Goal: Information Seeking & Learning: Check status

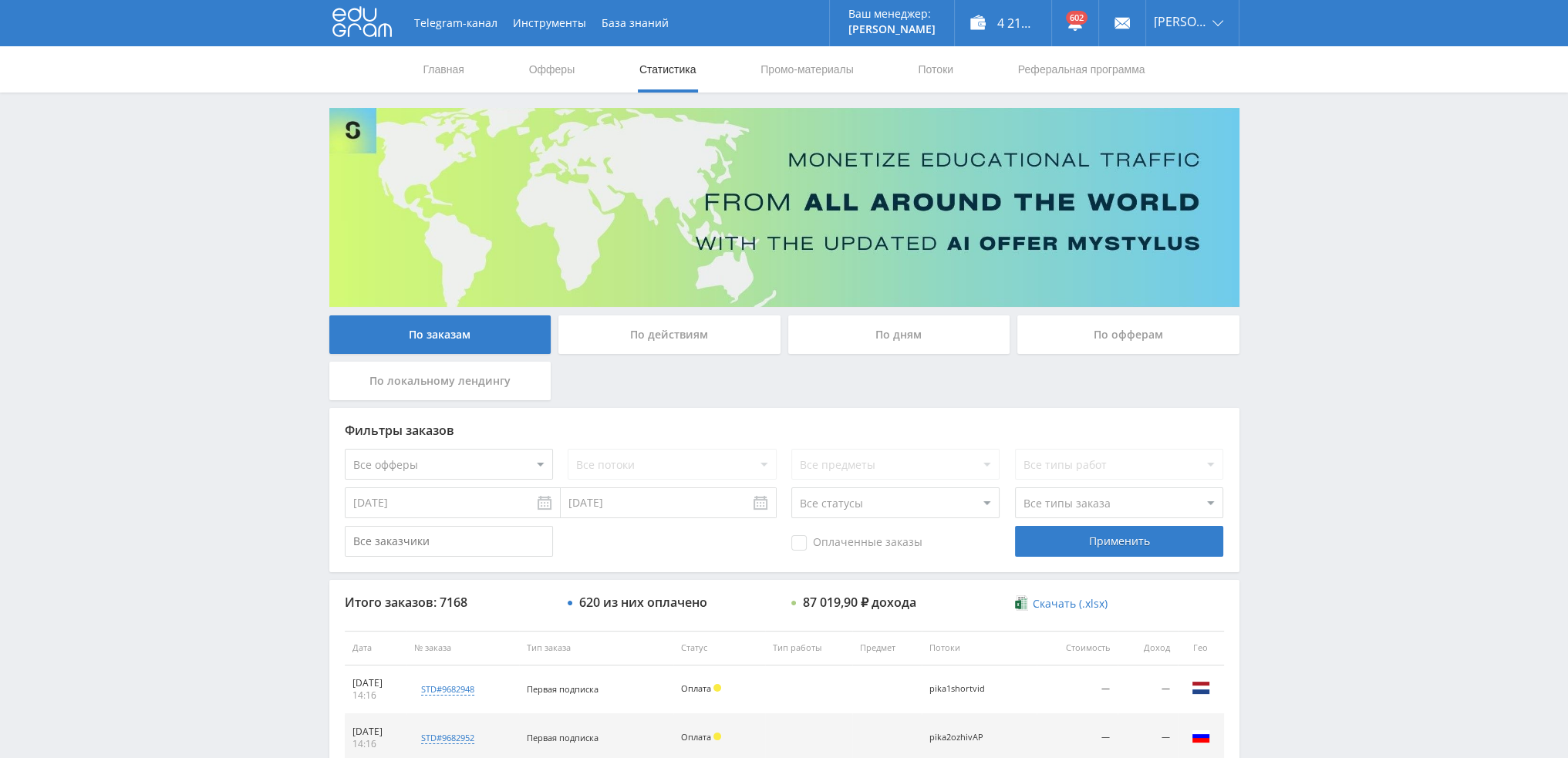
click at [849, 315] on div "По дням" at bounding box center [899, 334] width 222 height 38
click at [0, 0] on input "По дням" at bounding box center [0, 0] width 0 height 0
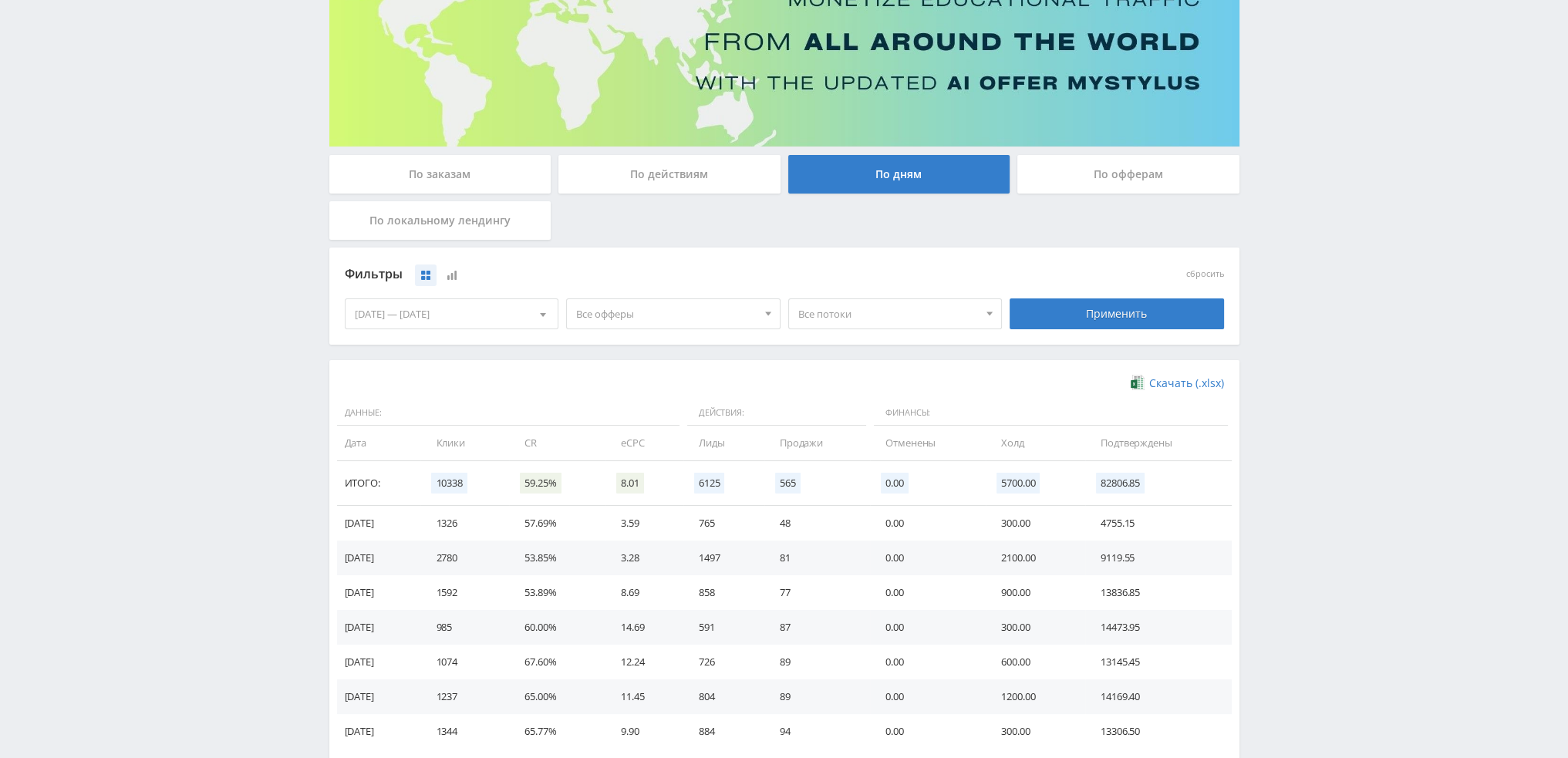
scroll to position [232, 0]
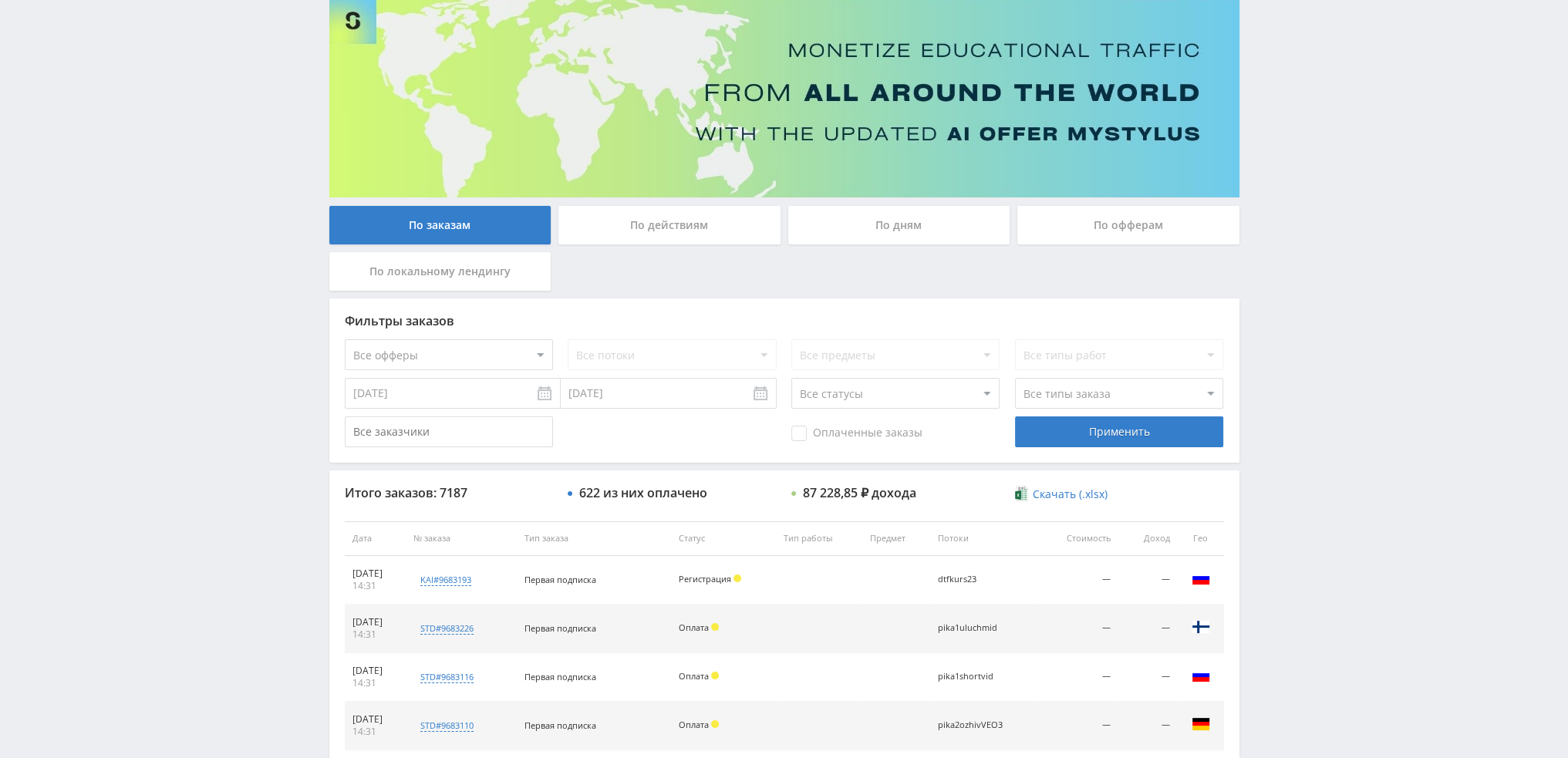
scroll to position [71, 0]
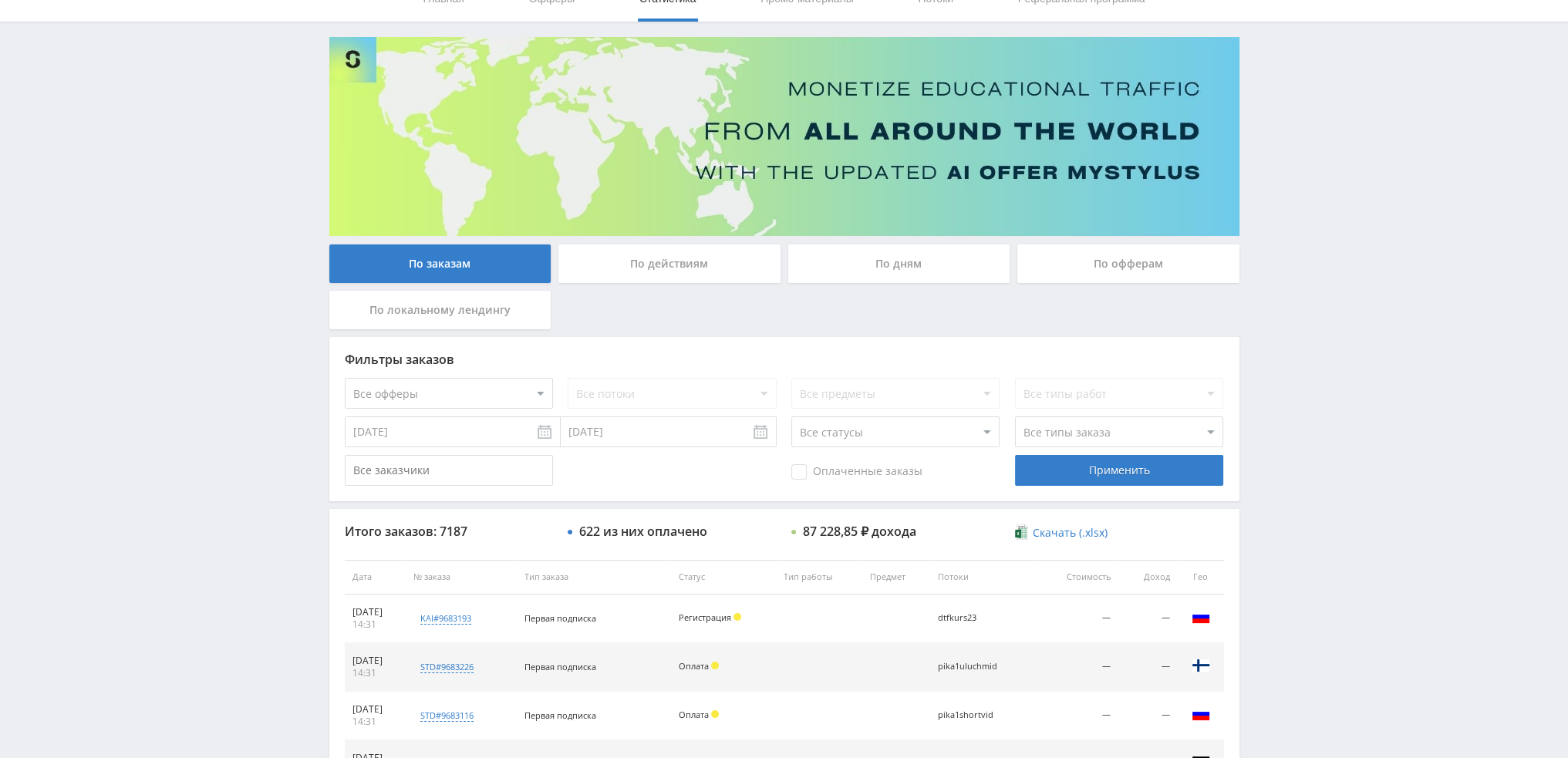
drag, startPoint x: 865, startPoint y: 280, endPoint x: 871, endPoint y: 259, distance: 21.8
click at [865, 274] on div "По дням" at bounding box center [899, 264] width 222 height 38
click at [0, 0] on input "По дням" at bounding box center [0, 0] width 0 height 0
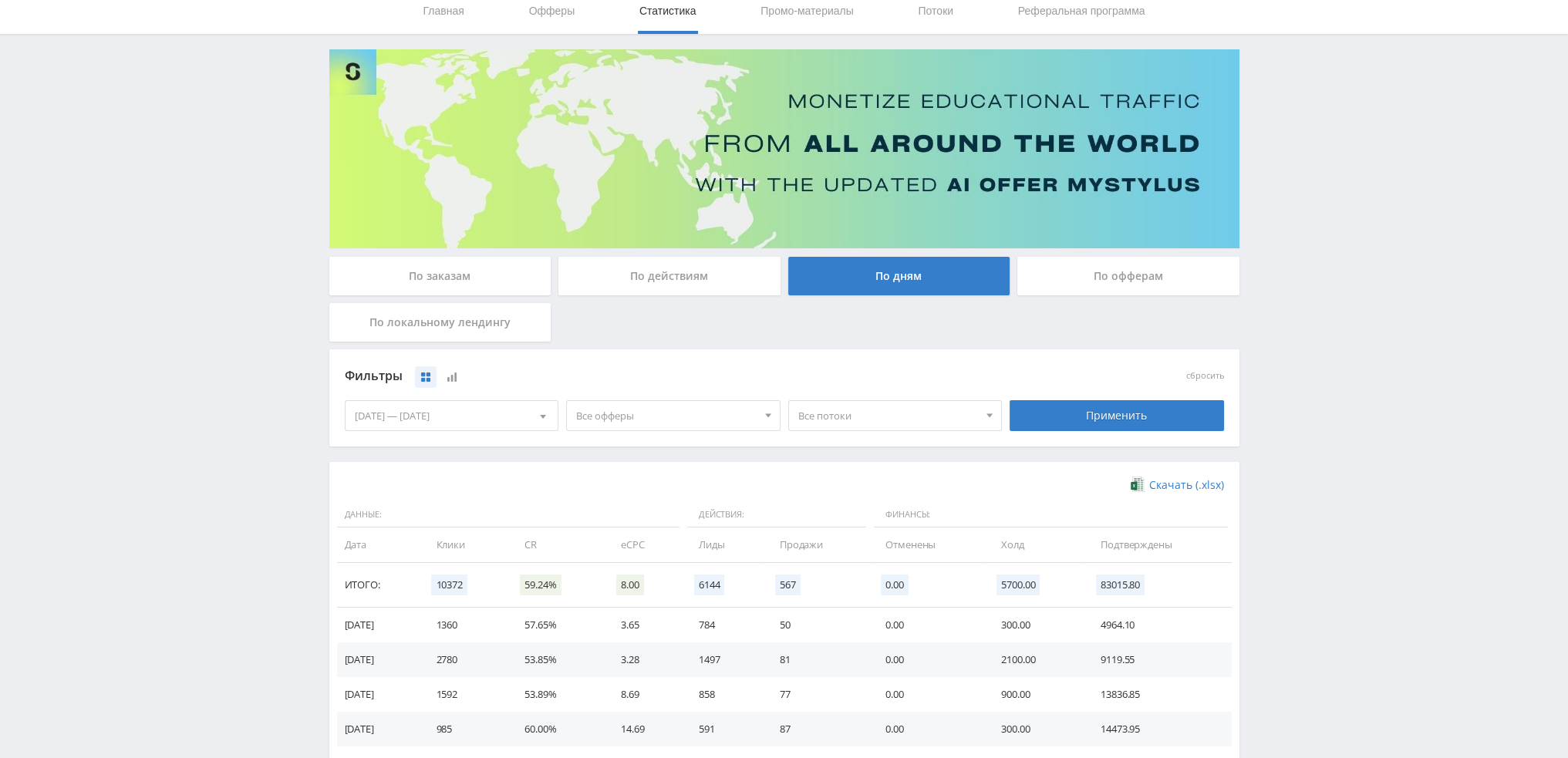
scroll to position [0, 0]
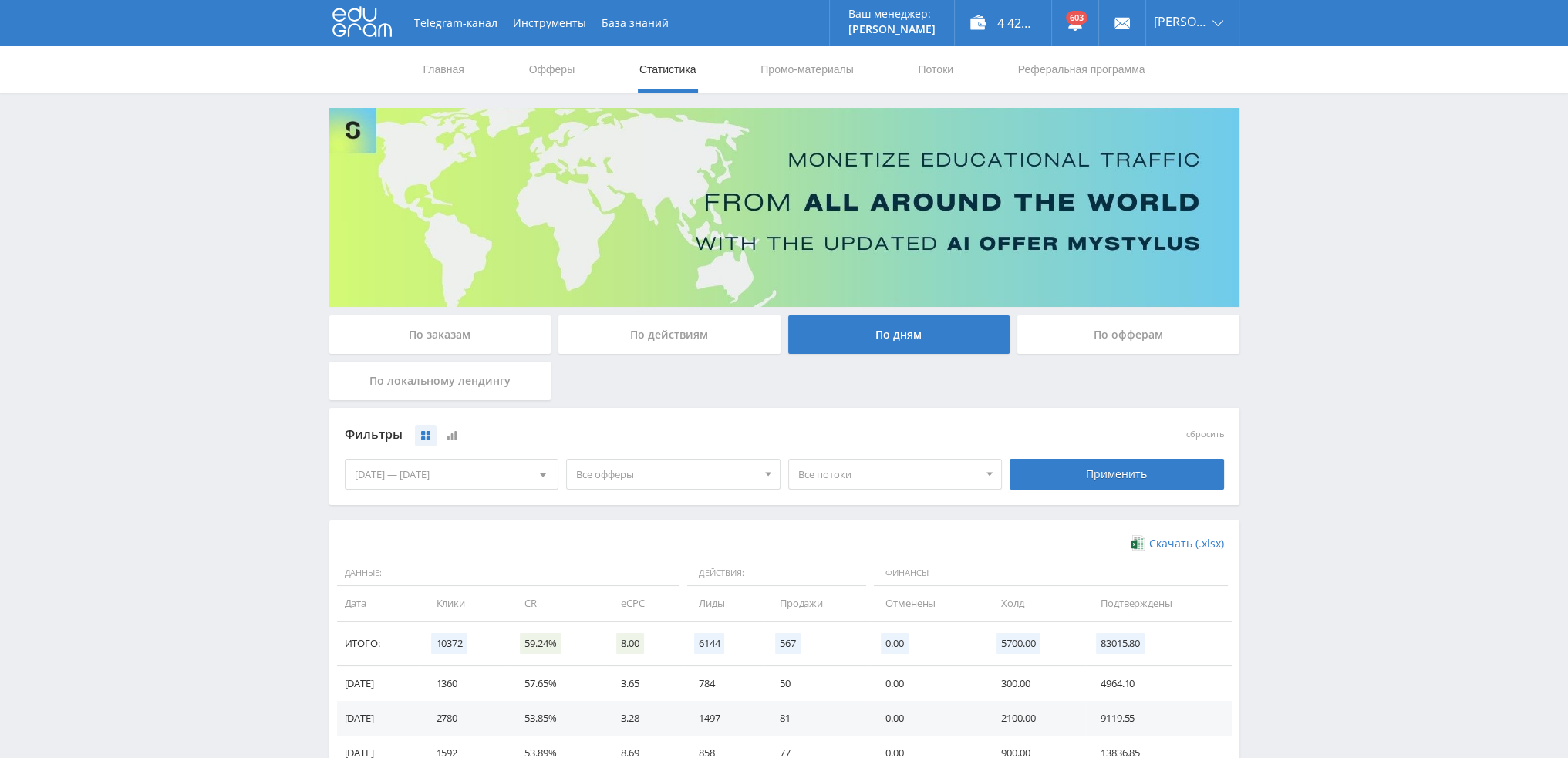
click at [474, 335] on div "По заказам" at bounding box center [440, 334] width 222 height 38
click at [0, 0] on input "По заказам" at bounding box center [0, 0] width 0 height 0
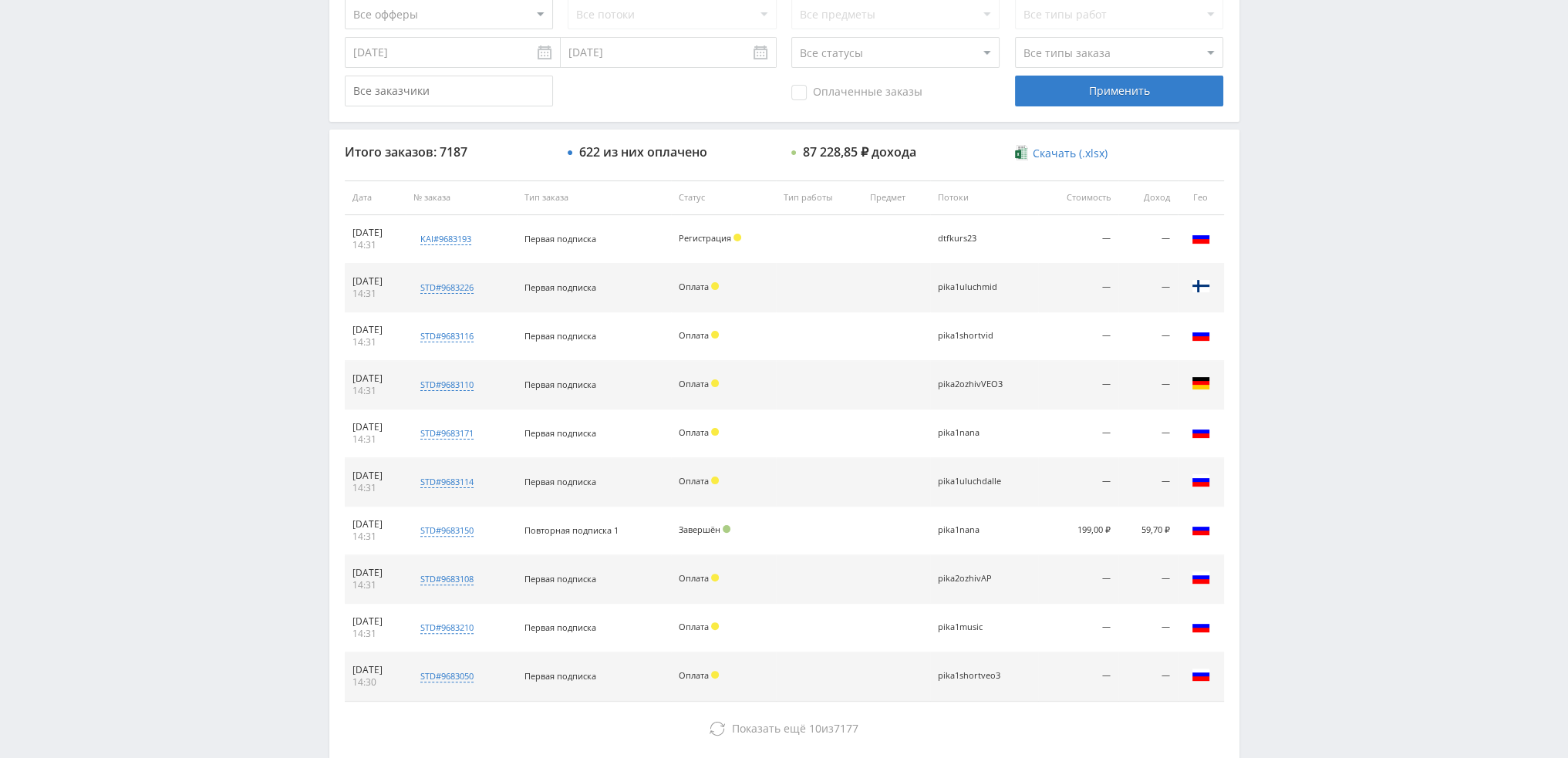
scroll to position [534, 0]
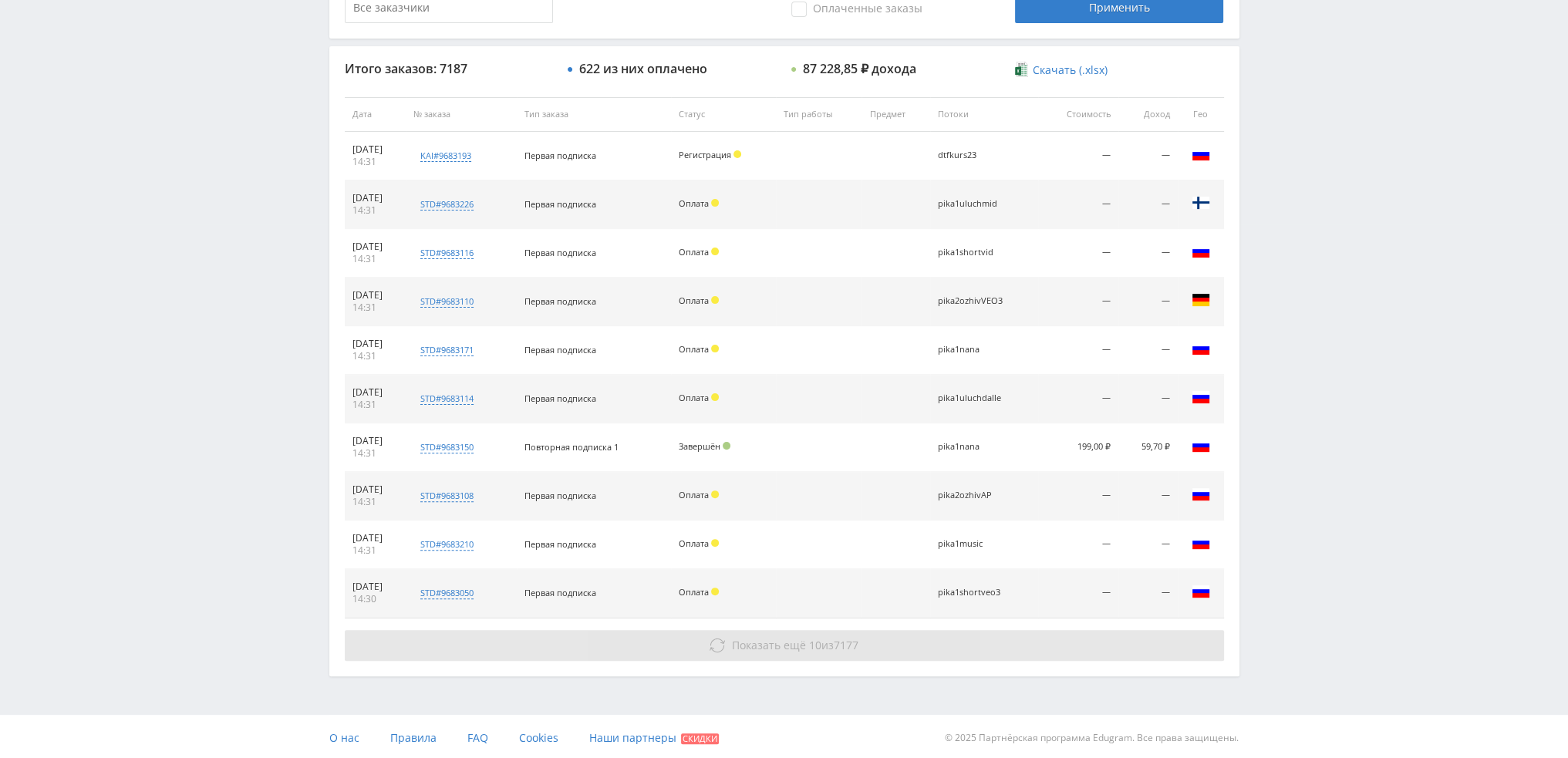
click at [809, 645] on span "10" at bounding box center [816, 645] width 13 height 15
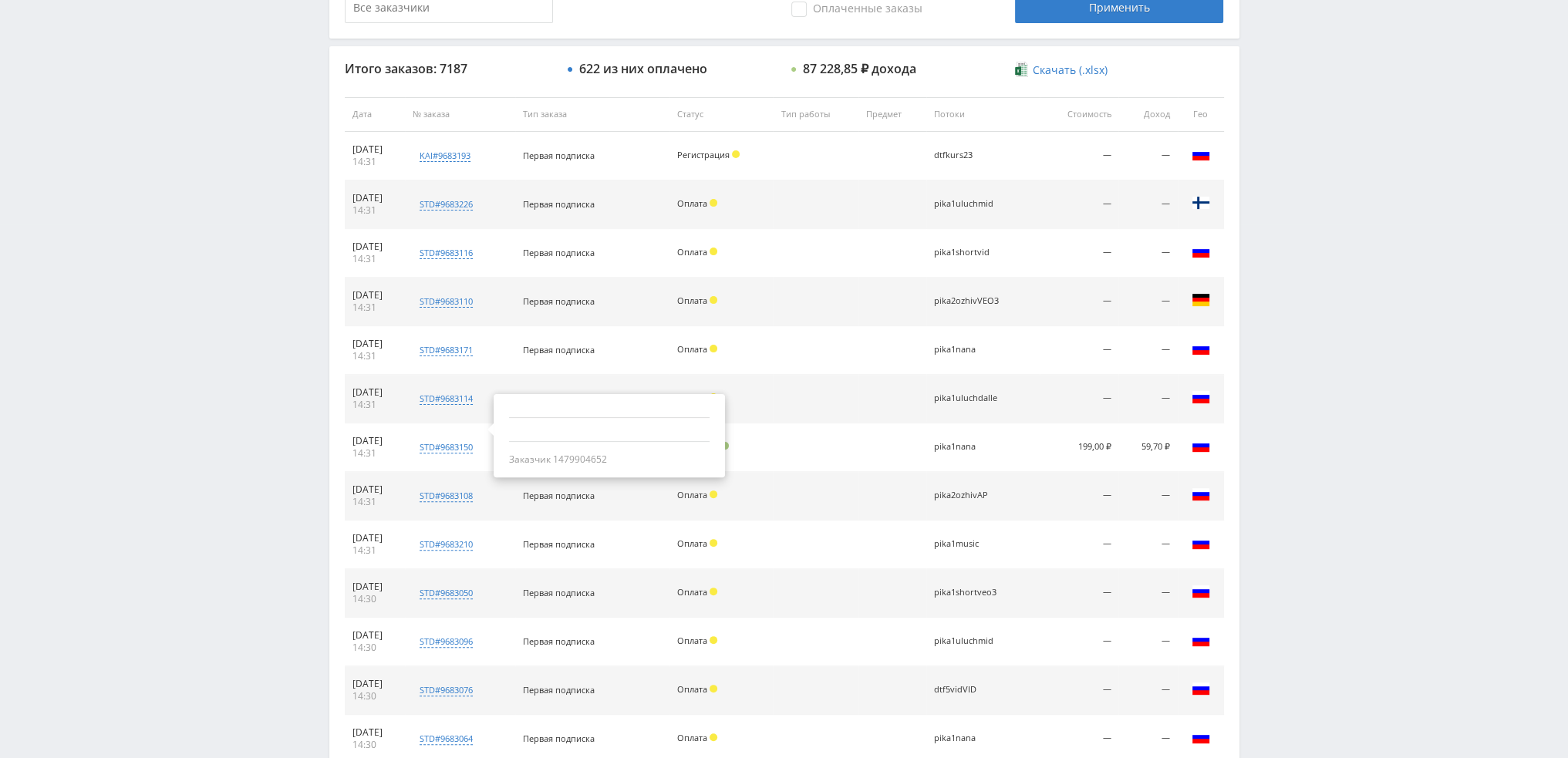
click at [610, 461] on div "Заказчик 1479904652" at bounding box center [609, 460] width 201 height 13
copy div "1479904652"
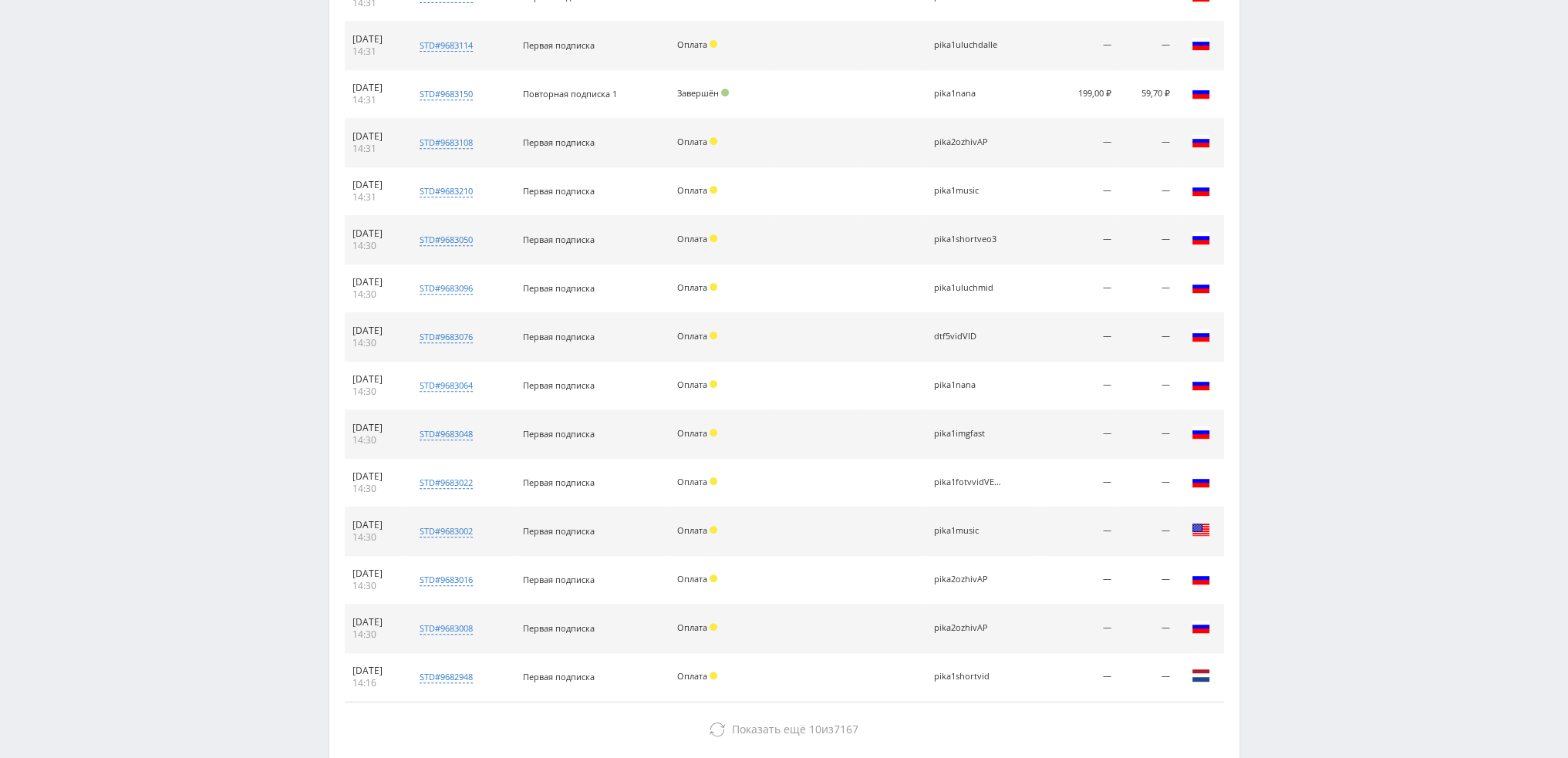
scroll to position [971, 0]
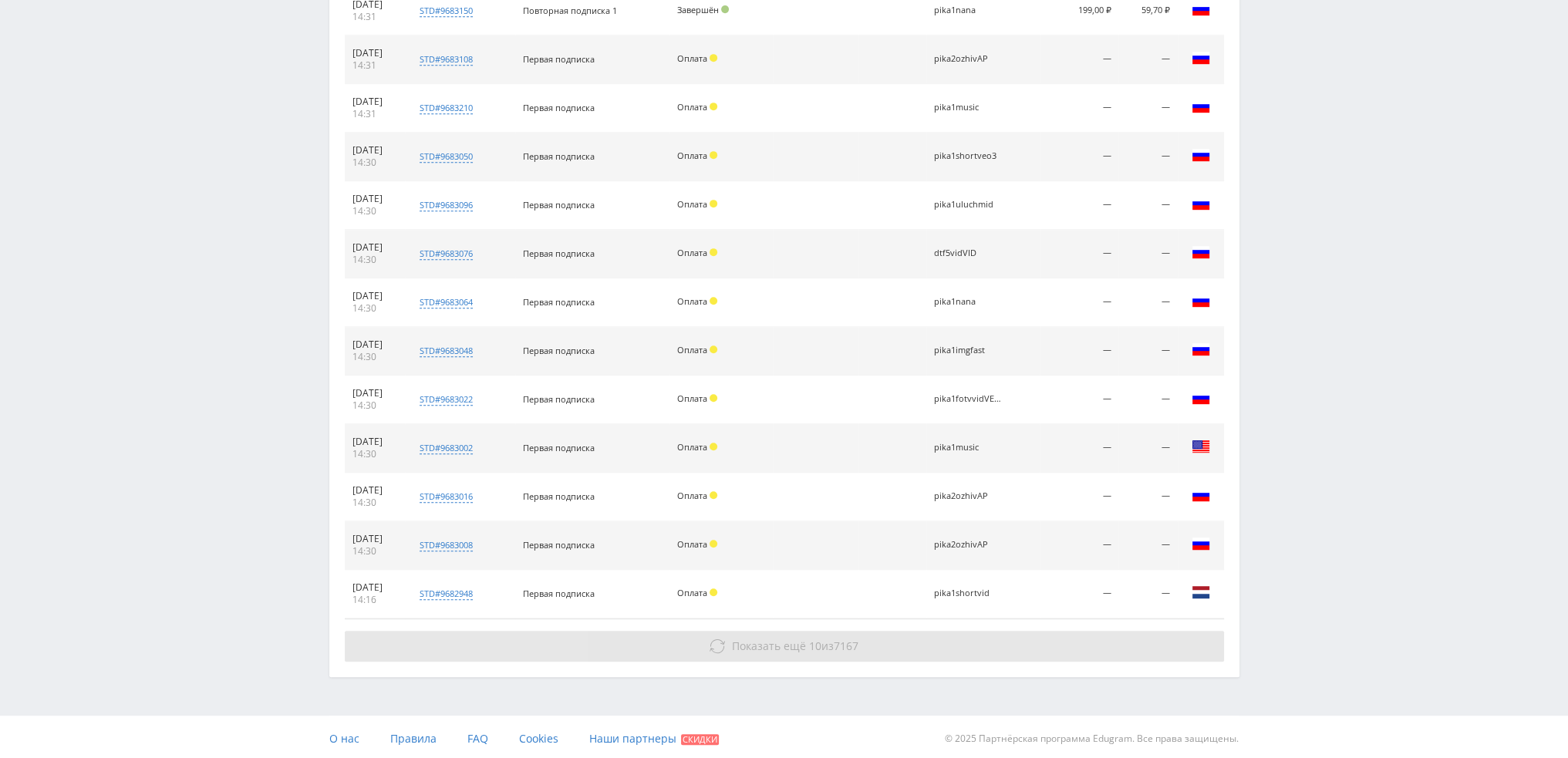
click at [824, 639] on span "Показать ещё 10 из 7167" at bounding box center [795, 646] width 126 height 15
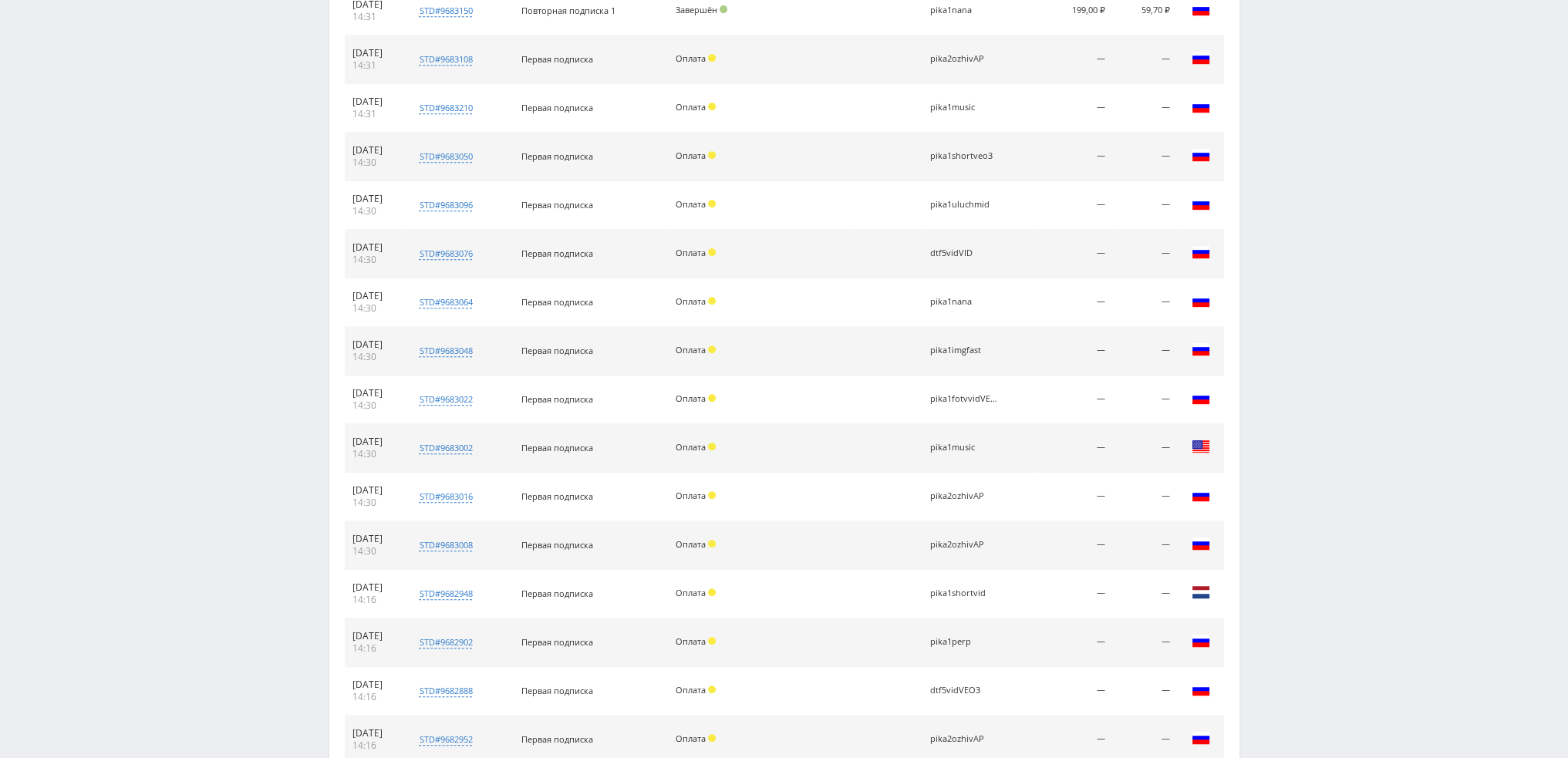
scroll to position [1407, 0]
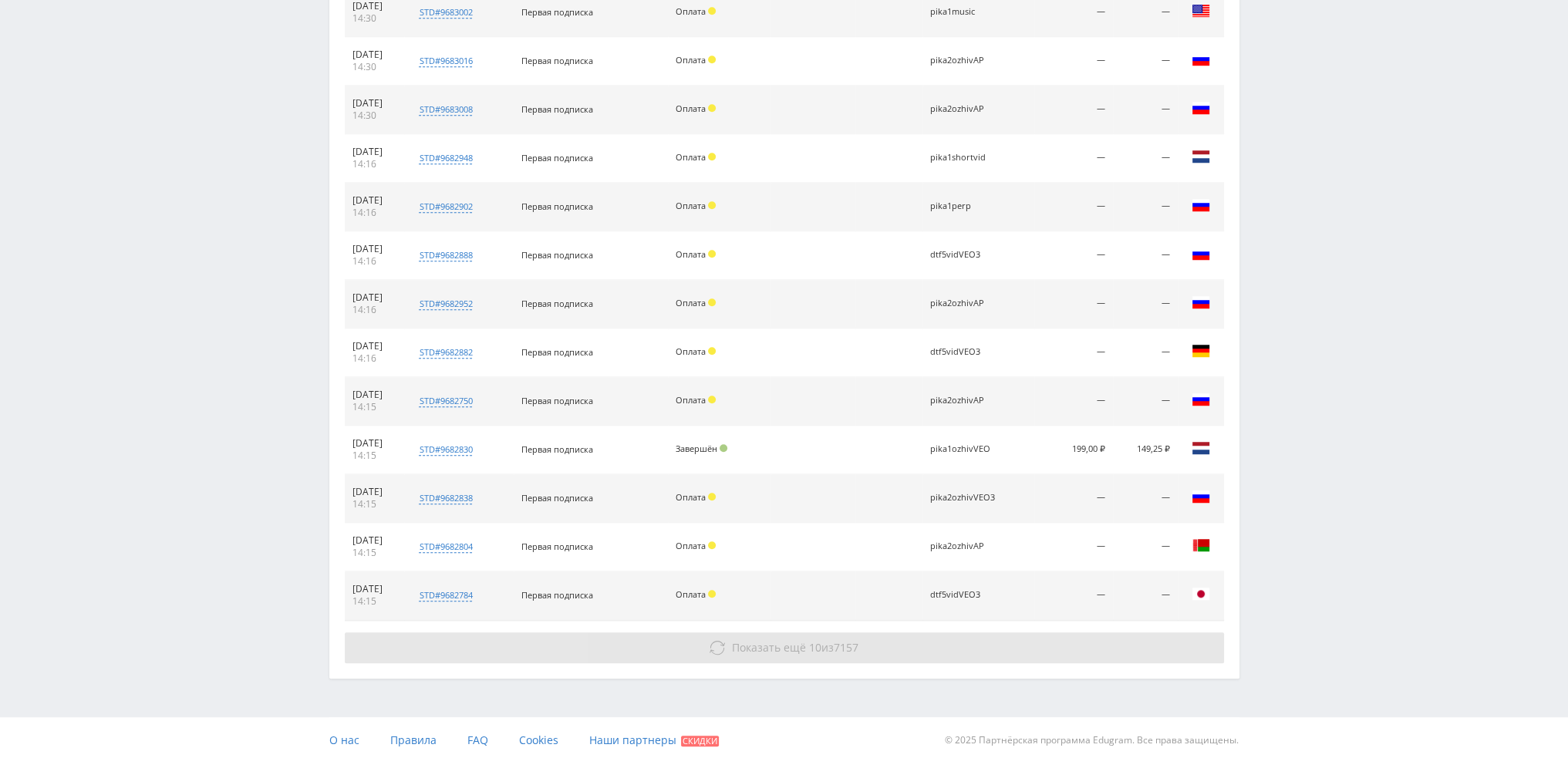
click at [790, 646] on span "Показать ещё" at bounding box center [769, 648] width 74 height 15
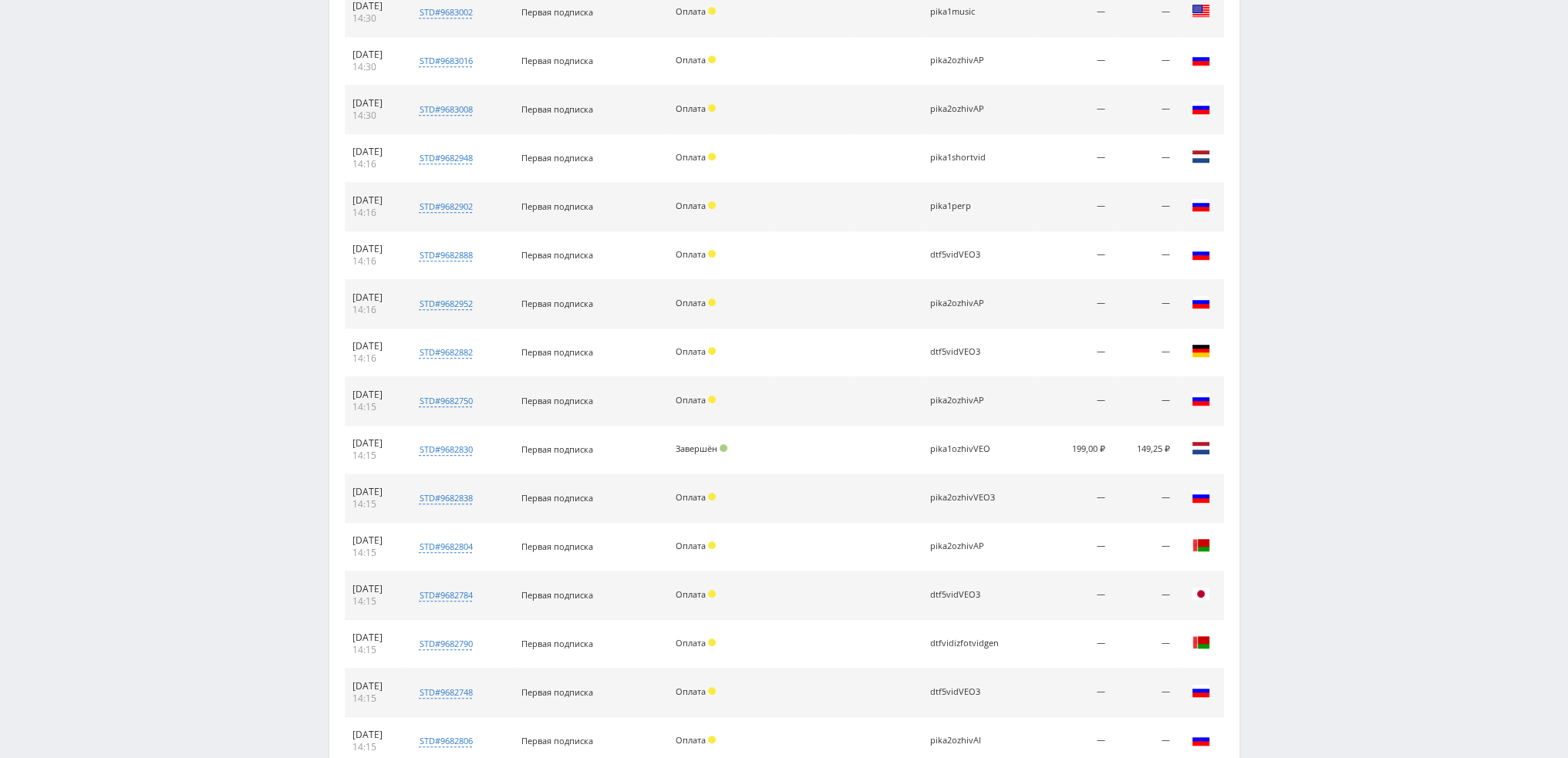
scroll to position [1794, 0]
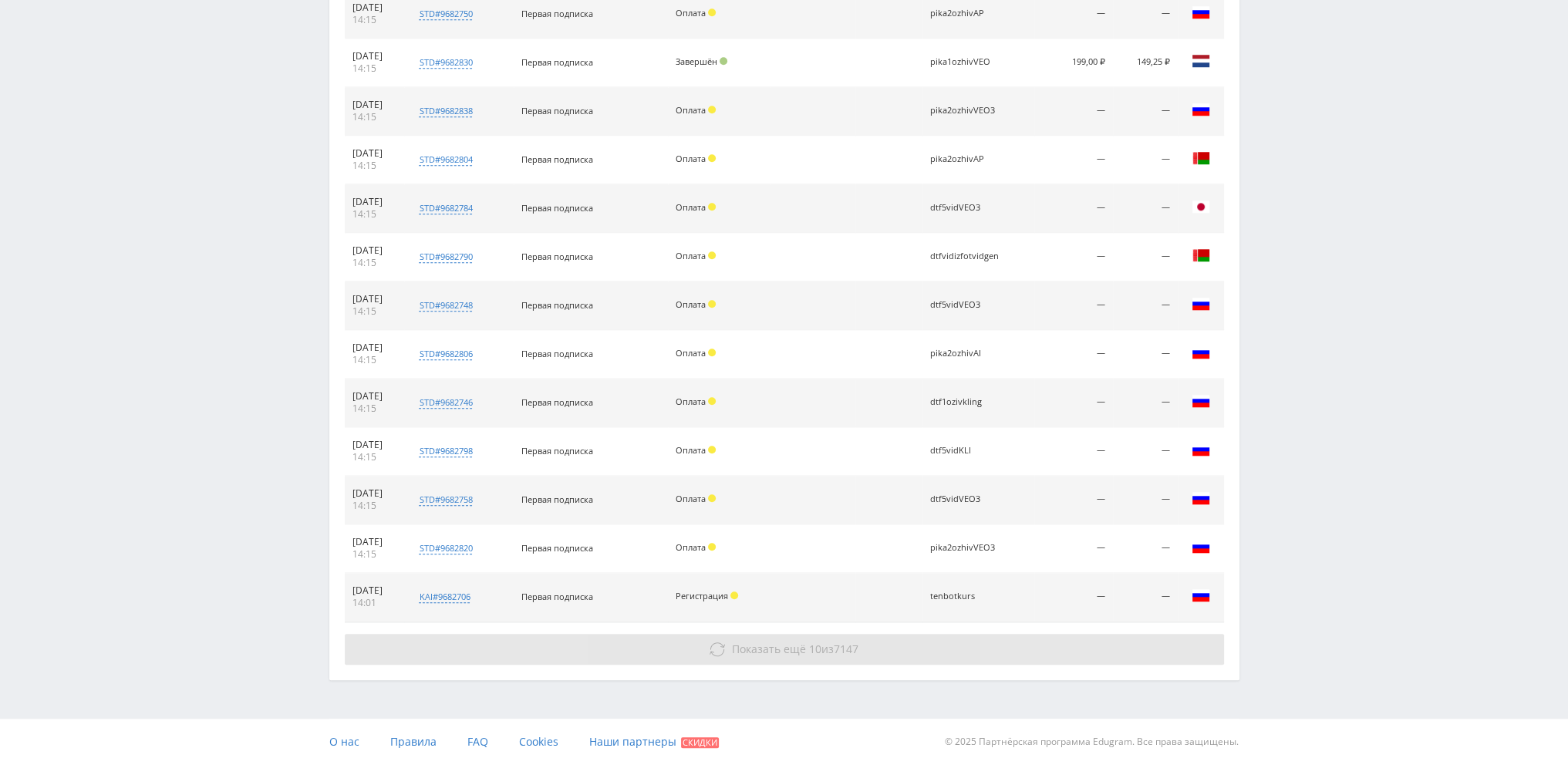
click at [784, 642] on span "Показать ещё" at bounding box center [769, 649] width 74 height 15
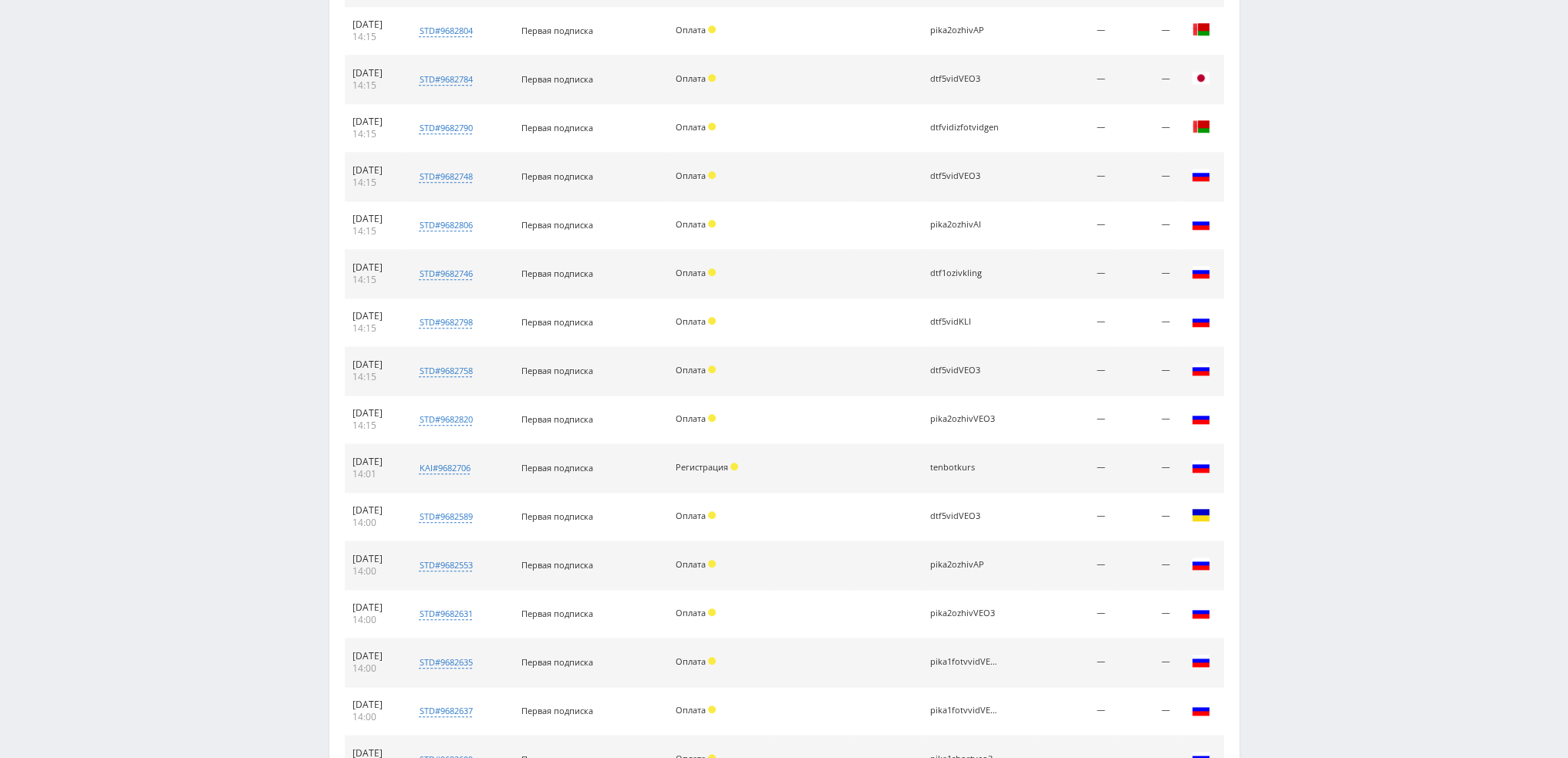
scroll to position [2230, 0]
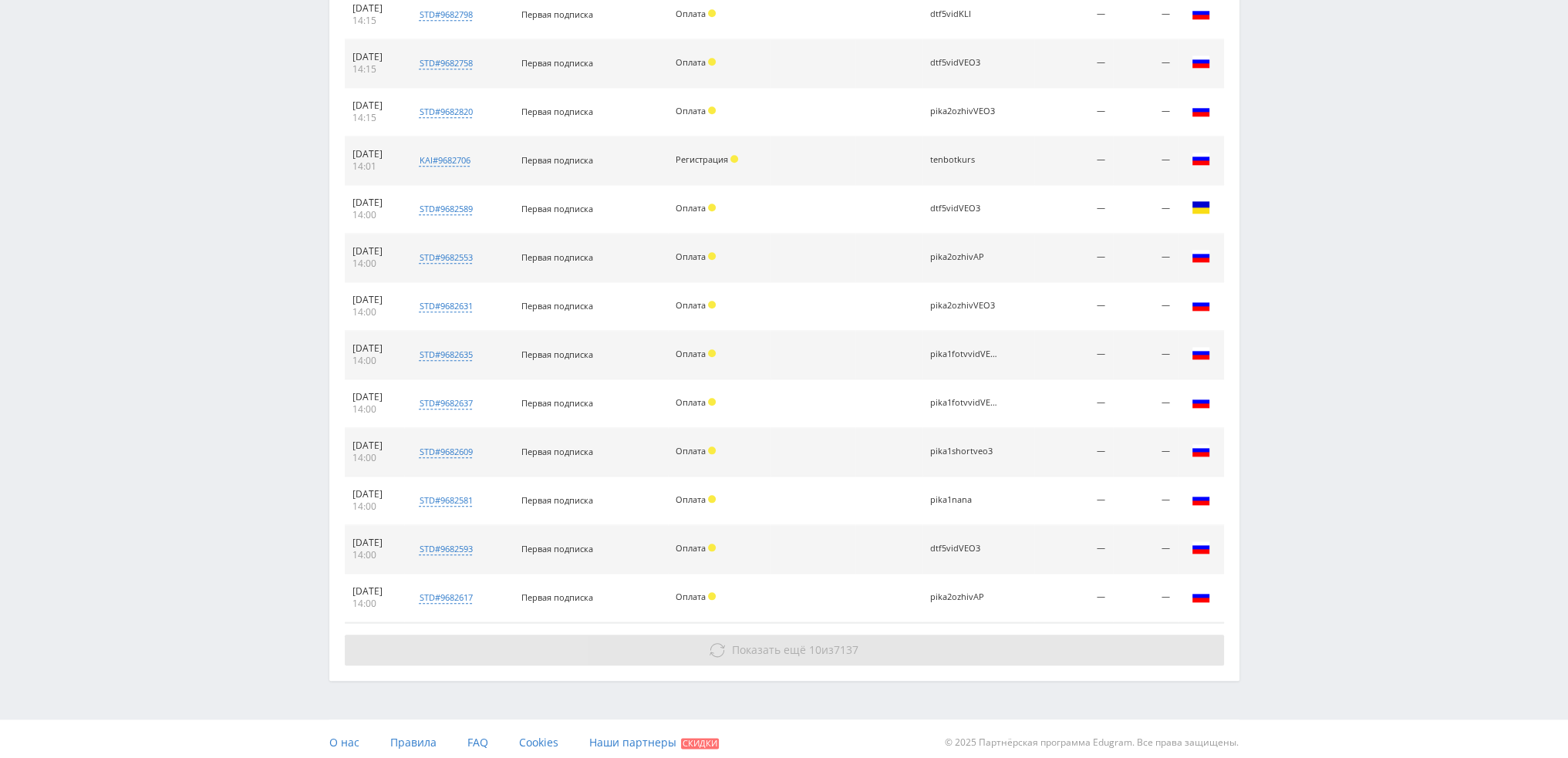
click at [782, 653] on button "Показать ещё 10 из 7137" at bounding box center [784, 651] width 879 height 31
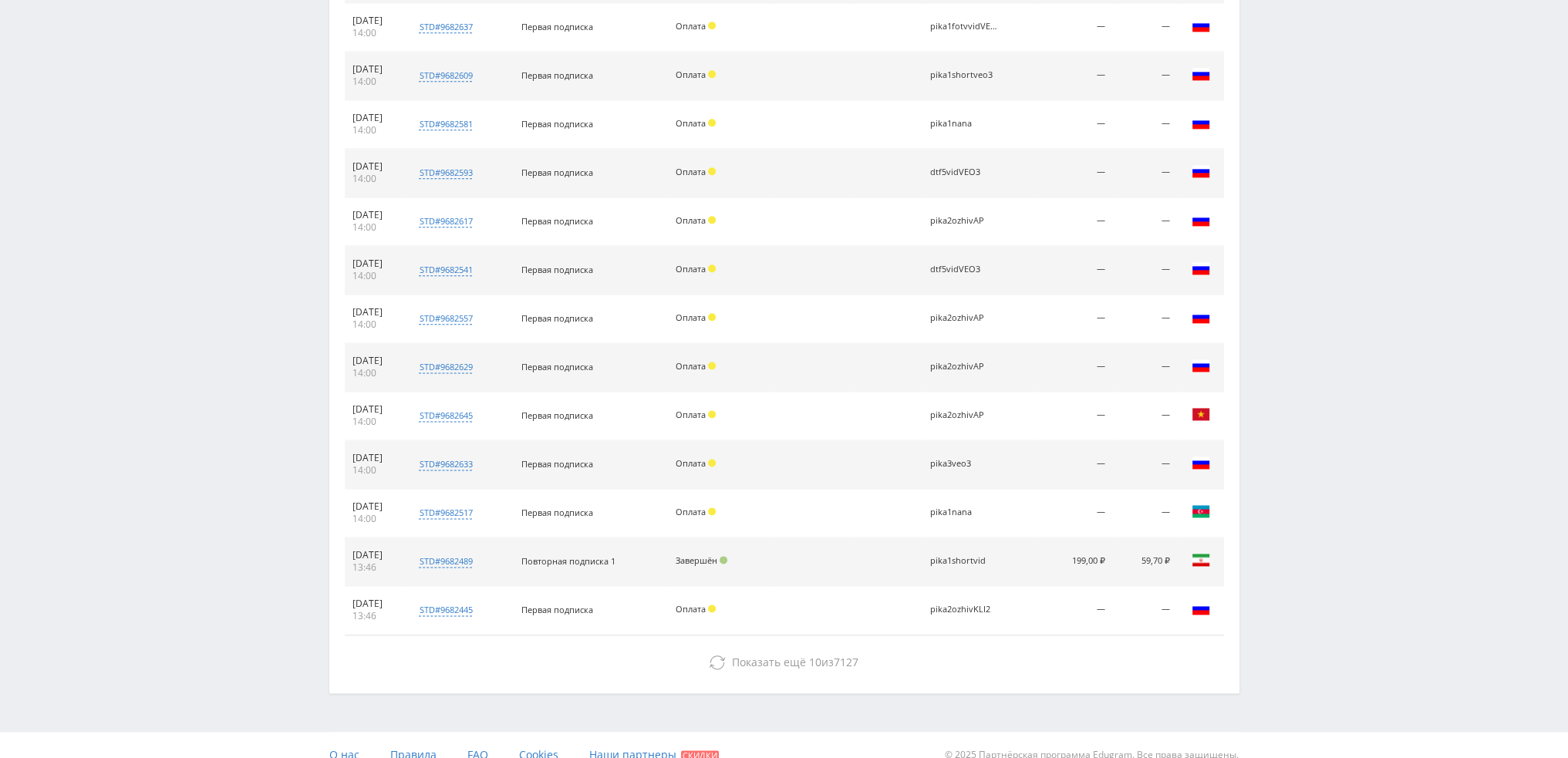
scroll to position [2618, 0]
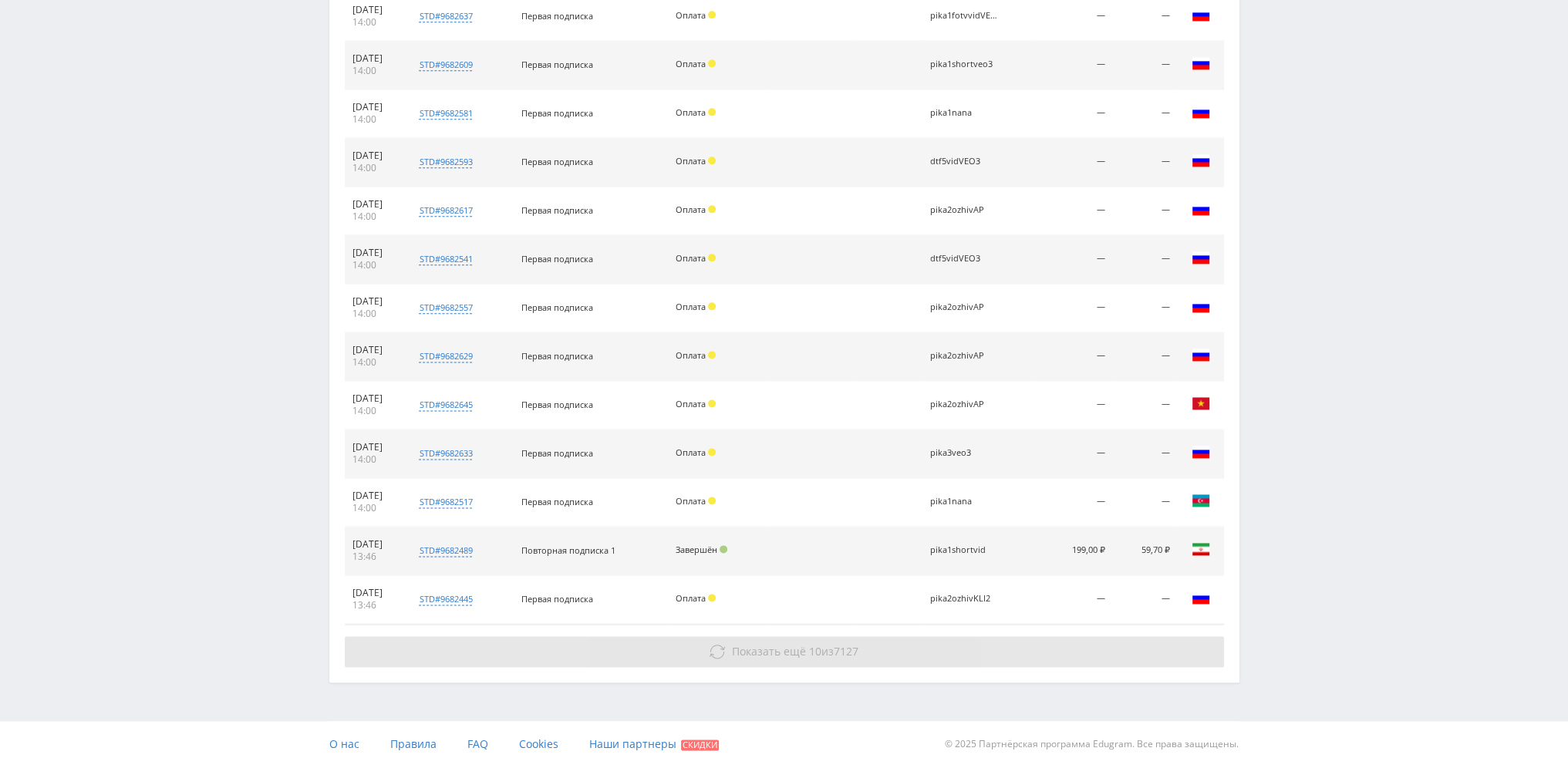
click at [773, 644] on span "Показать ещё" at bounding box center [769, 652] width 74 height 15
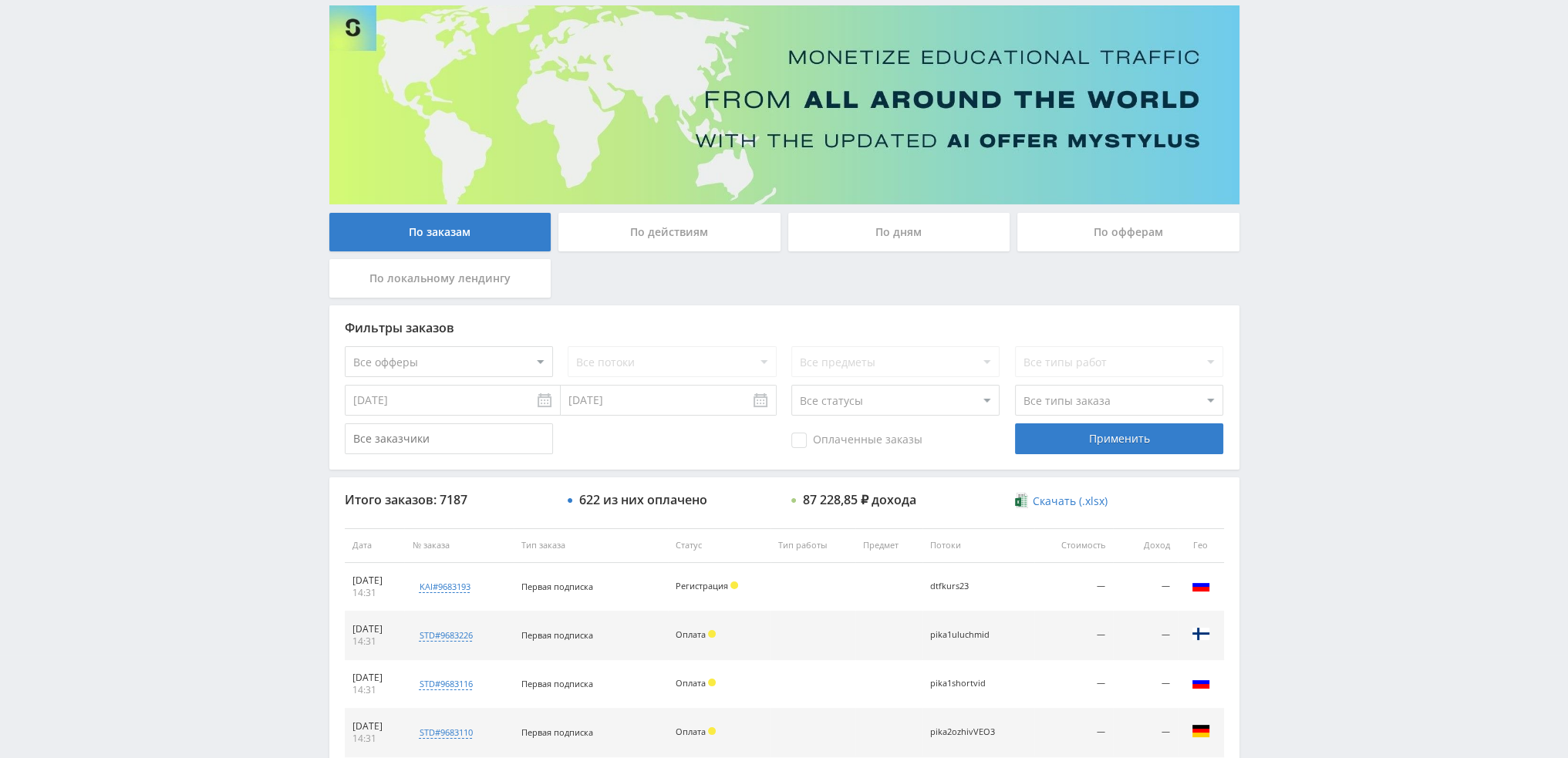
scroll to position [72, 0]
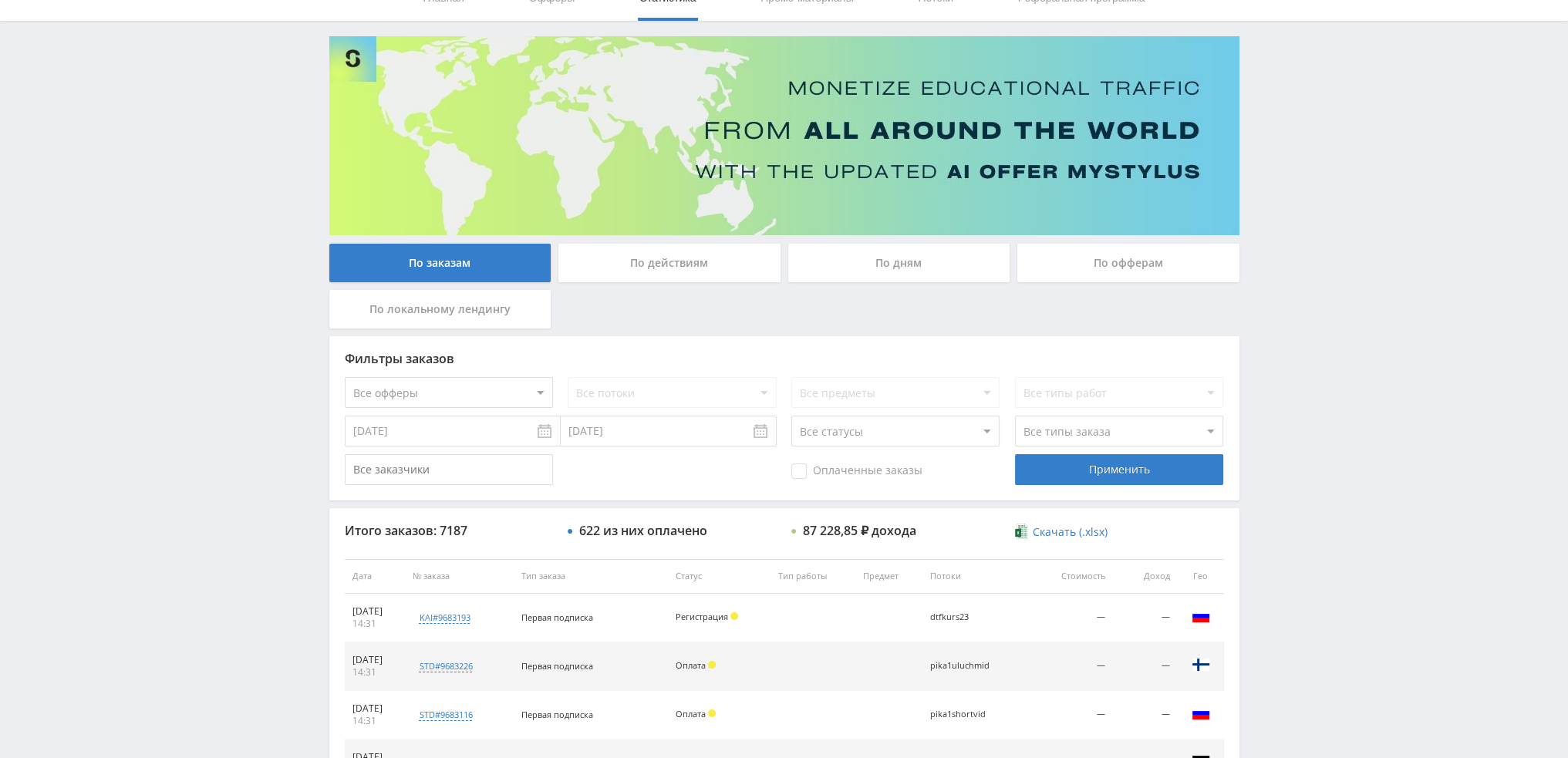
click at [925, 255] on div "По дням" at bounding box center [899, 263] width 222 height 38
click at [0, 0] on input "По дням" at bounding box center [0, 0] width 0 height 0
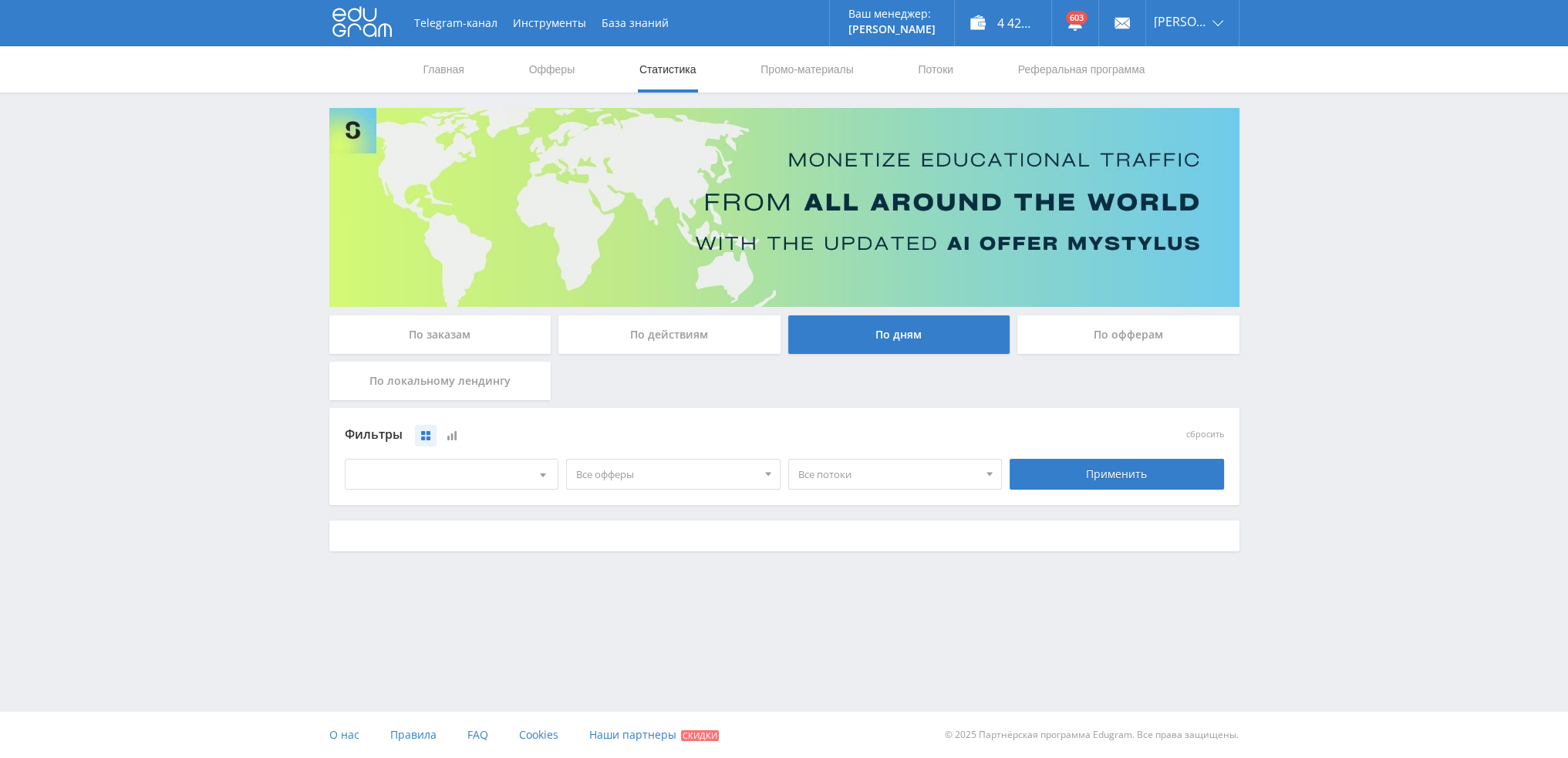
scroll to position [0, 0]
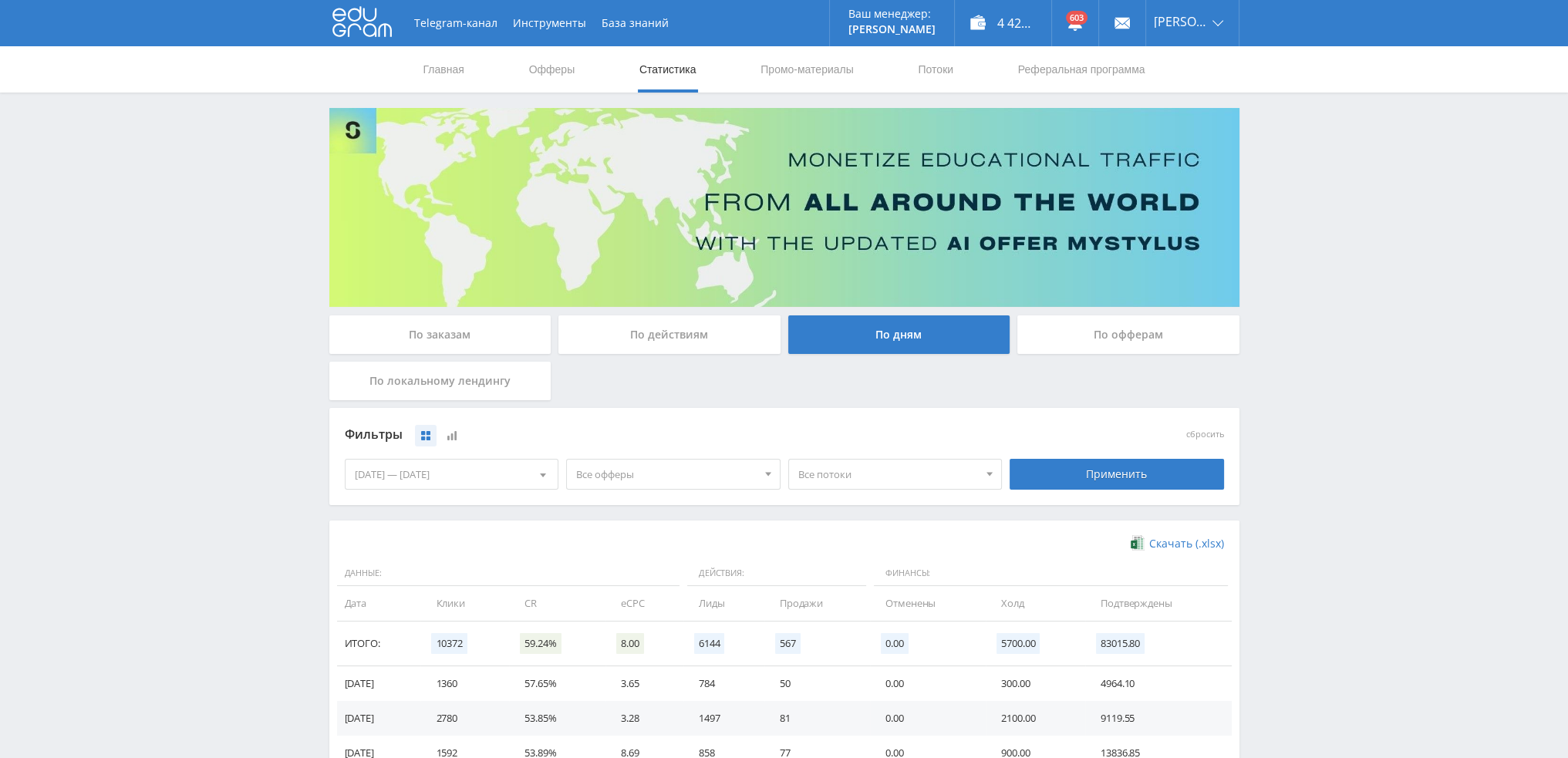
click at [608, 332] on div "По действиям" at bounding box center [670, 334] width 222 height 38
click at [0, 0] on input "По действиям" at bounding box center [0, 0] width 0 height 0
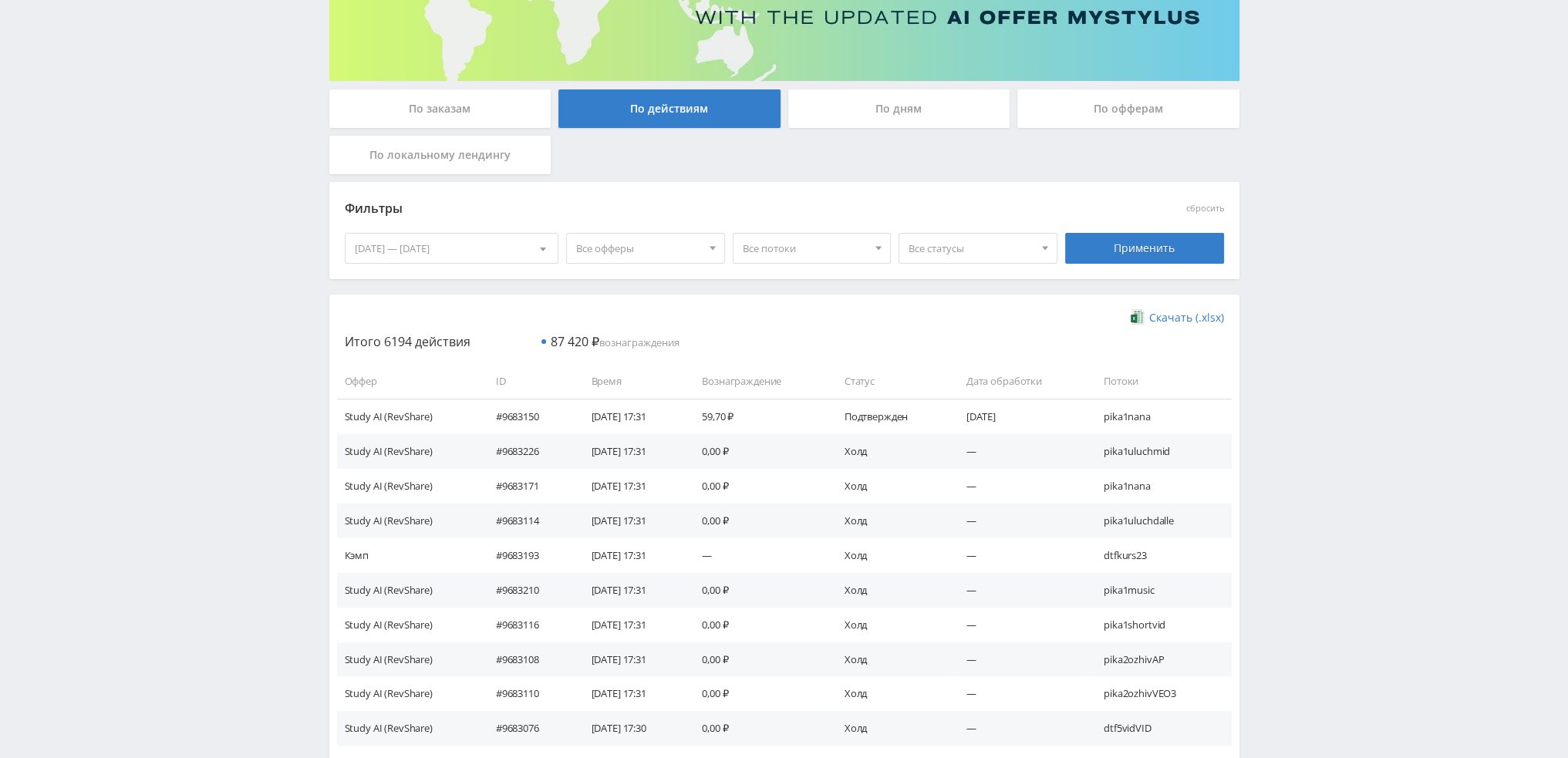
scroll to position [232, 0]
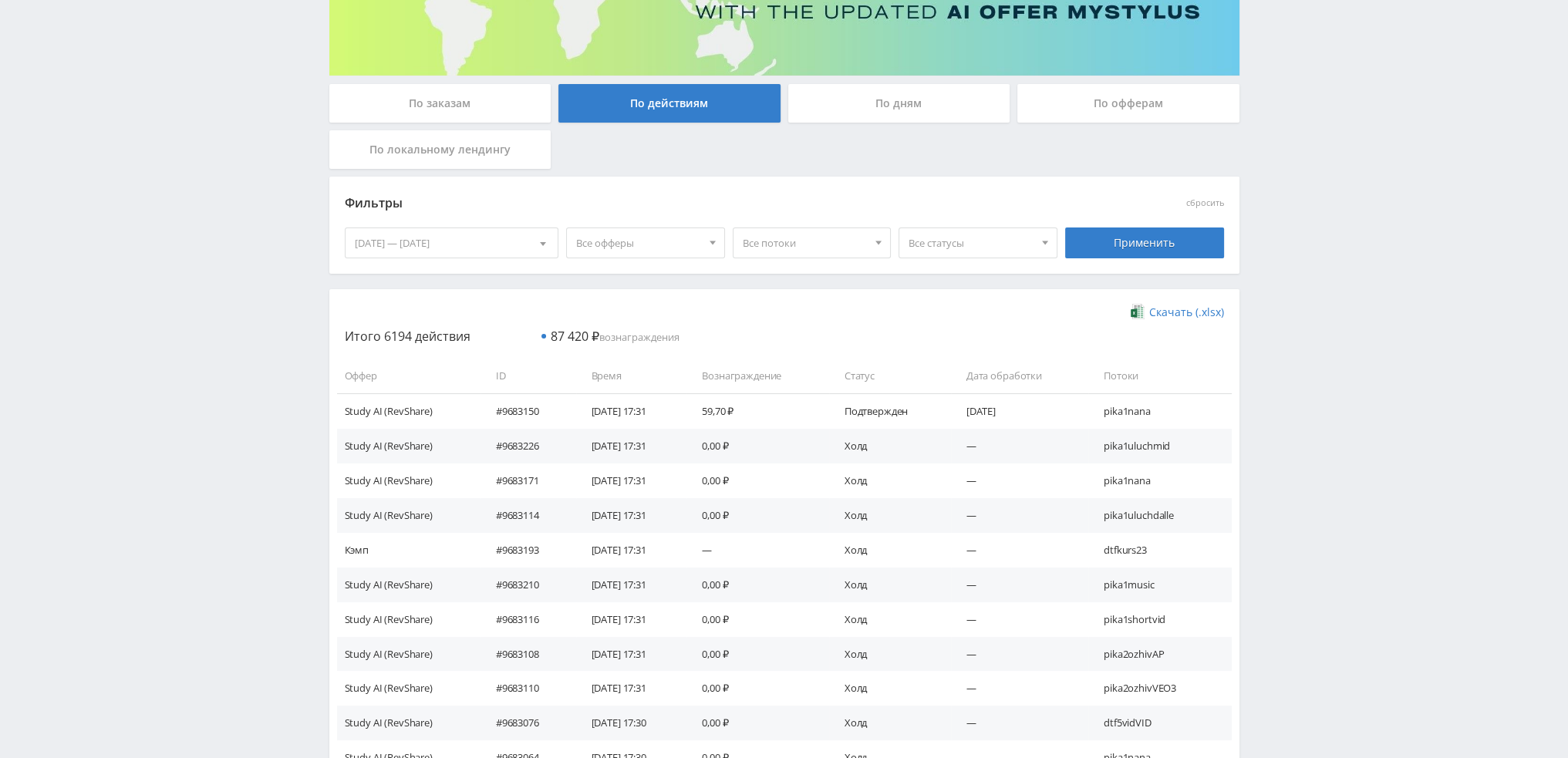
click at [586, 254] on span "Все офферы" at bounding box center [639, 243] width 125 height 29
click at [635, 399] on button "Study AI (RevShare)" at bounding box center [655, 404] width 177 height 22
click at [858, 246] on span "Все потоки" at bounding box center [806, 243] width 125 height 29
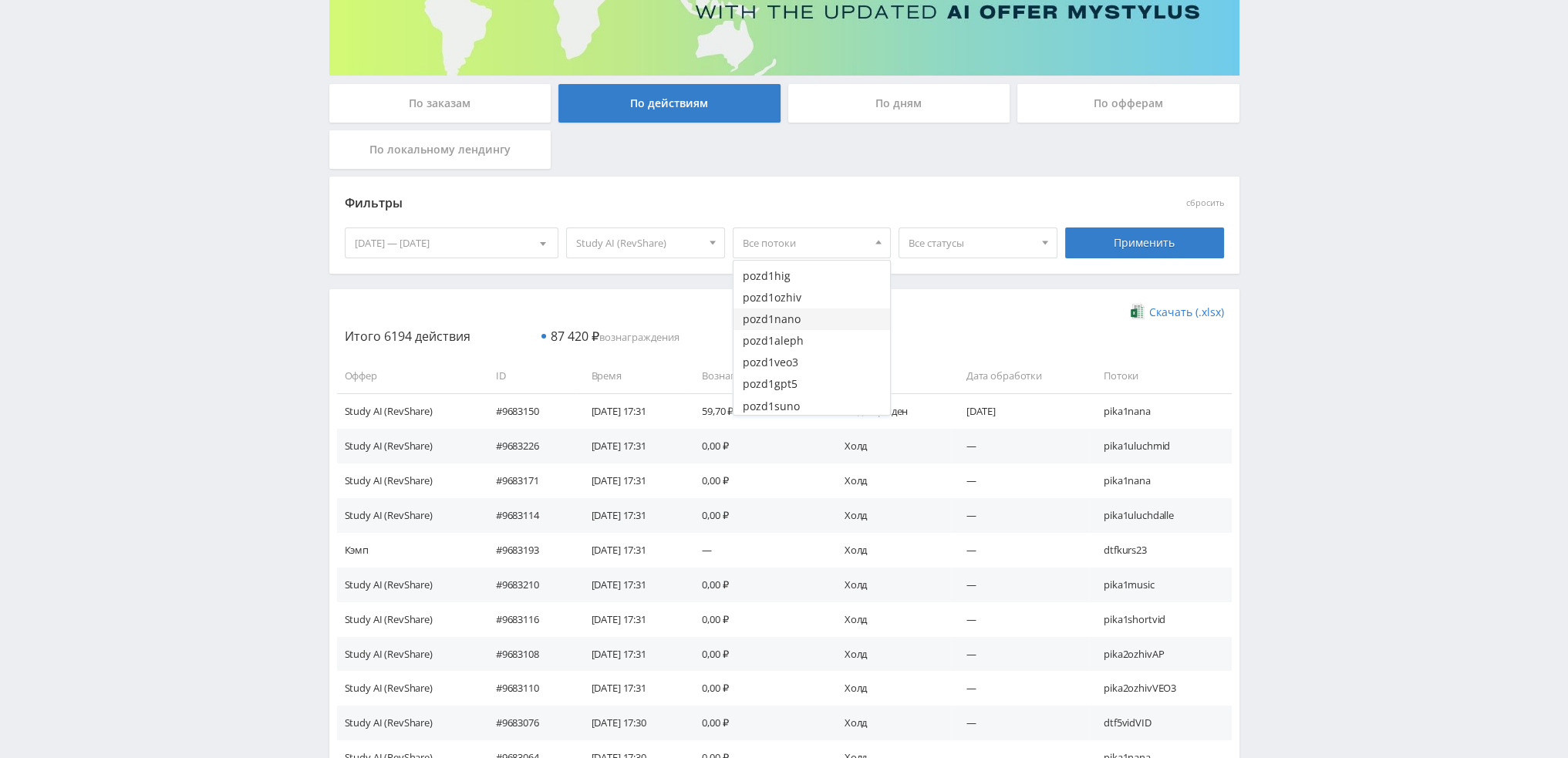
click at [829, 323] on button "pozd1nano" at bounding box center [811, 320] width 157 height 22
click at [833, 322] on button "pozd1nano" at bounding box center [811, 320] width 157 height 22
click at [789, 318] on button "pika1nana" at bounding box center [811, 324] width 157 height 22
click at [1145, 244] on div "Применить" at bounding box center [1144, 243] width 159 height 31
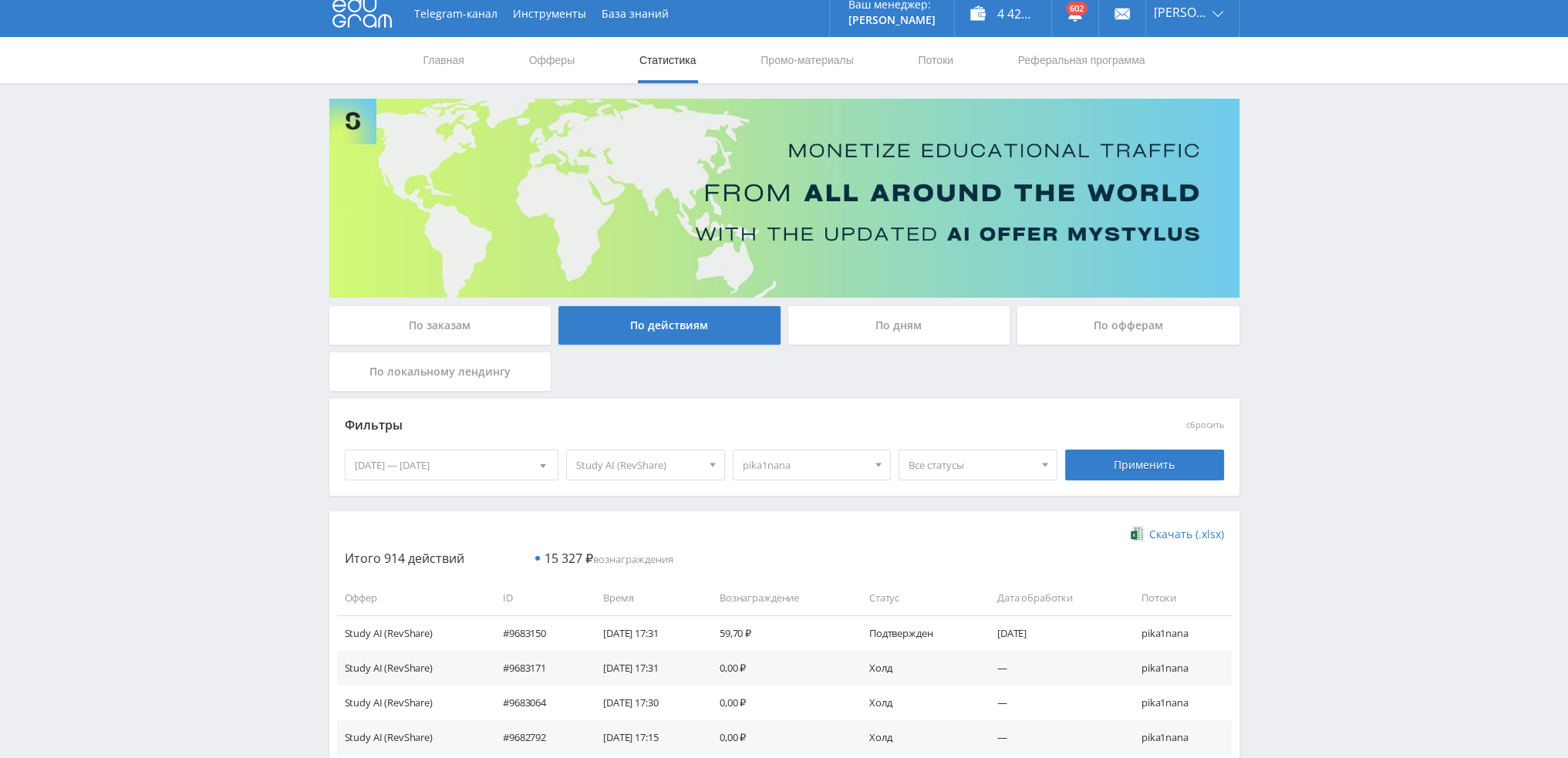
scroll to position [0, 0]
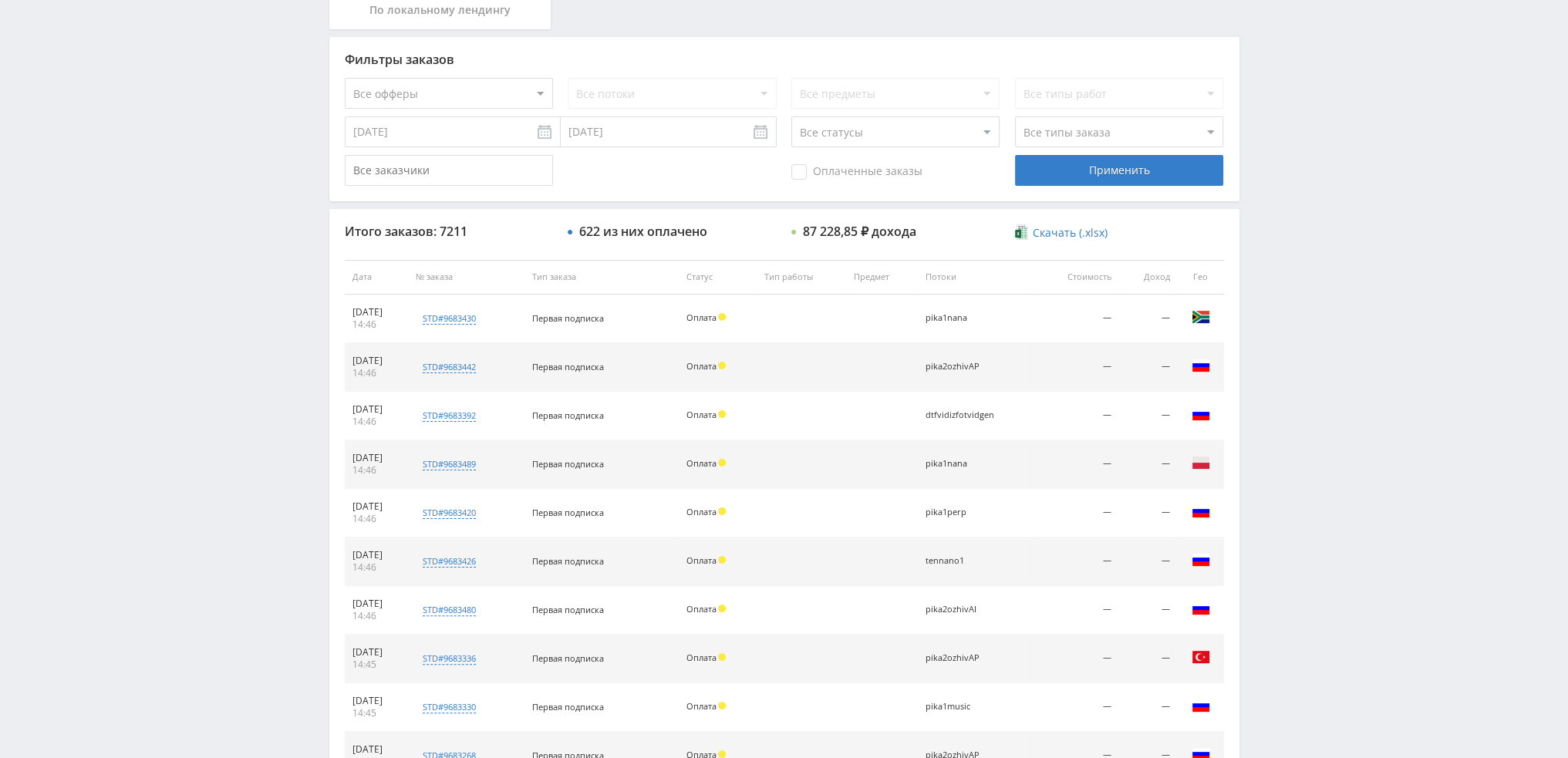
scroll to position [71, 0]
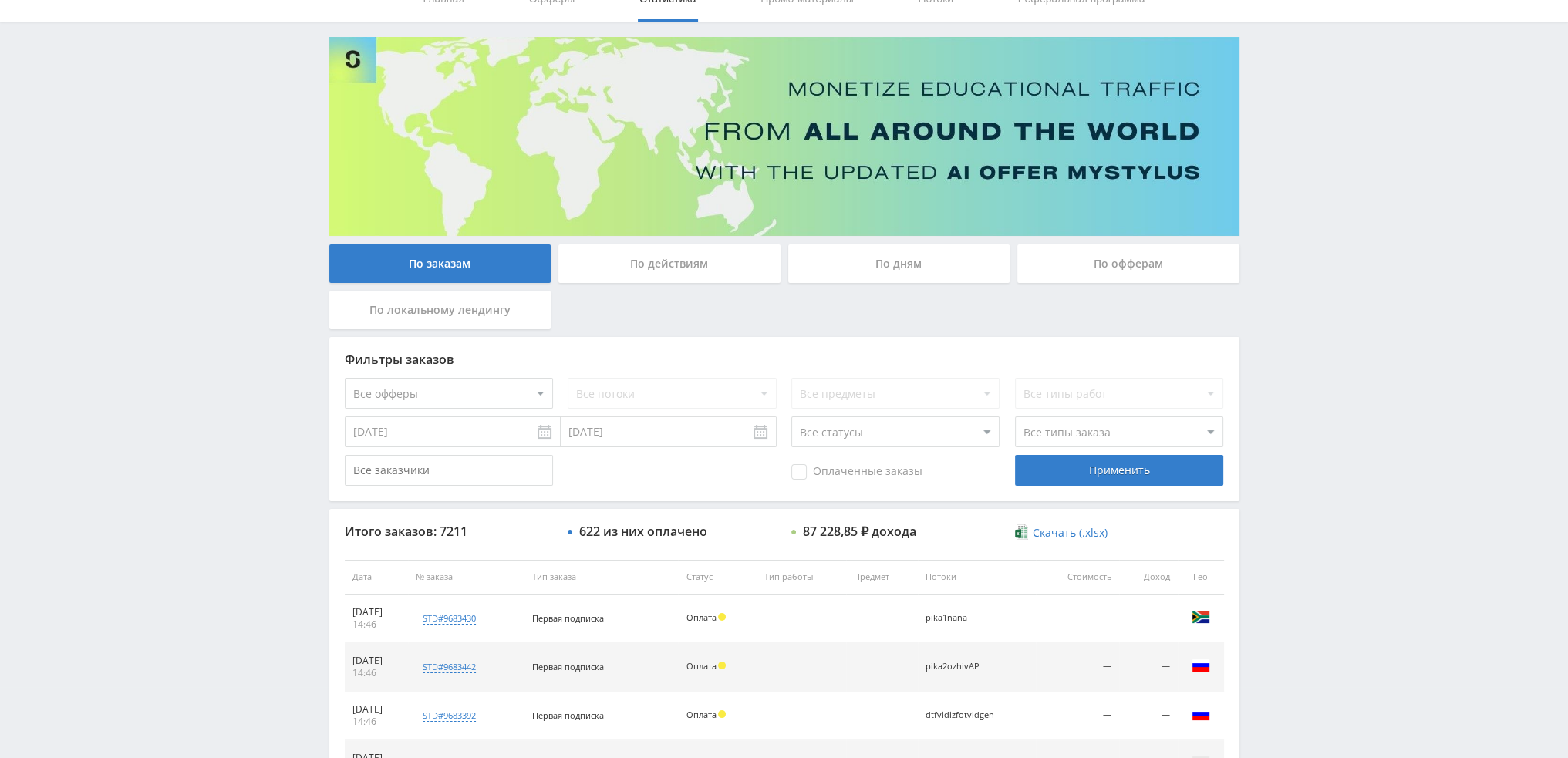
click at [870, 271] on div "По дням" at bounding box center [899, 264] width 222 height 38
click at [0, 0] on input "По дням" at bounding box center [0, 0] width 0 height 0
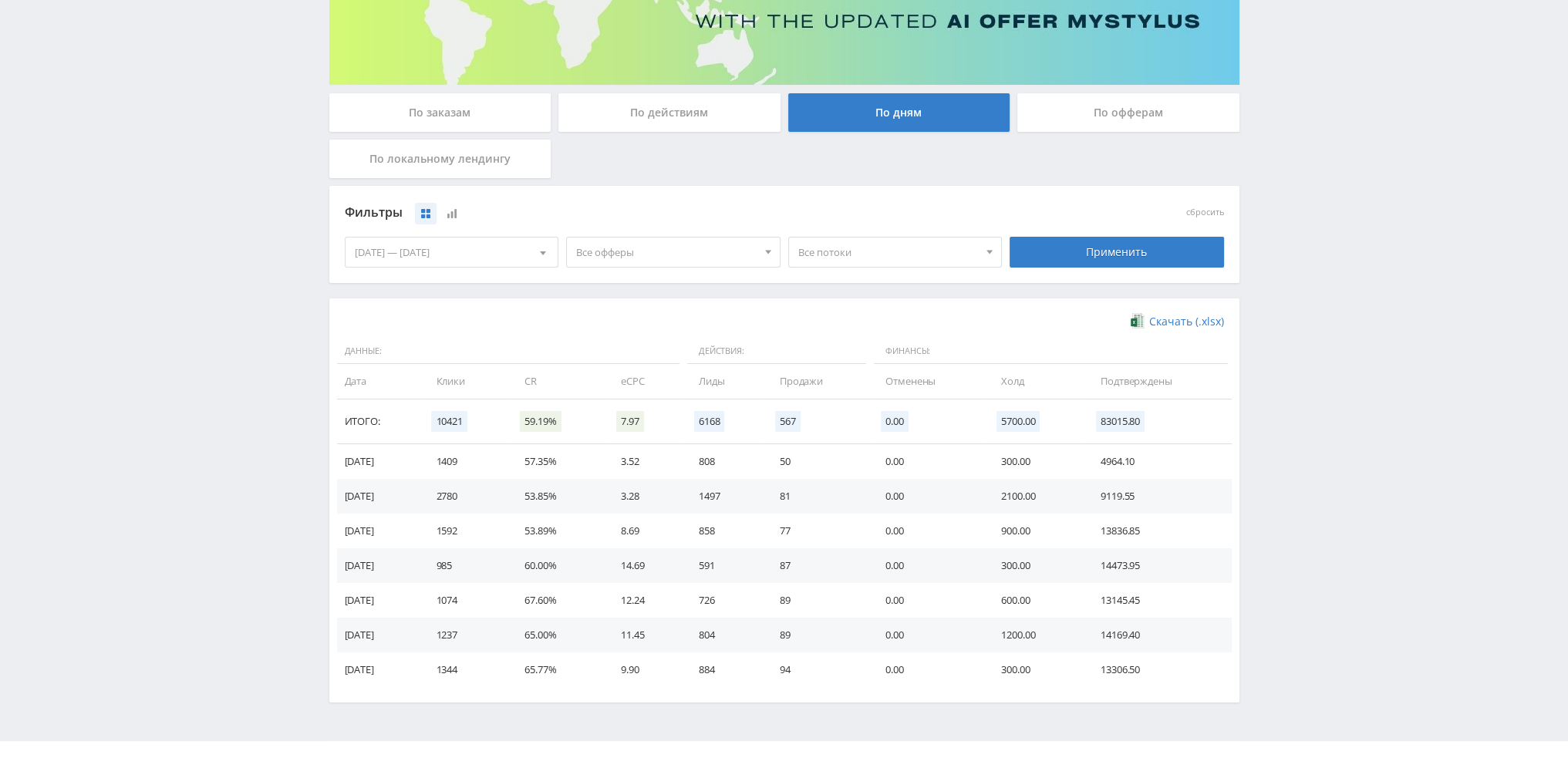
scroll to position [232, 0]
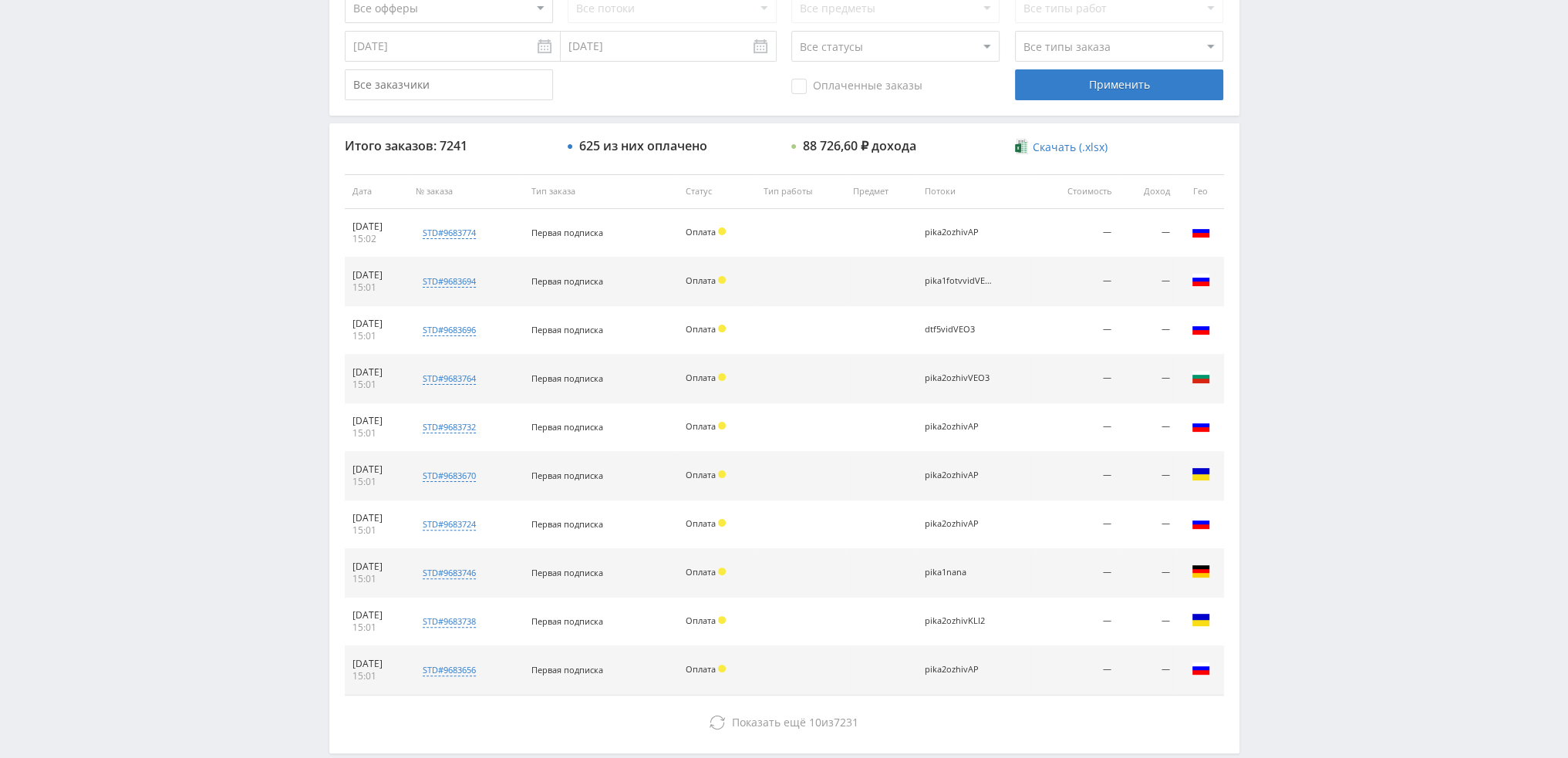
scroll to position [71, 0]
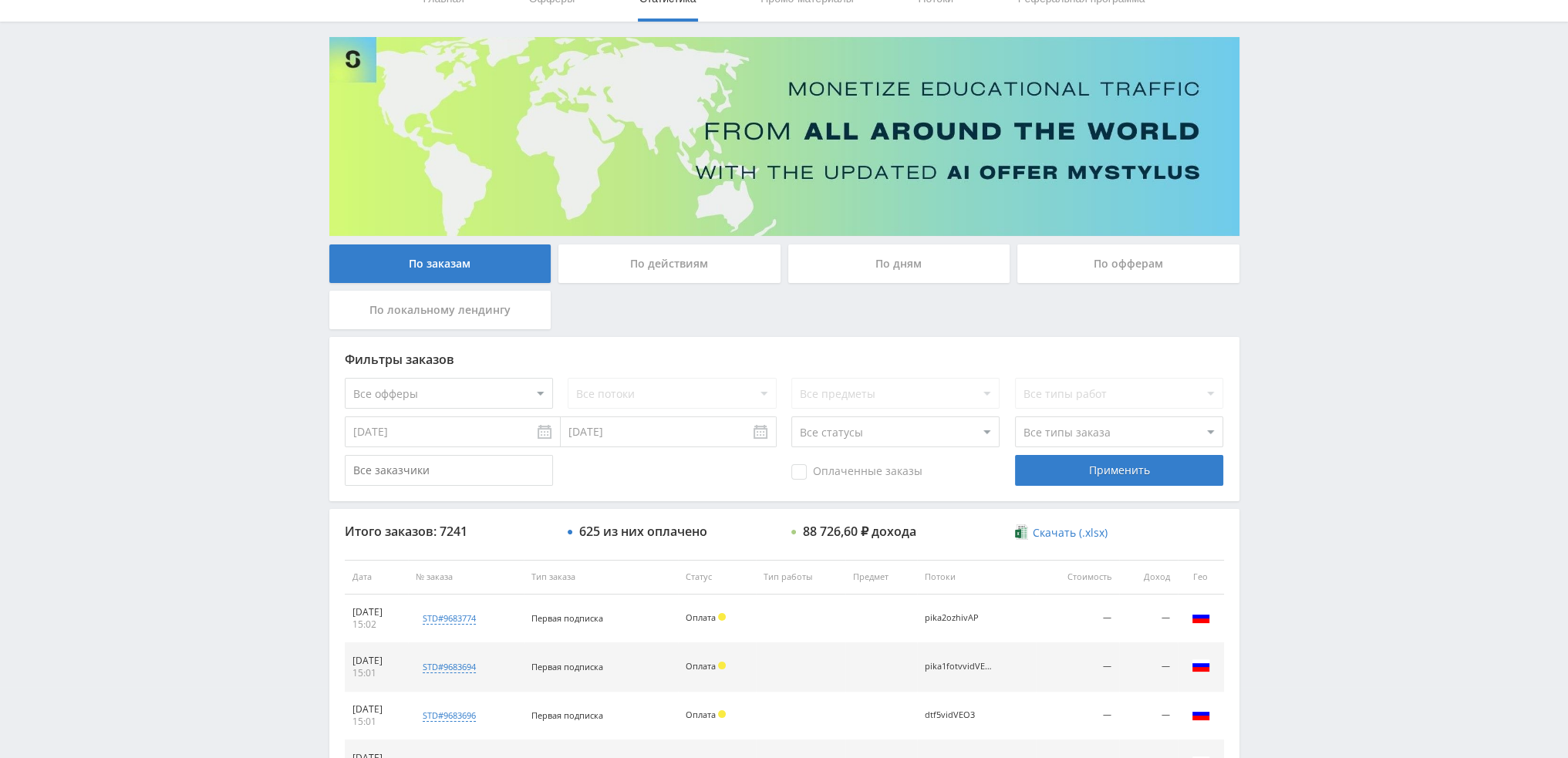
click at [901, 261] on div "По дням" at bounding box center [899, 264] width 222 height 38
click at [0, 0] on input "По дням" at bounding box center [0, 0] width 0 height 0
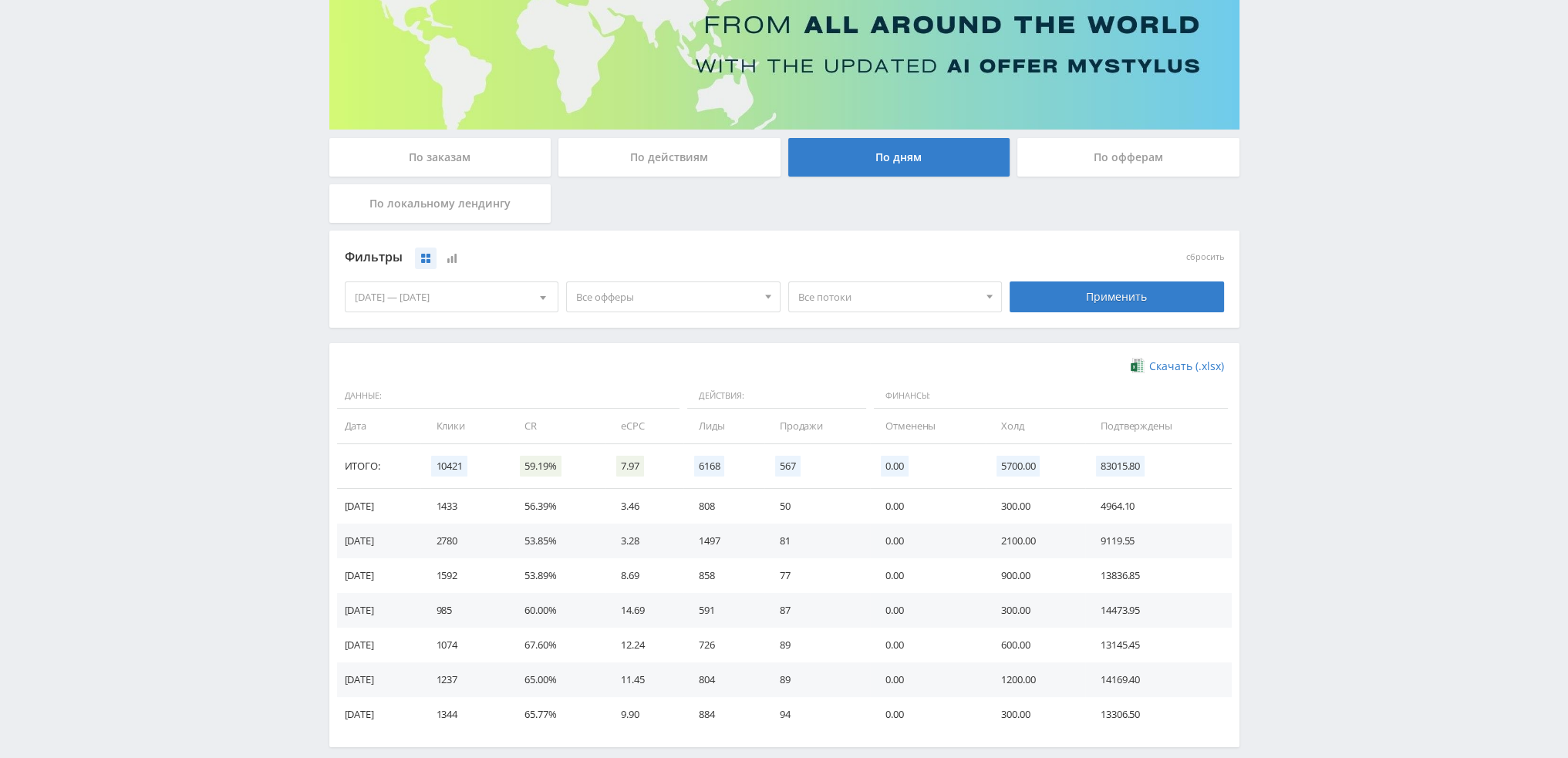
scroll to position [0, 0]
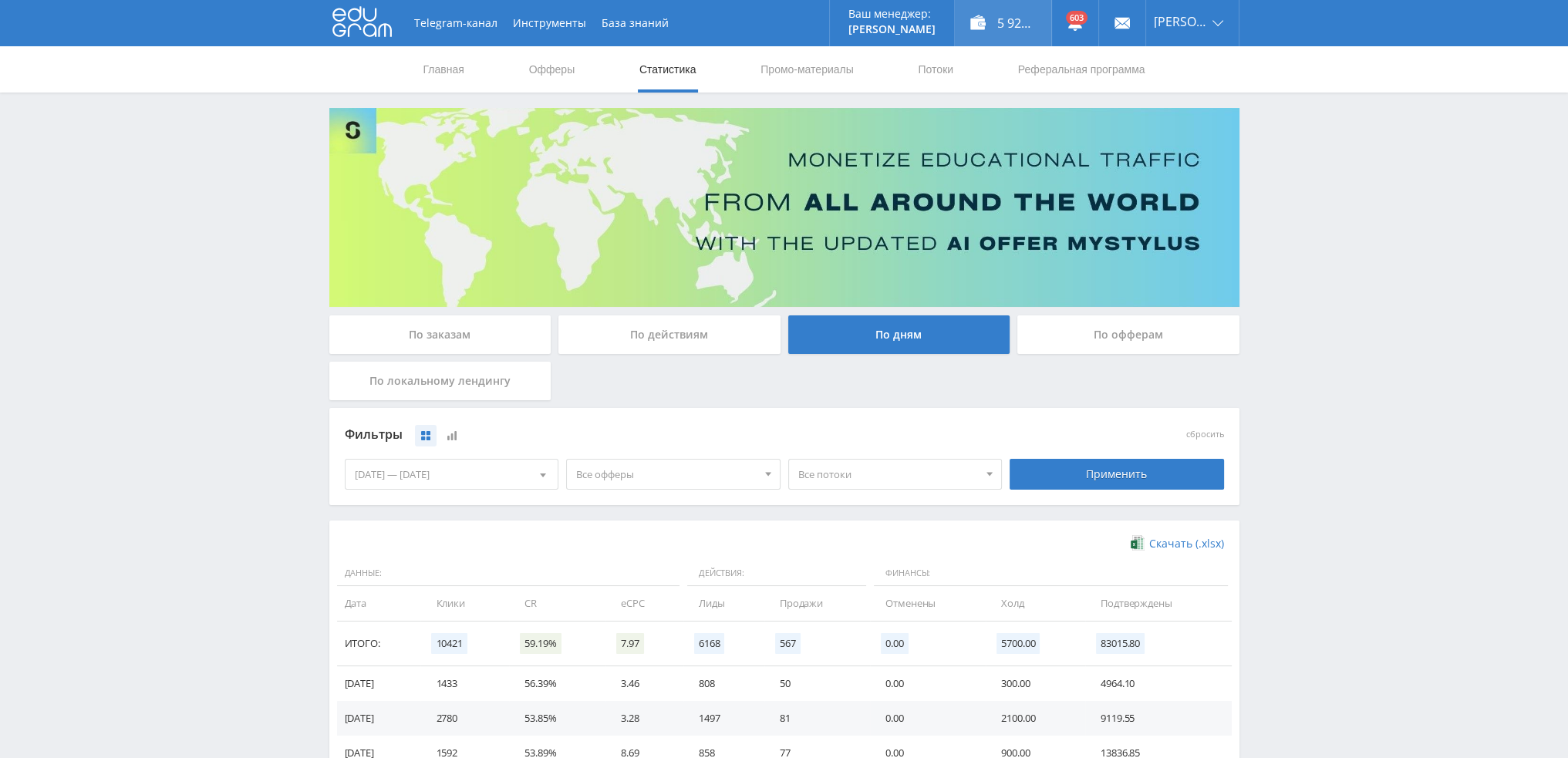
click at [996, 18] on div "5 924,55 ₽" at bounding box center [1003, 23] width 96 height 46
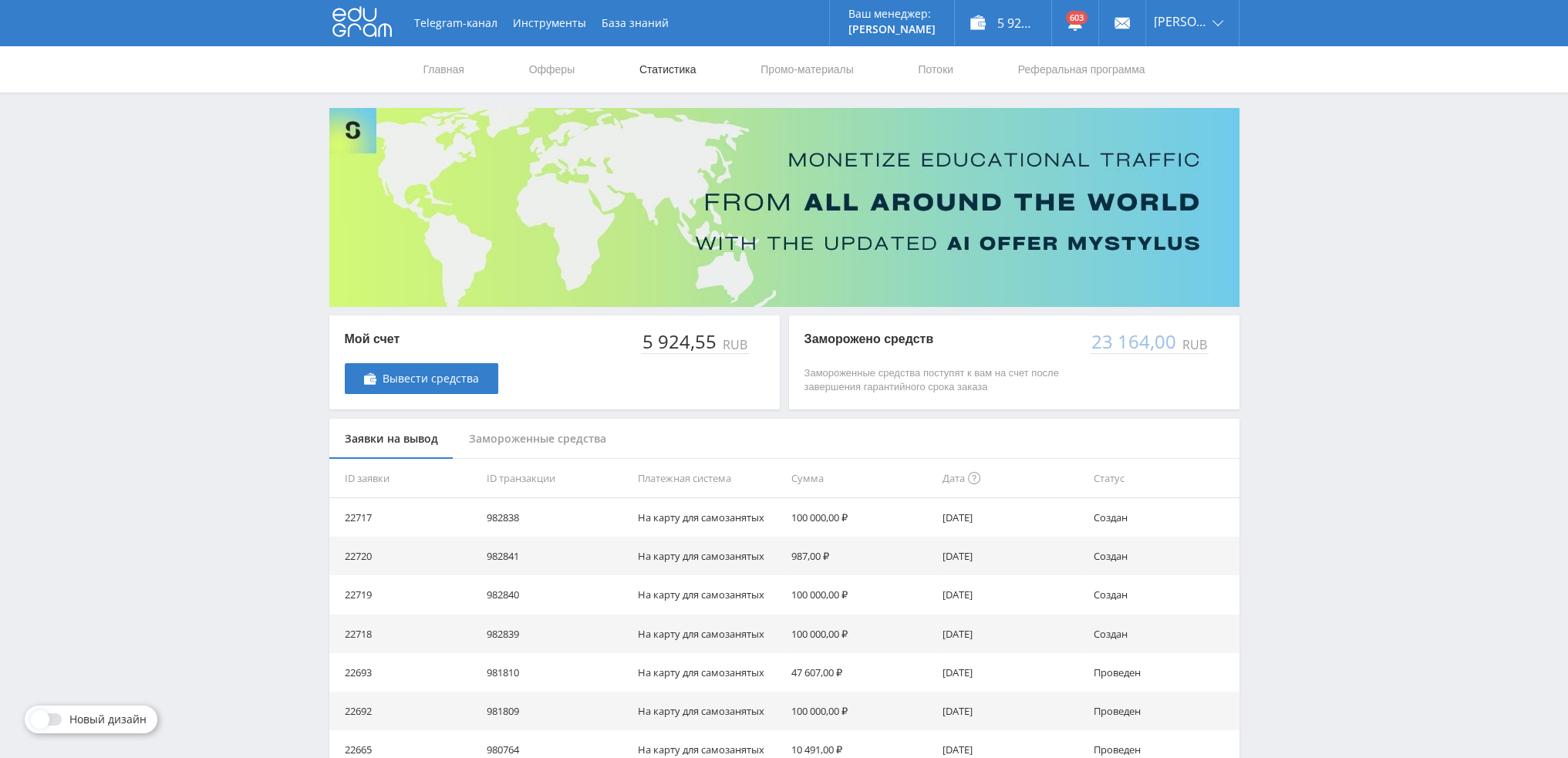
click at [682, 68] on link "Статистика" at bounding box center [668, 69] width 60 height 46
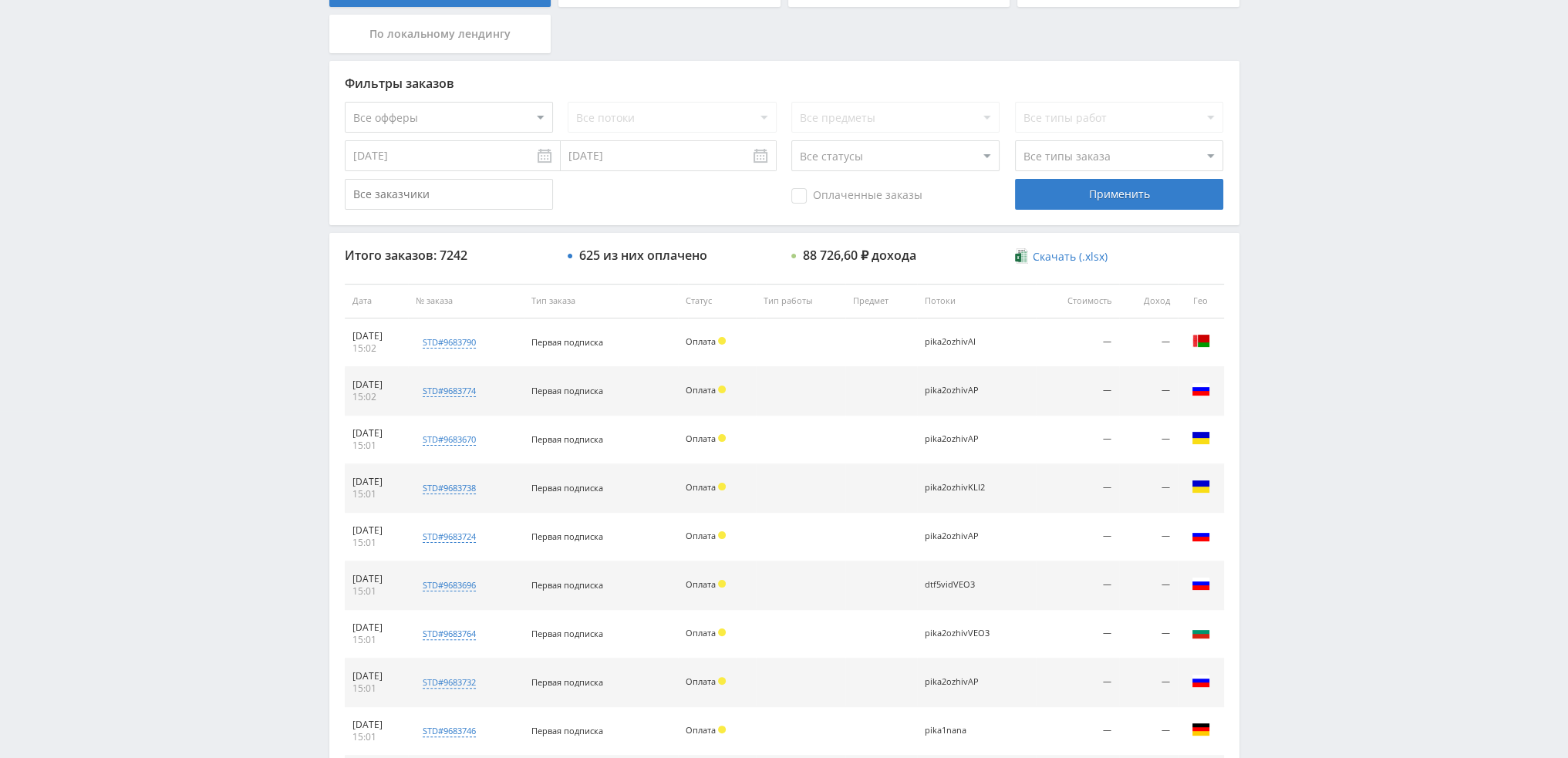
scroll to position [463, 0]
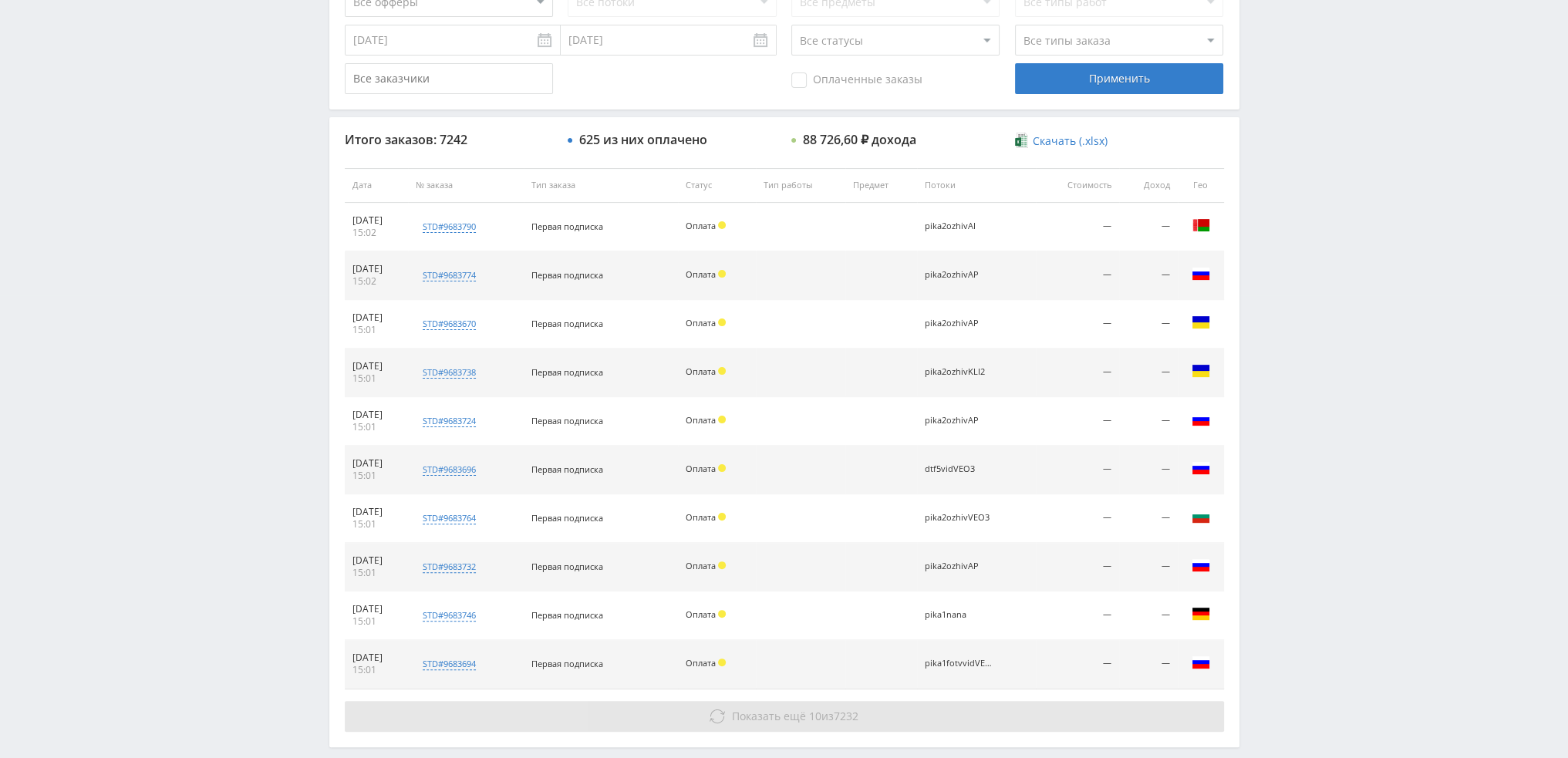
click at [786, 718] on span "Показать ещё" at bounding box center [769, 716] width 74 height 15
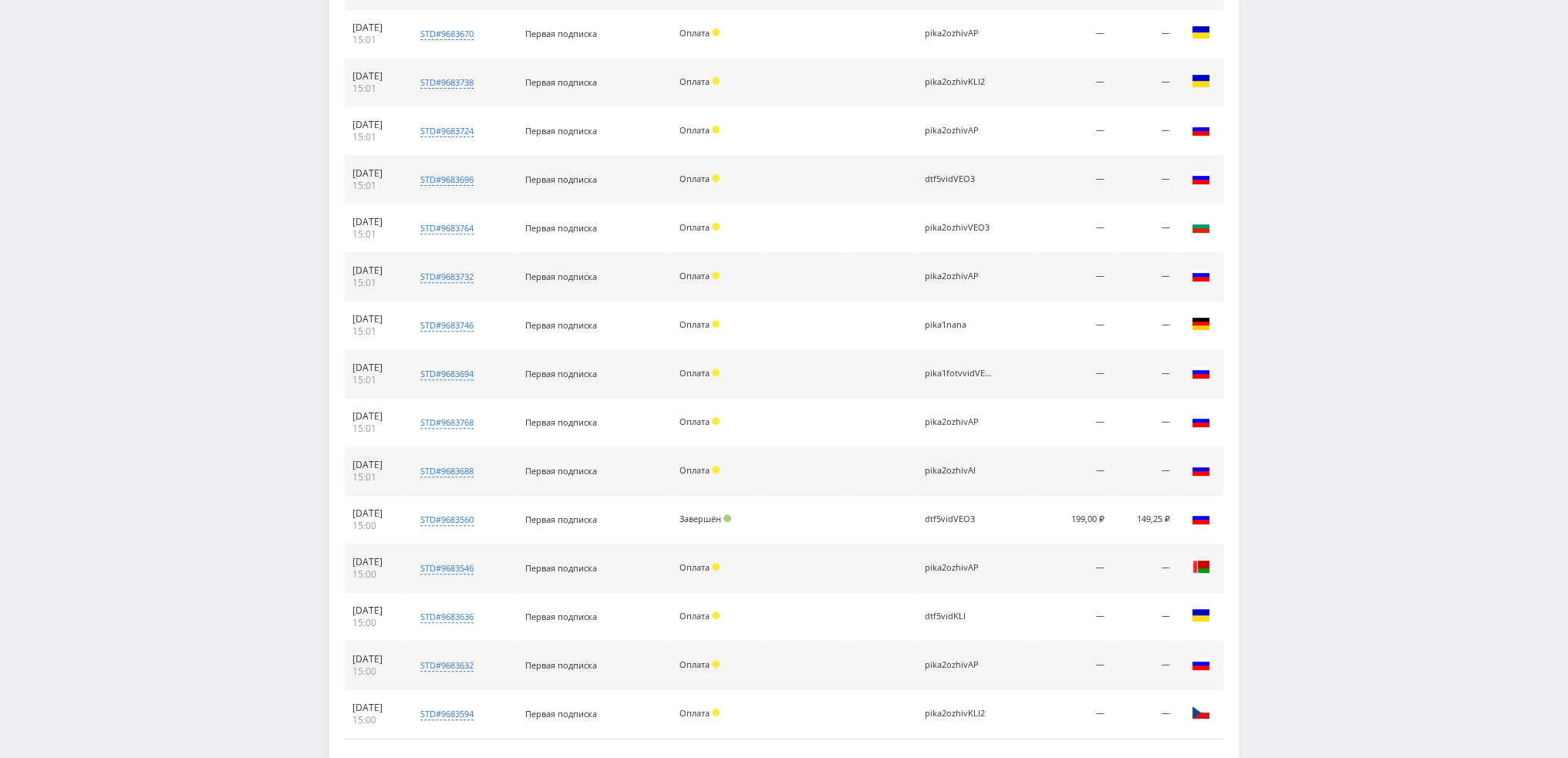
scroll to position [873, 0]
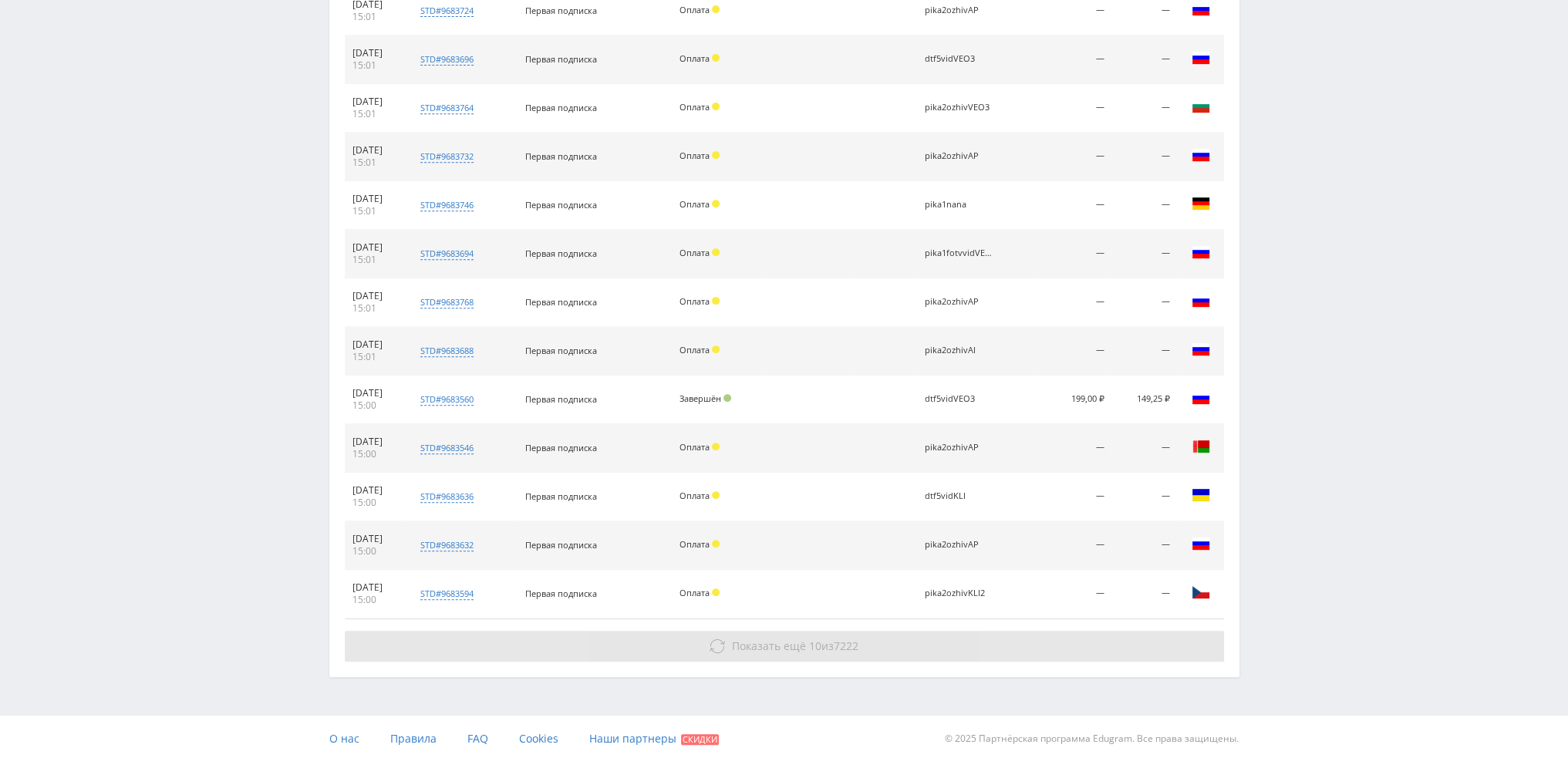
click at [809, 643] on span "10" at bounding box center [816, 646] width 13 height 15
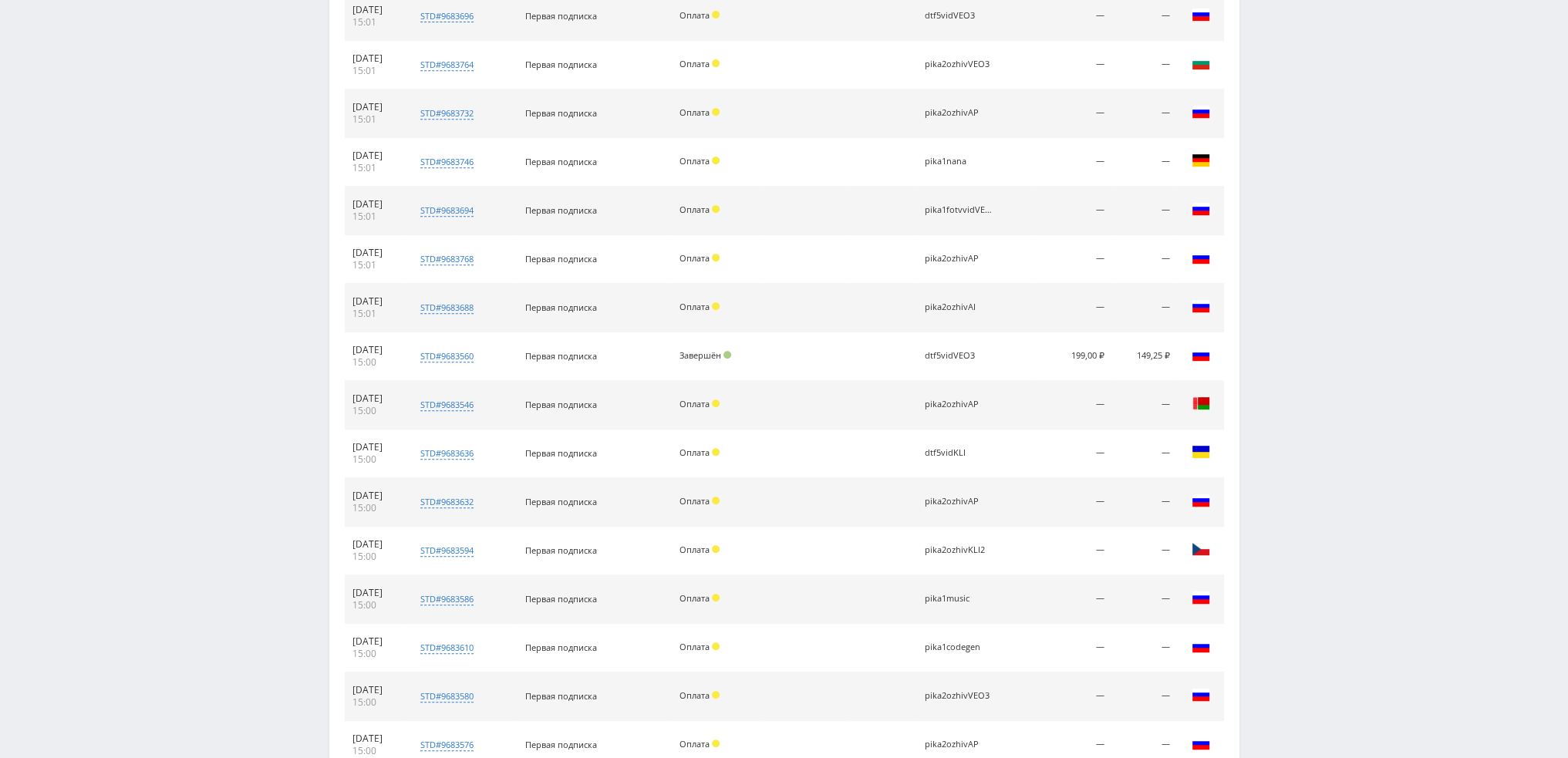
scroll to position [1262, 0]
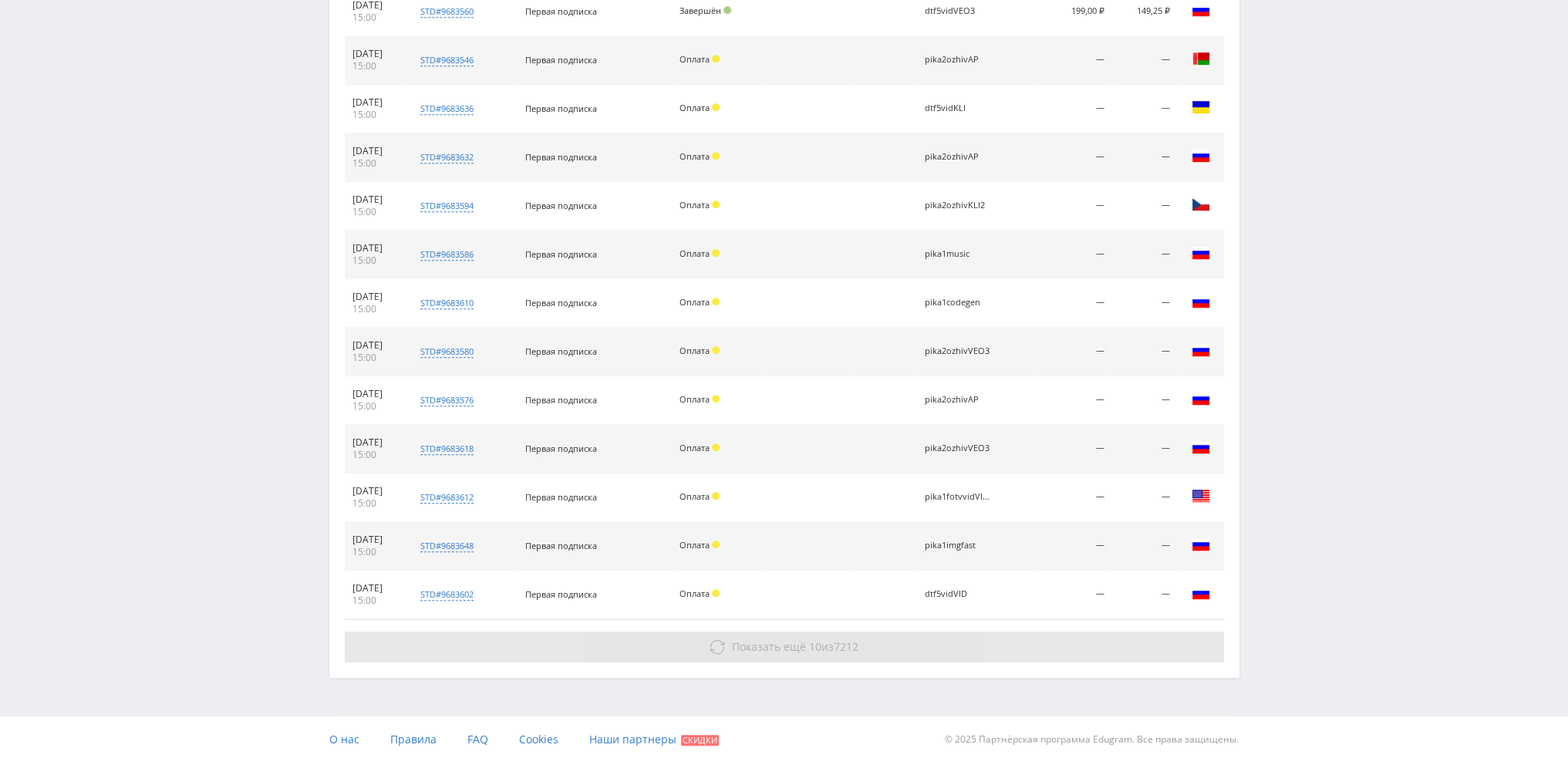
click at [814, 632] on button "Показать ещё 10 из 7212" at bounding box center [784, 647] width 879 height 31
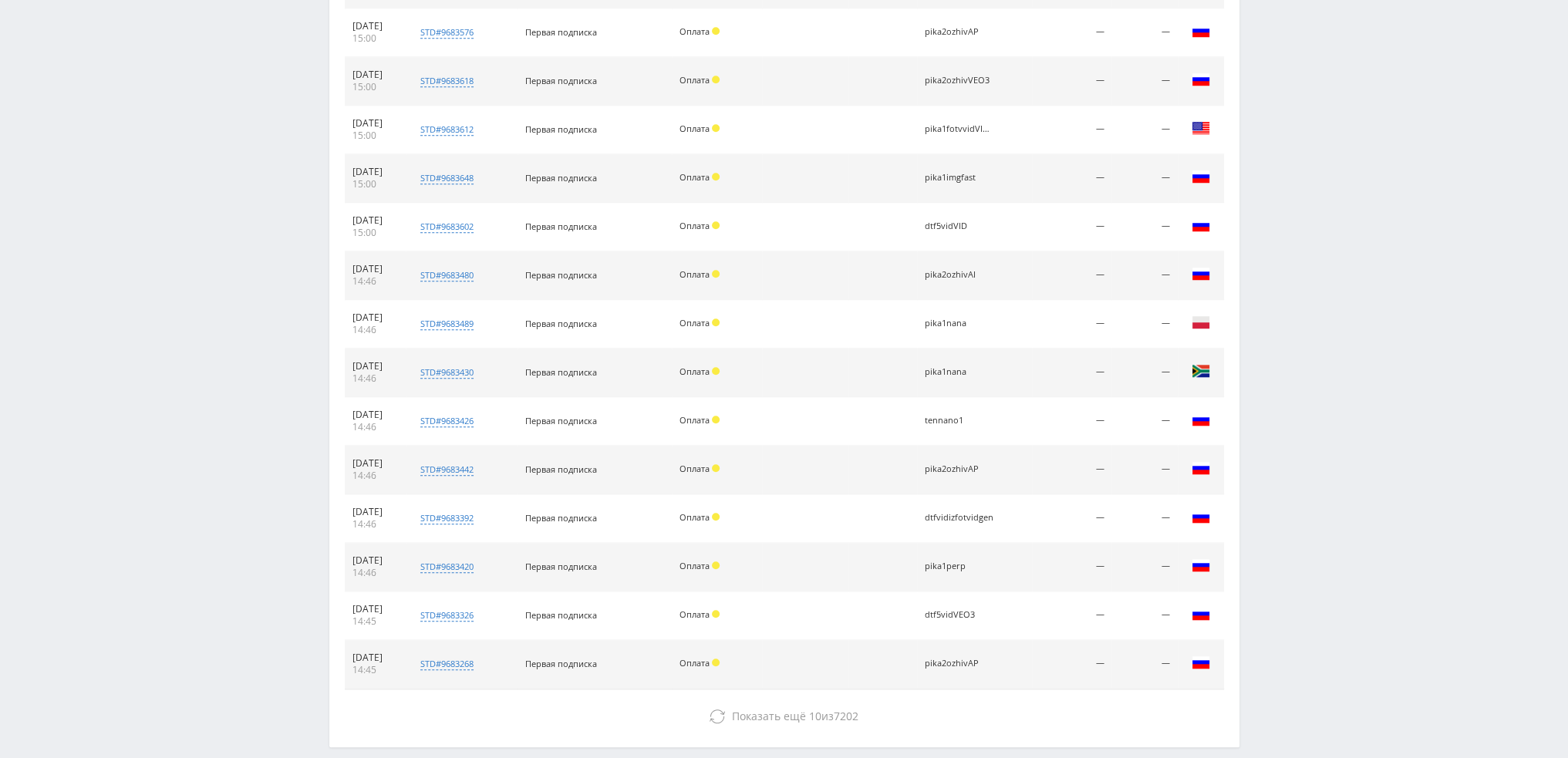
scroll to position [1698, 0]
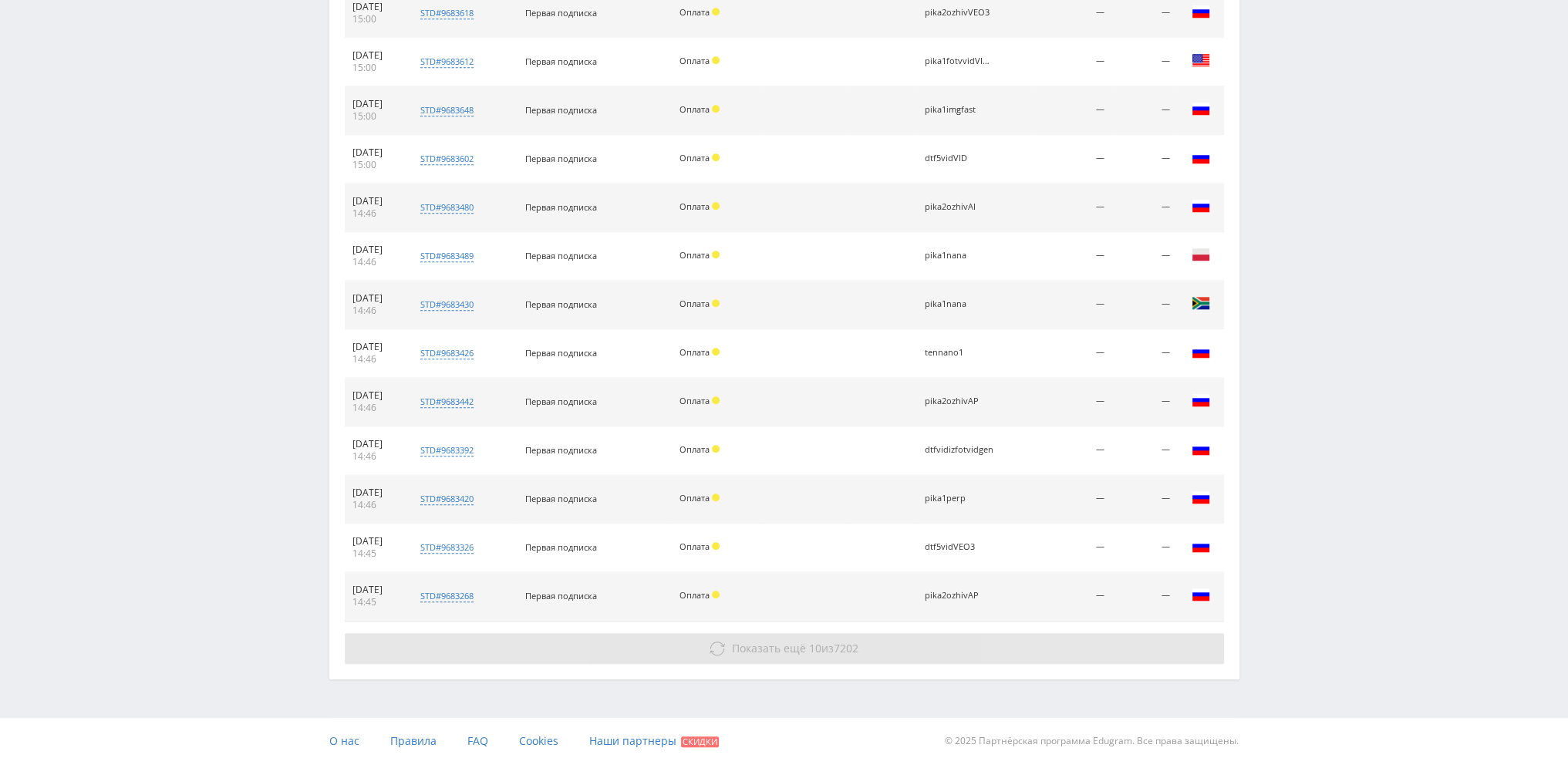
click at [809, 648] on span "10" at bounding box center [816, 648] width 13 height 15
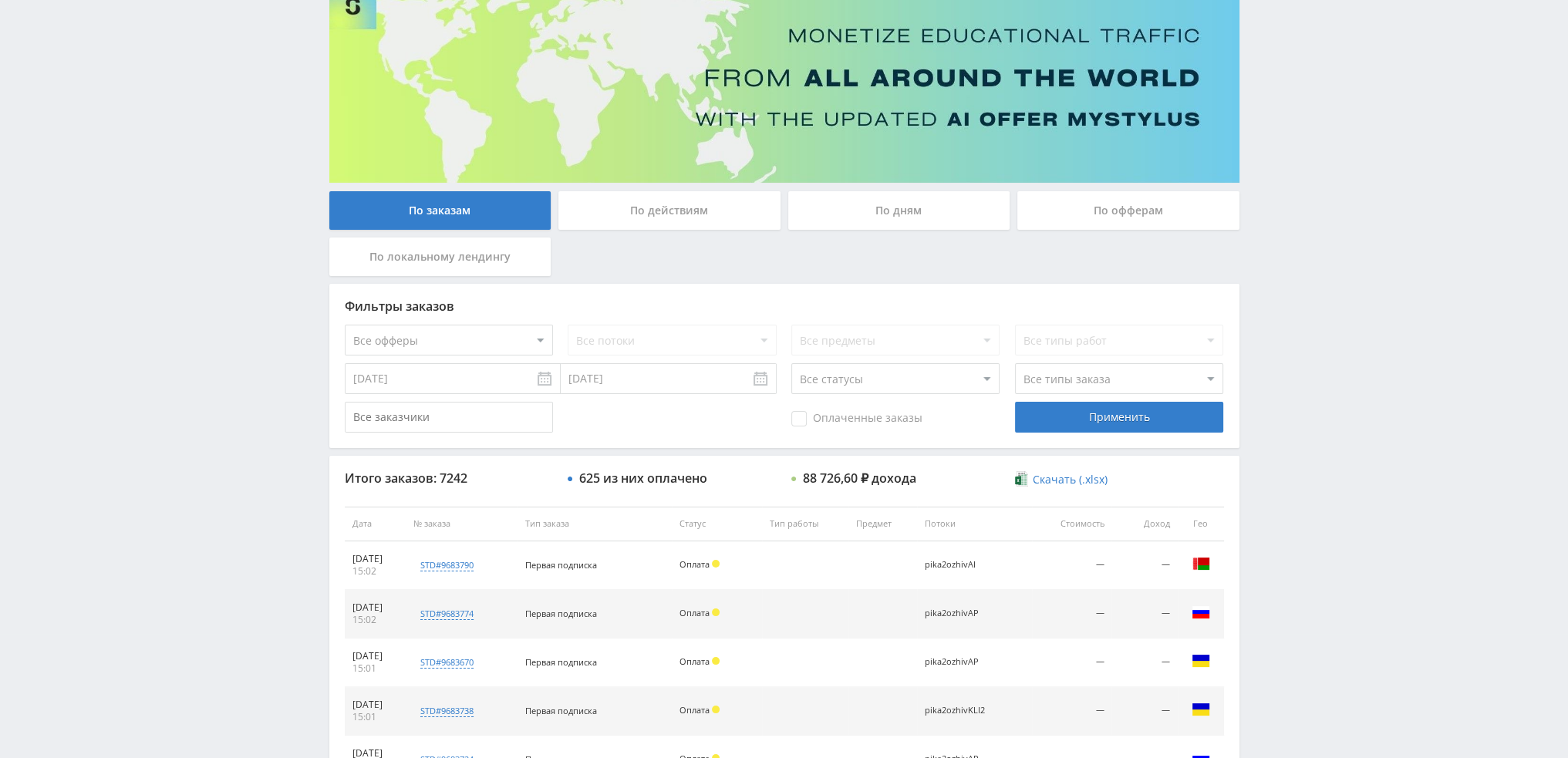
scroll to position [0, 0]
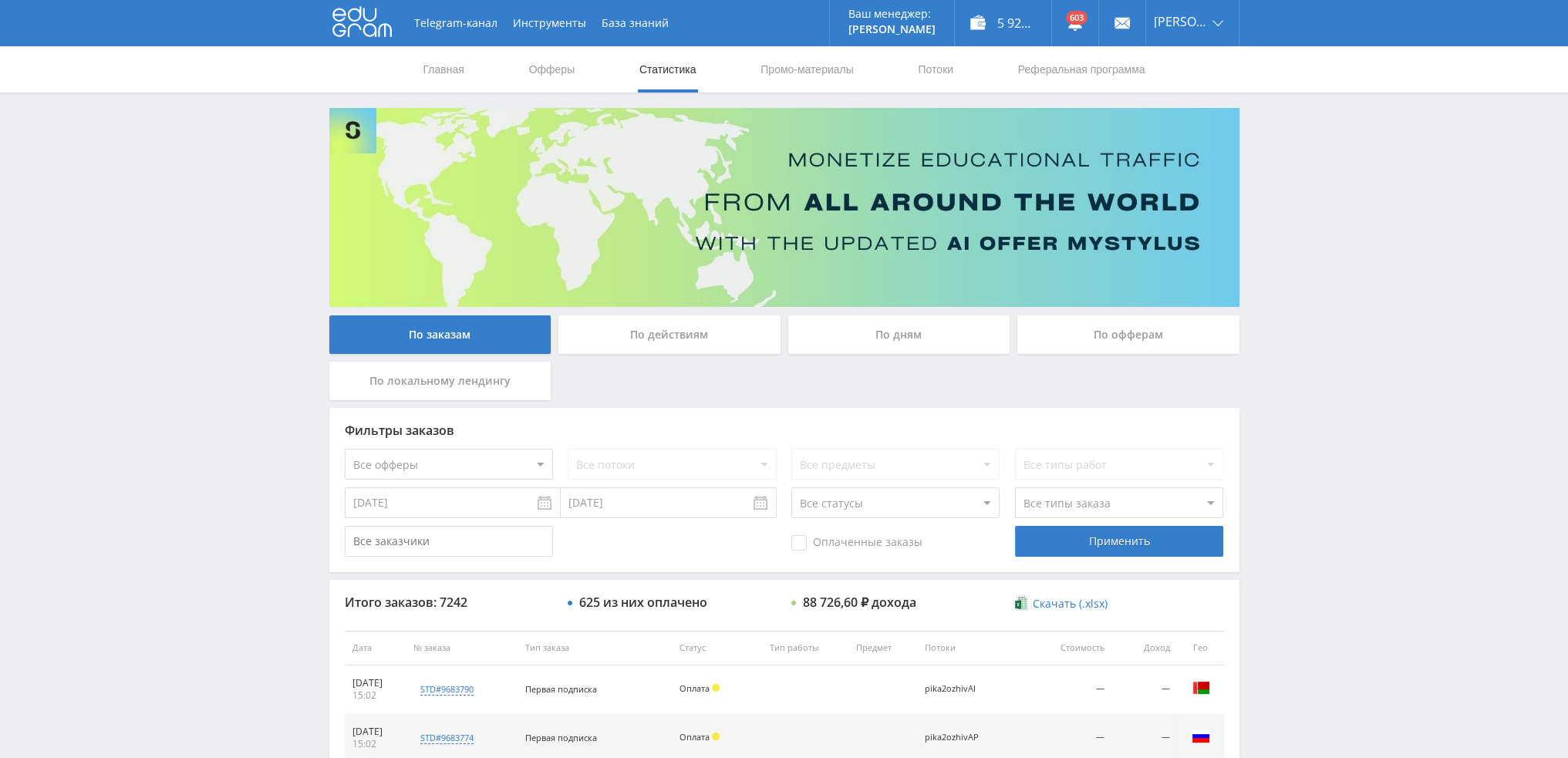
click at [901, 335] on div "По дням" at bounding box center [899, 334] width 222 height 38
click at [0, 0] on input "По дням" at bounding box center [0, 0] width 0 height 0
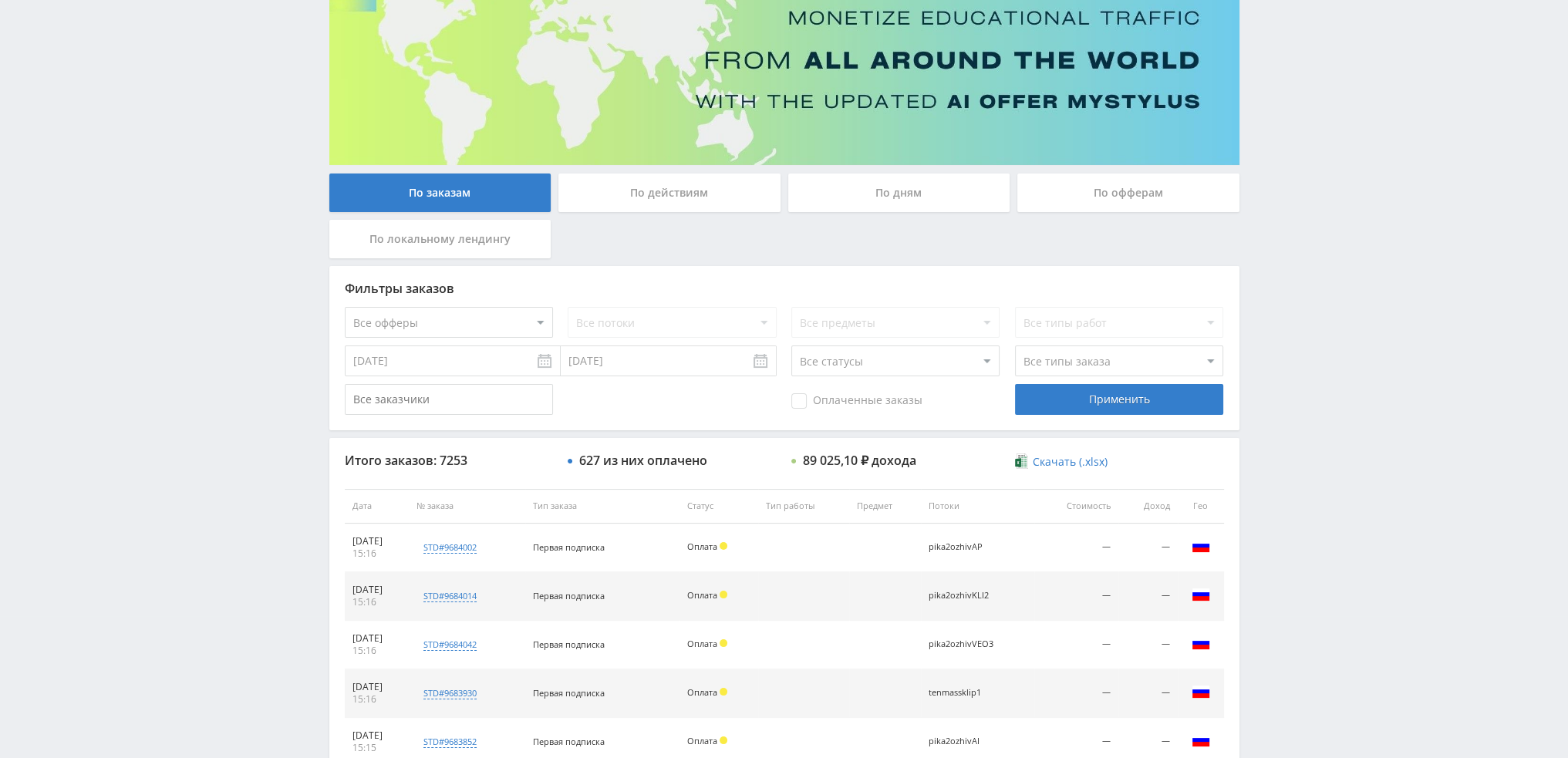
scroll to position [71, 0]
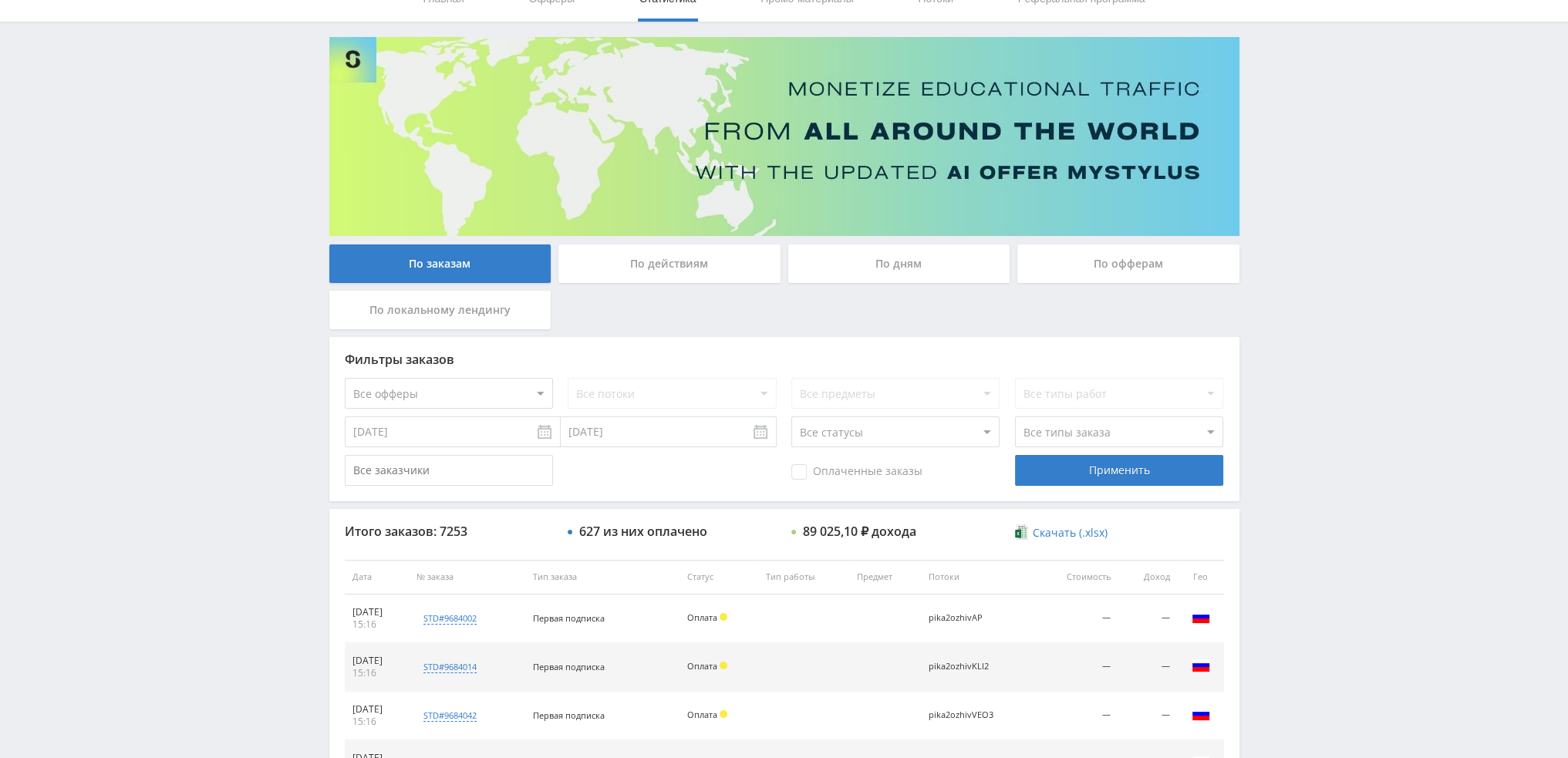
click at [894, 265] on div "По дням" at bounding box center [899, 264] width 222 height 38
click at [0, 0] on input "По дням" at bounding box center [0, 0] width 0 height 0
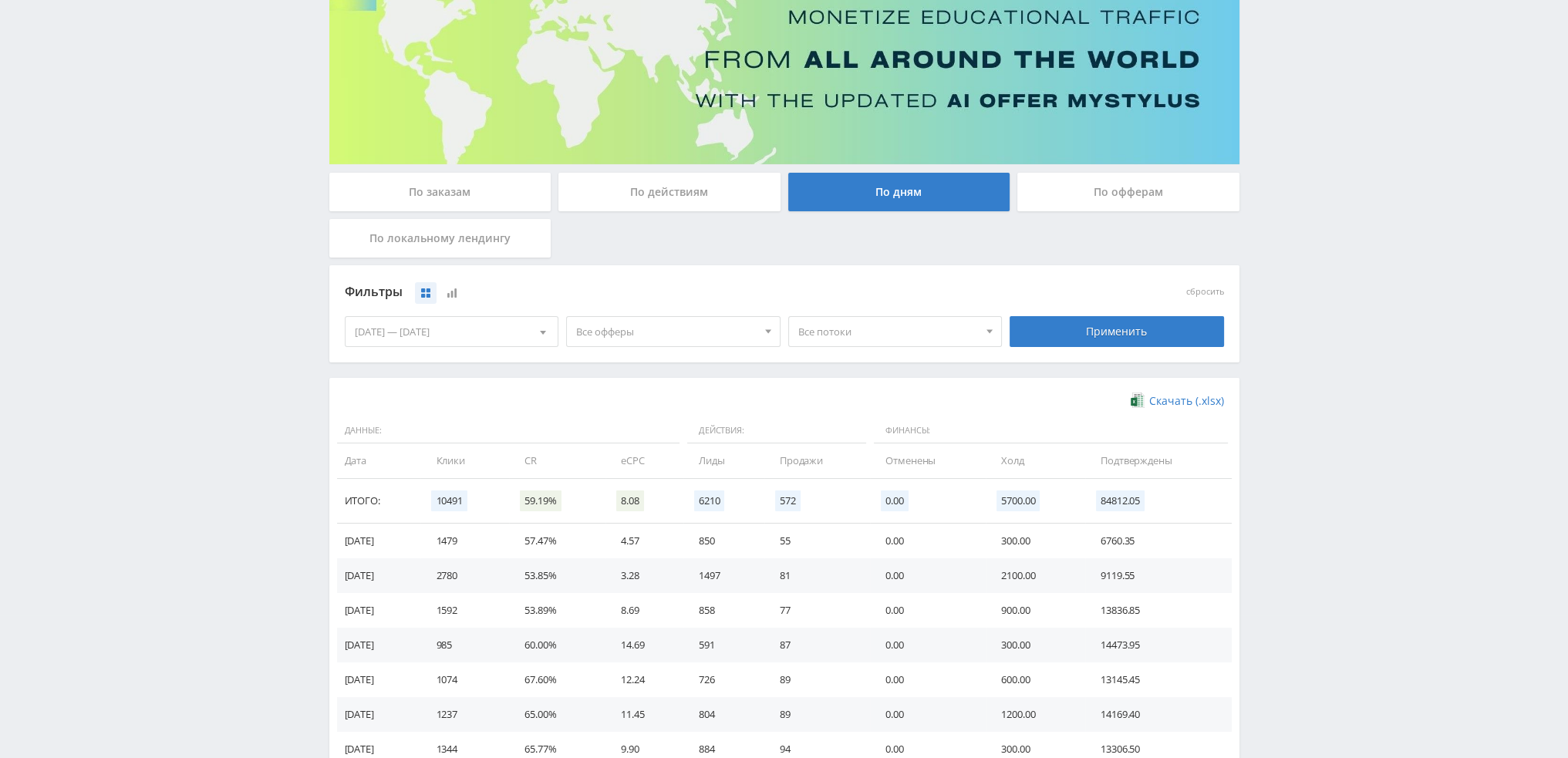
scroll to position [232, 0]
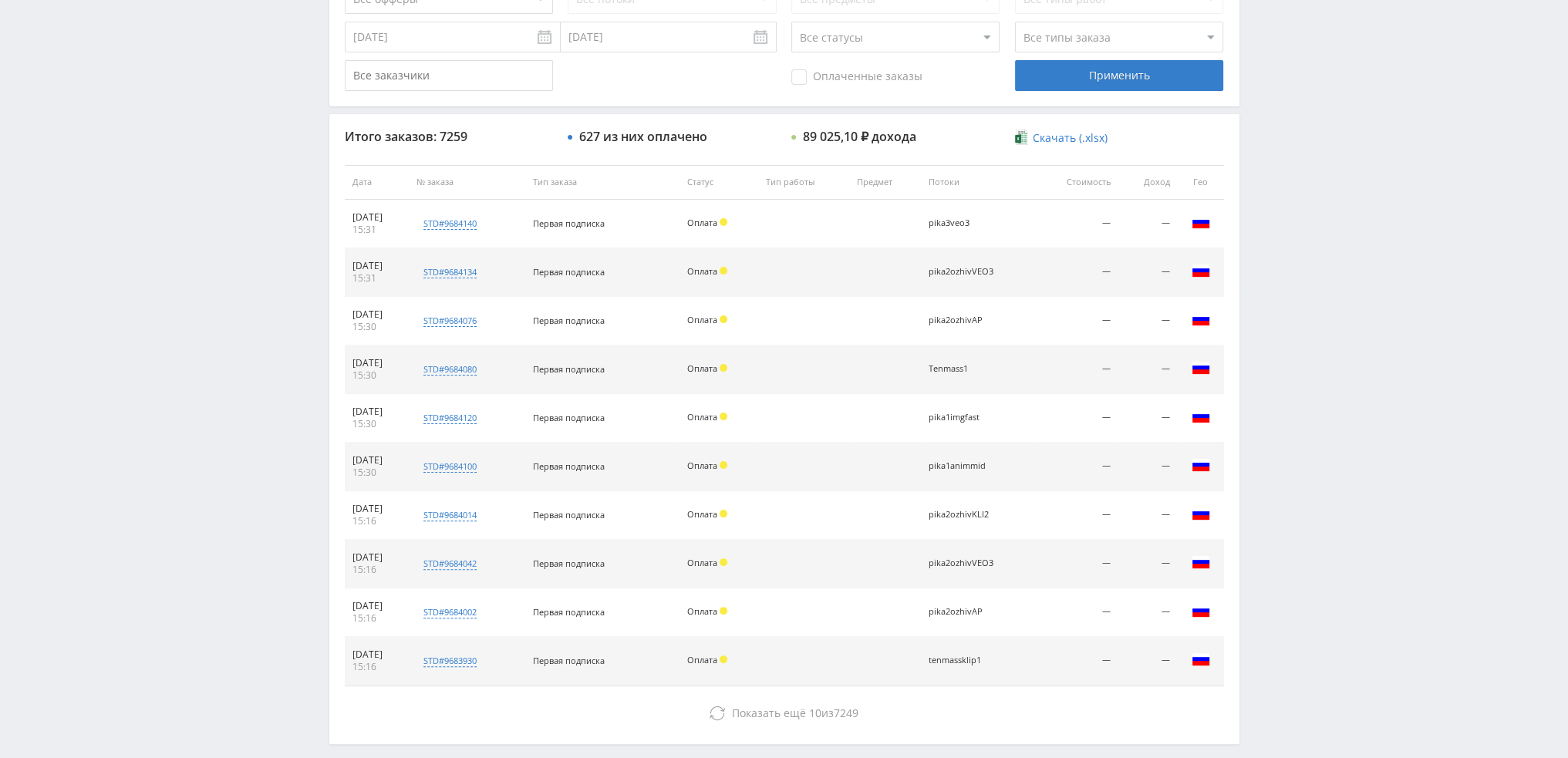
scroll to position [534, 0]
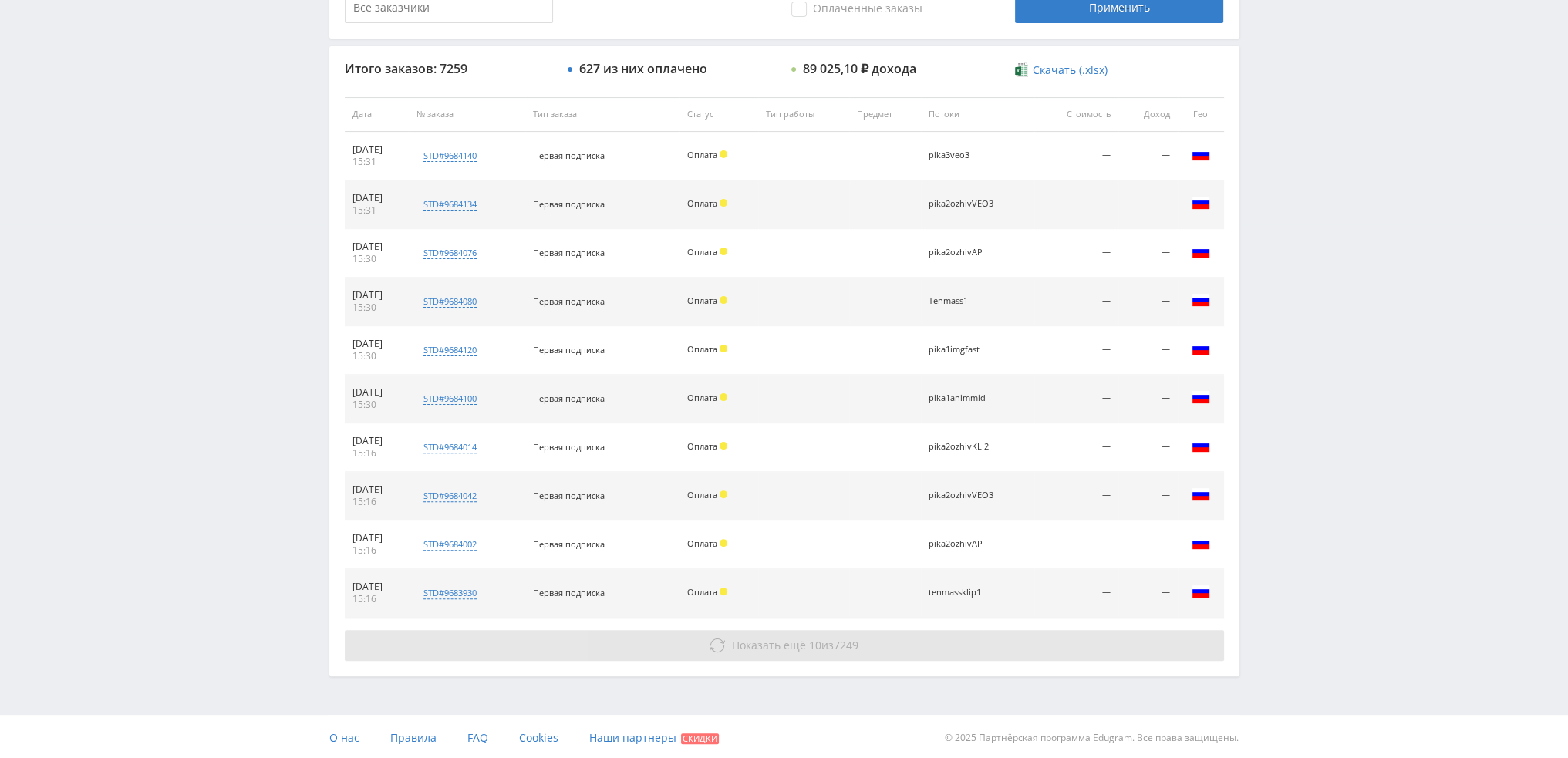
click at [898, 636] on button "Показать ещё 10 из 7249" at bounding box center [784, 646] width 879 height 31
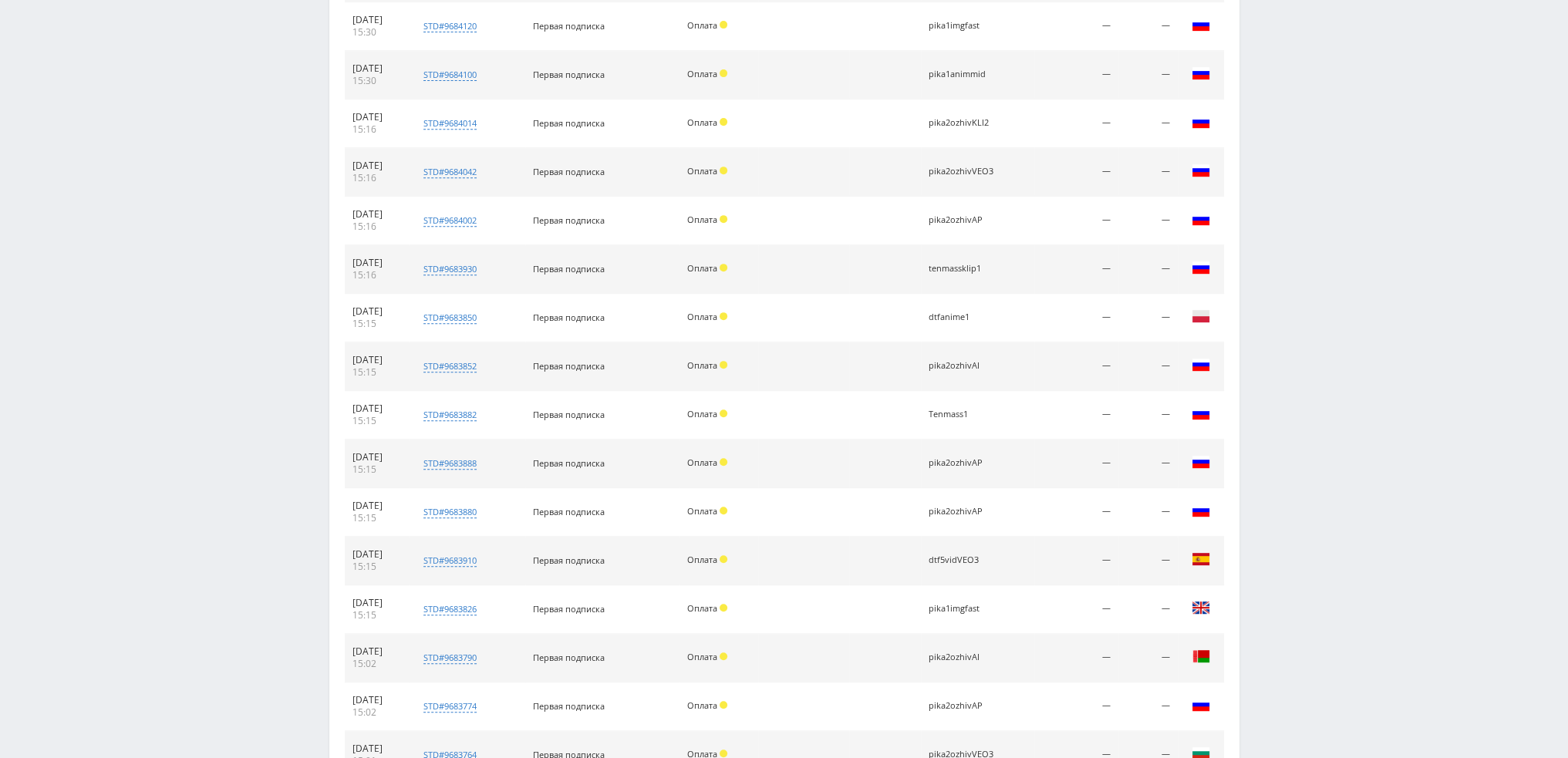
scroll to position [1019, 0]
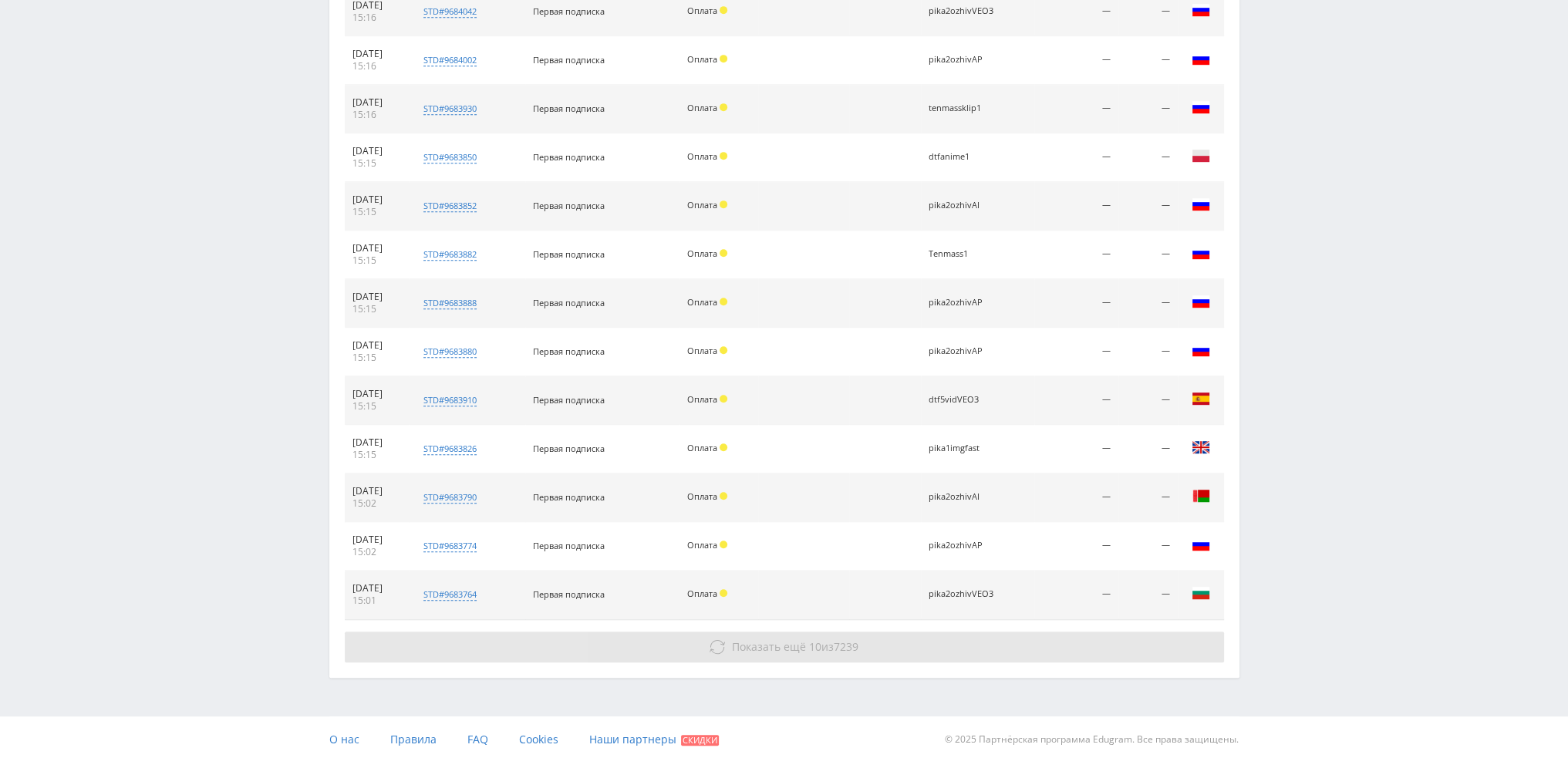
click at [818, 653] on button "Показать ещё 10 из 7239" at bounding box center [784, 647] width 879 height 31
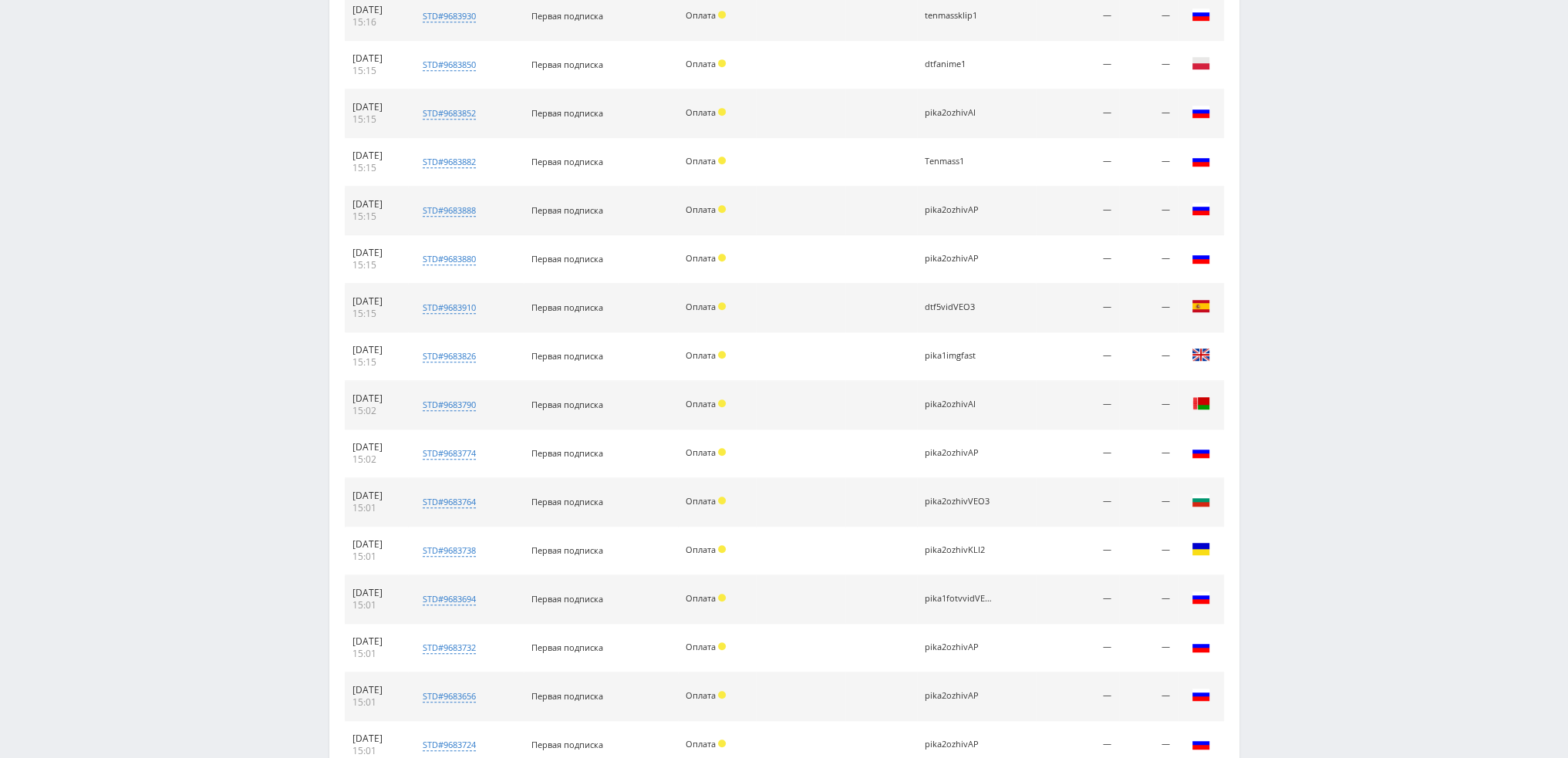
scroll to position [1455, 0]
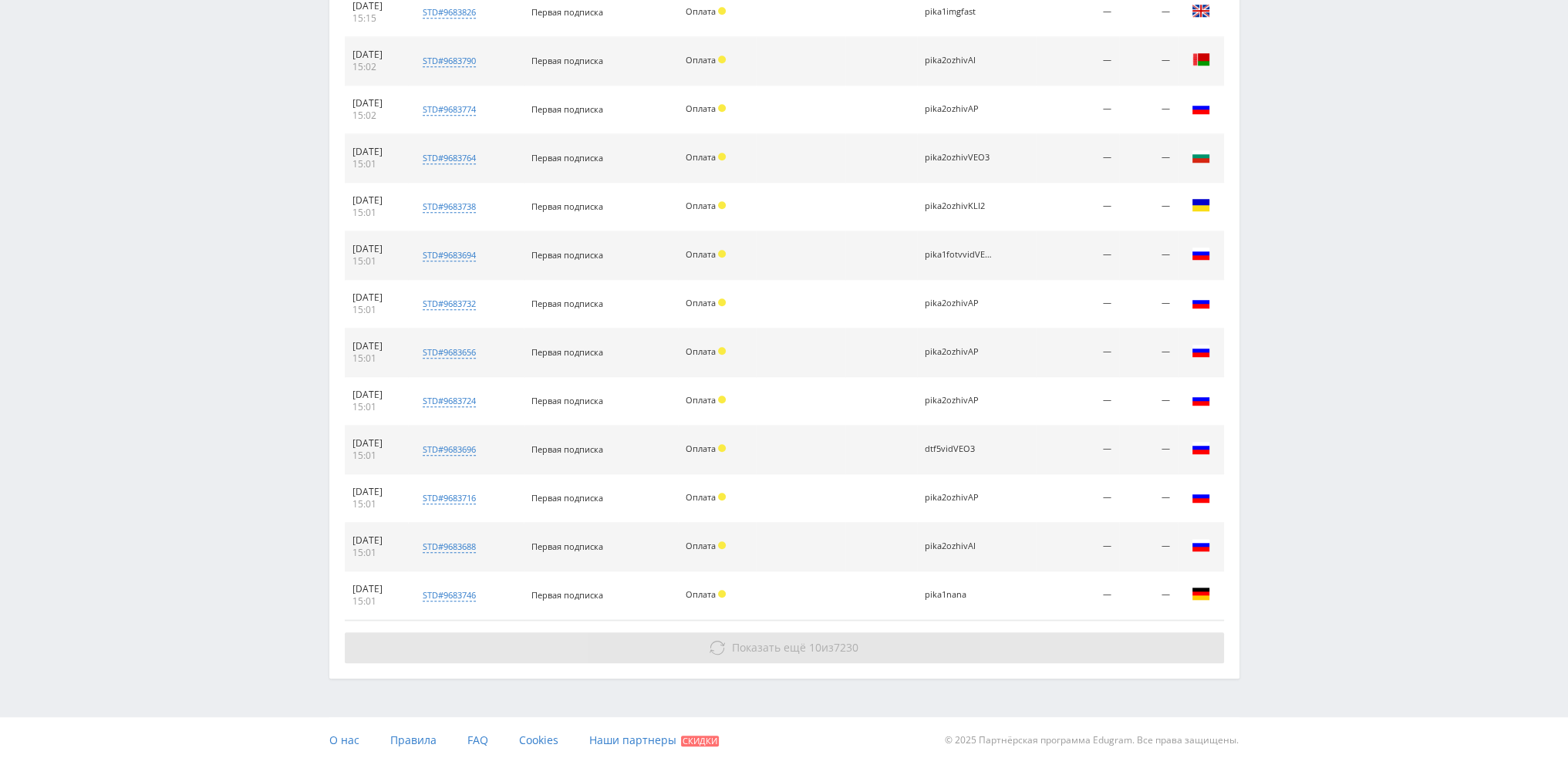
click at [795, 633] on button "Показать ещё 10 из 7230" at bounding box center [784, 648] width 879 height 31
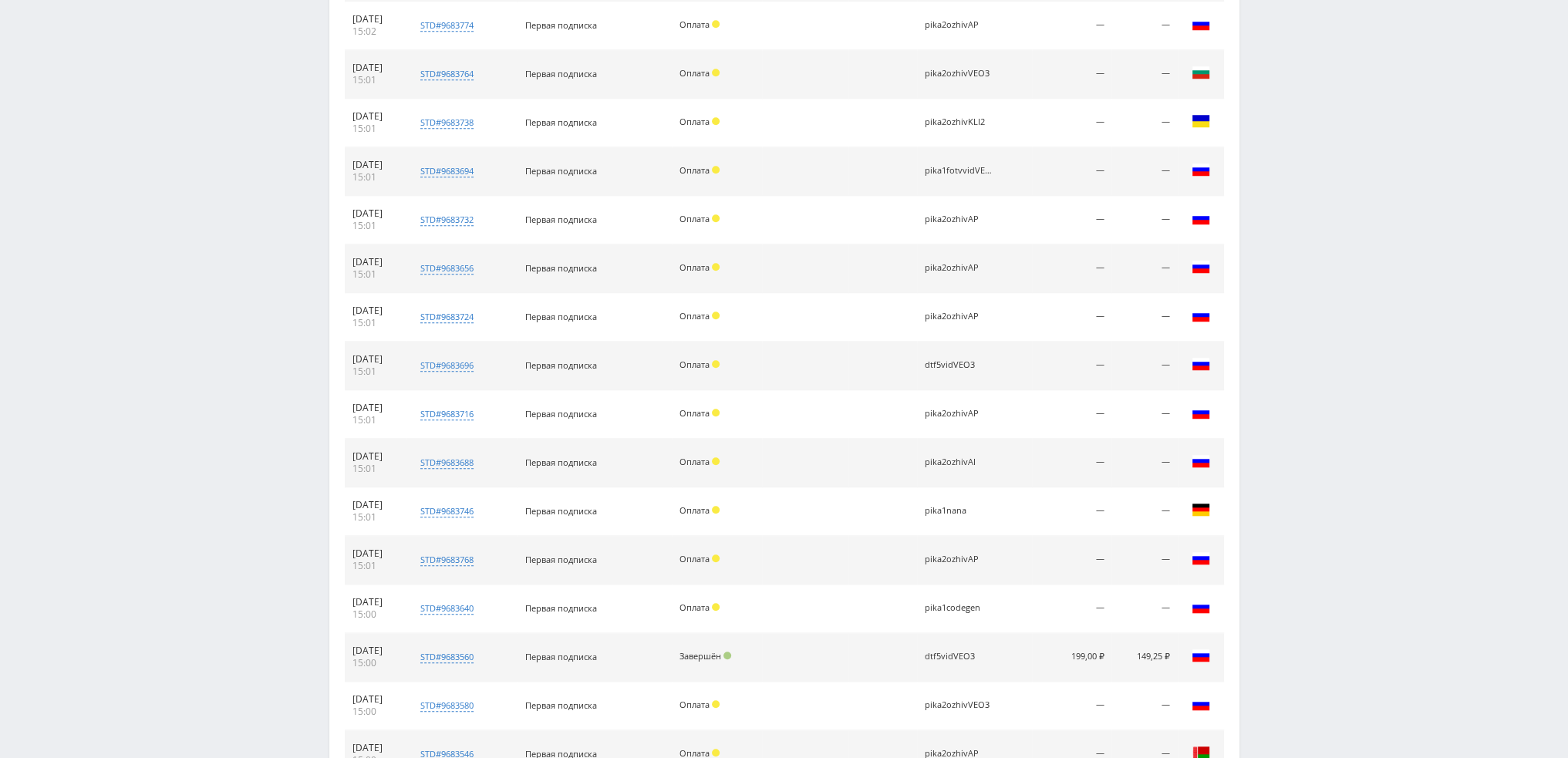
scroll to position [1842, 0]
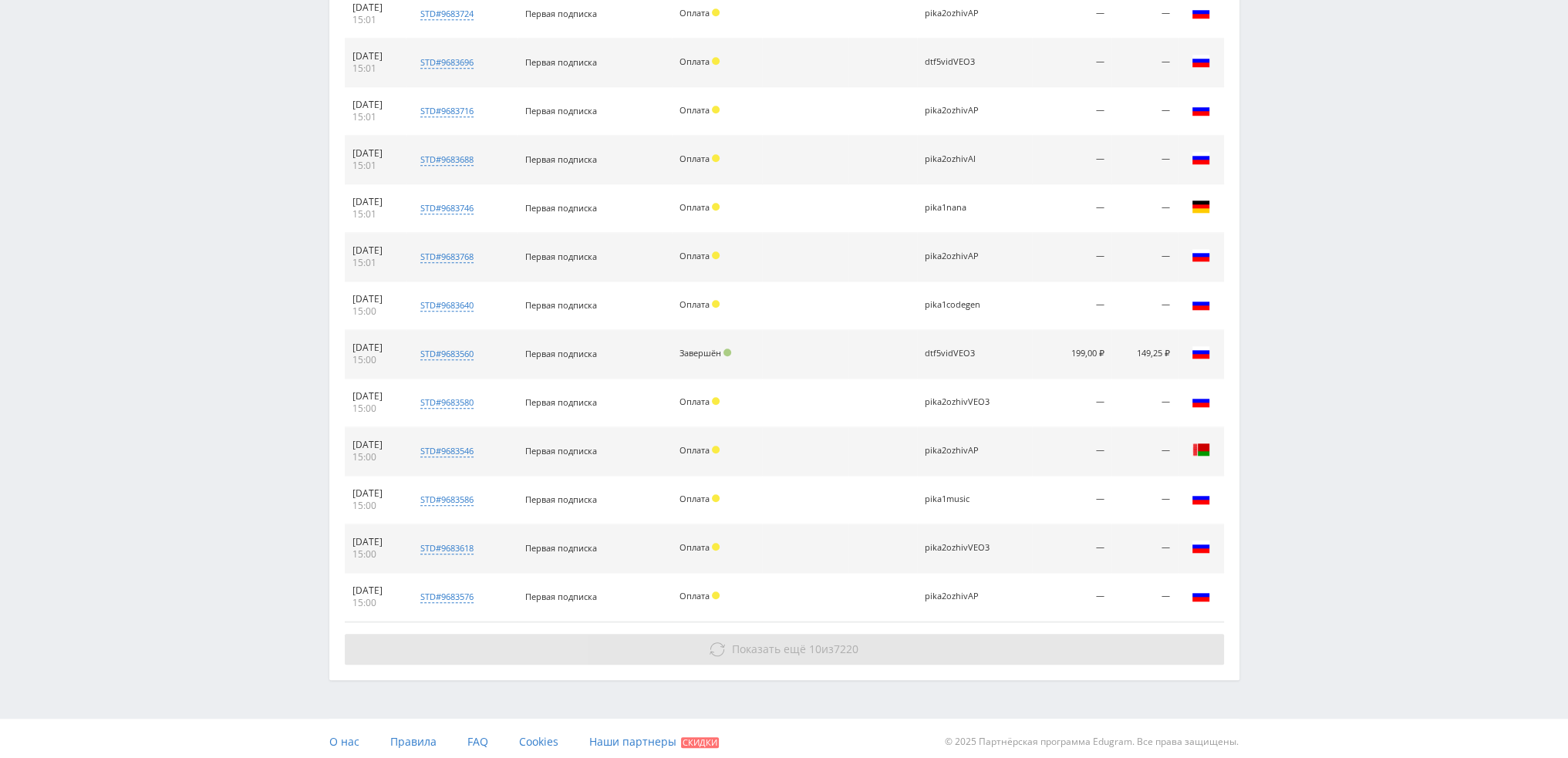
click at [773, 644] on span "Показать ещё" at bounding box center [769, 649] width 74 height 15
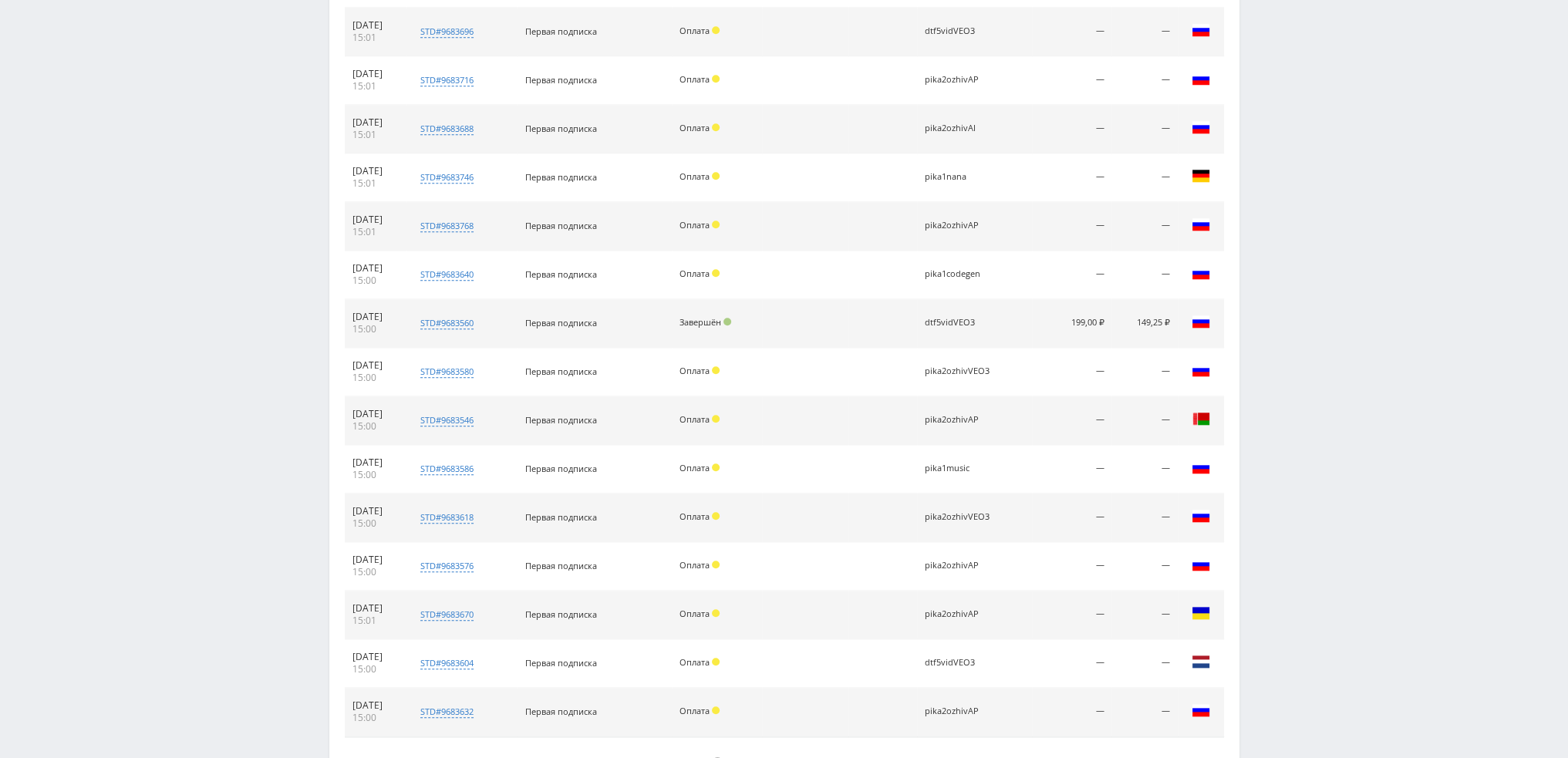
scroll to position [1988, 0]
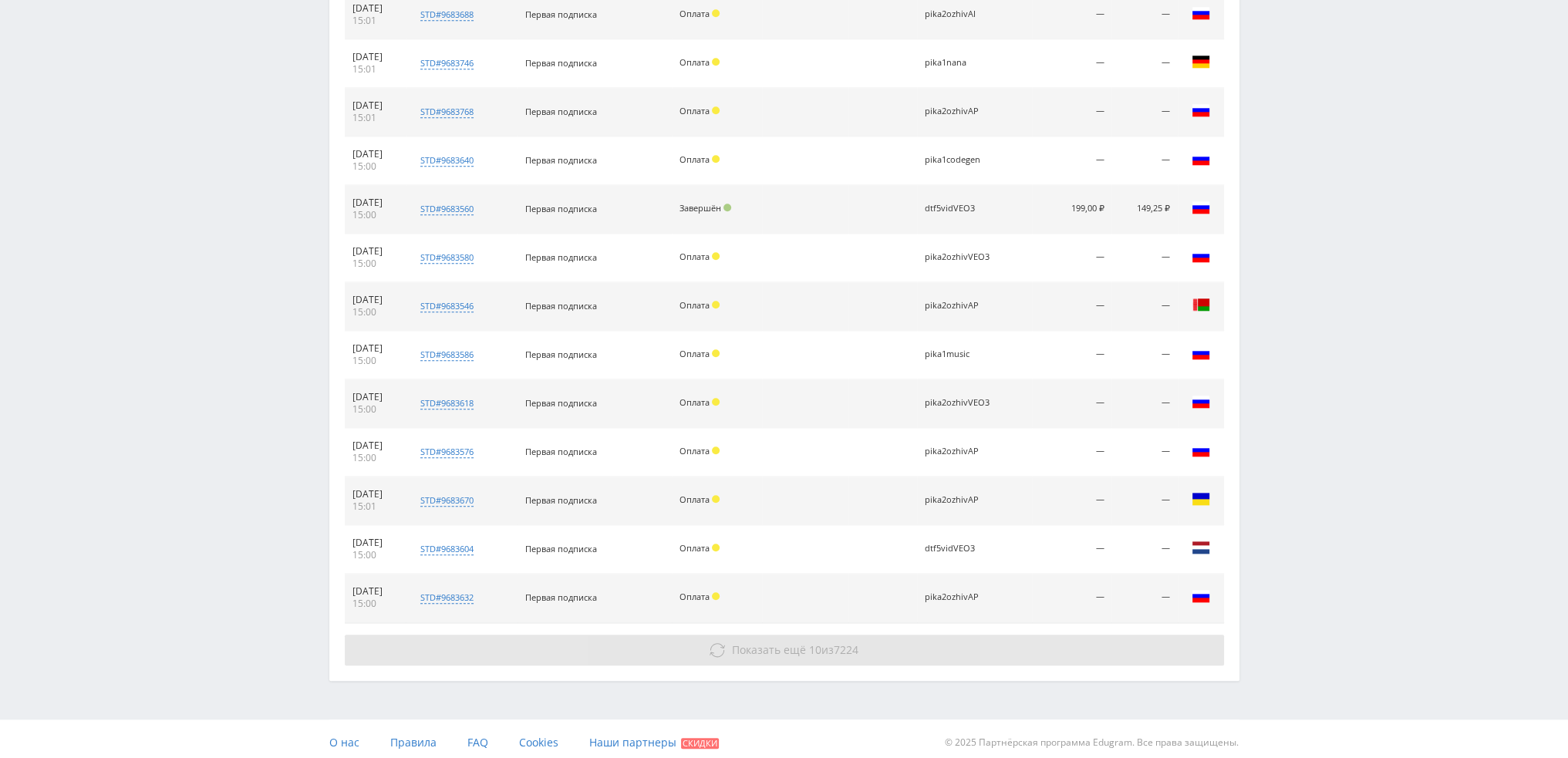
click at [786, 647] on span "Показать ещё" at bounding box center [769, 650] width 74 height 15
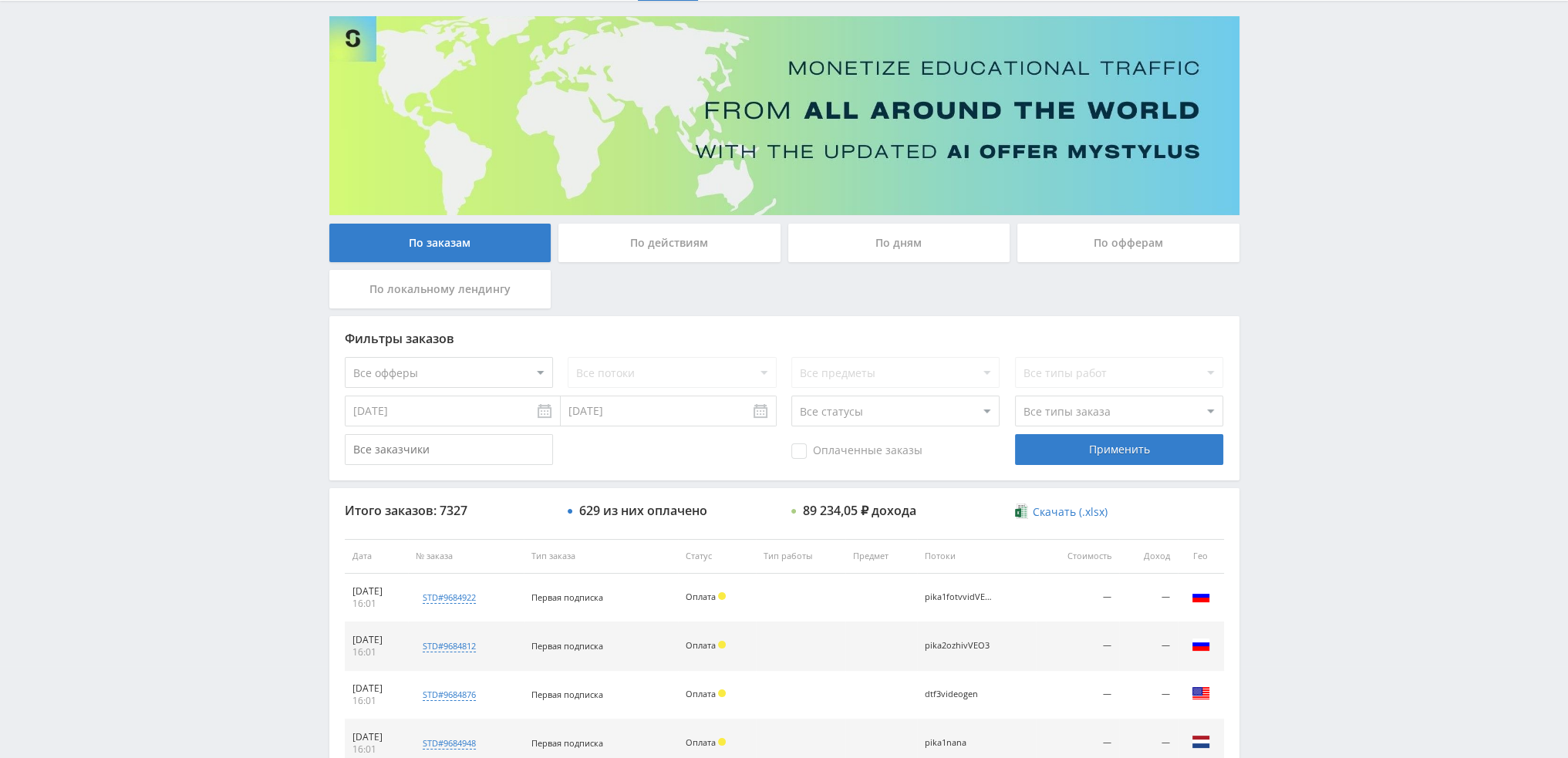
scroll to position [71, 0]
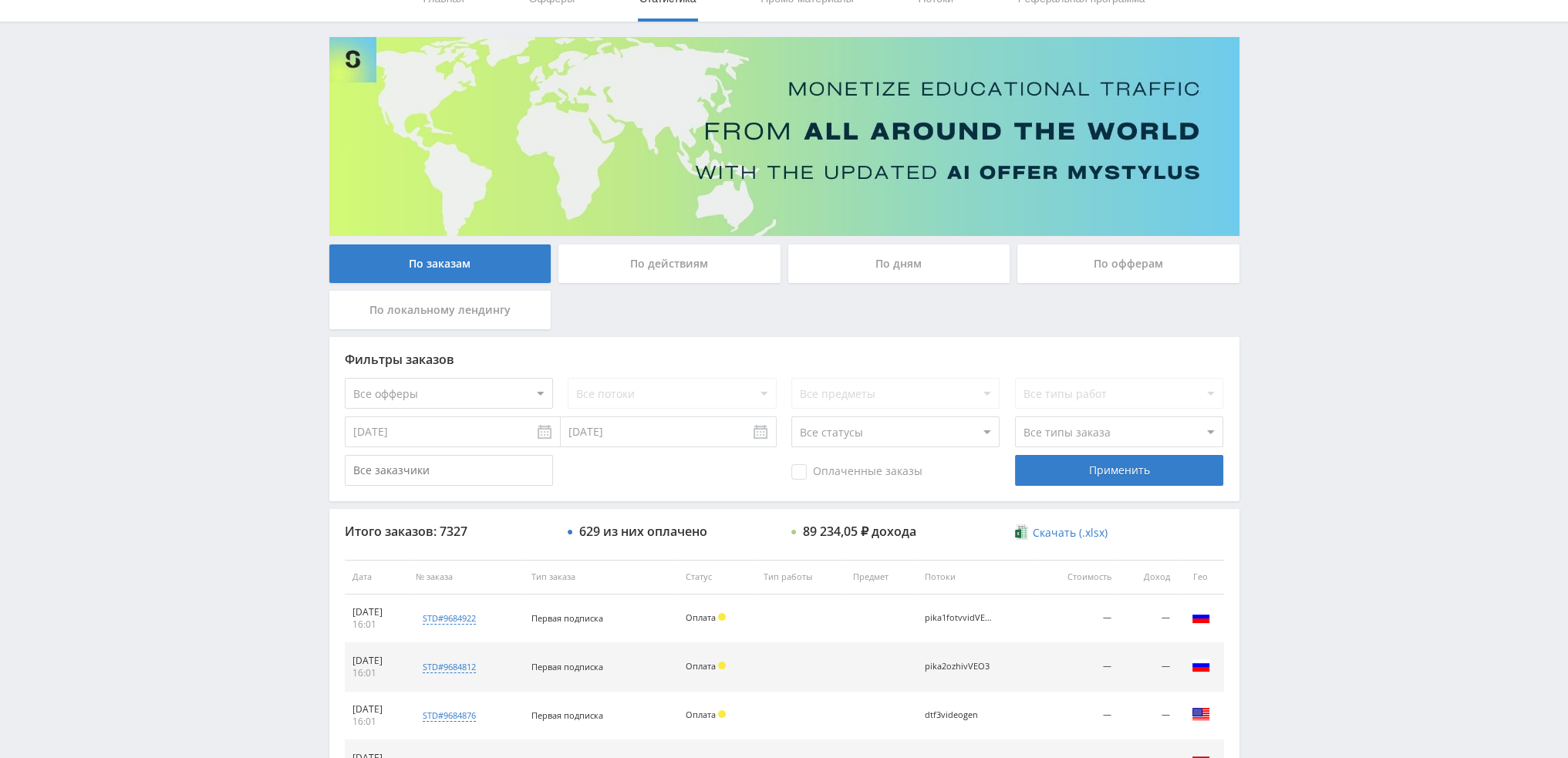
click at [899, 258] on div "По дням" at bounding box center [899, 264] width 222 height 38
click at [0, 0] on input "По дням" at bounding box center [0, 0] width 0 height 0
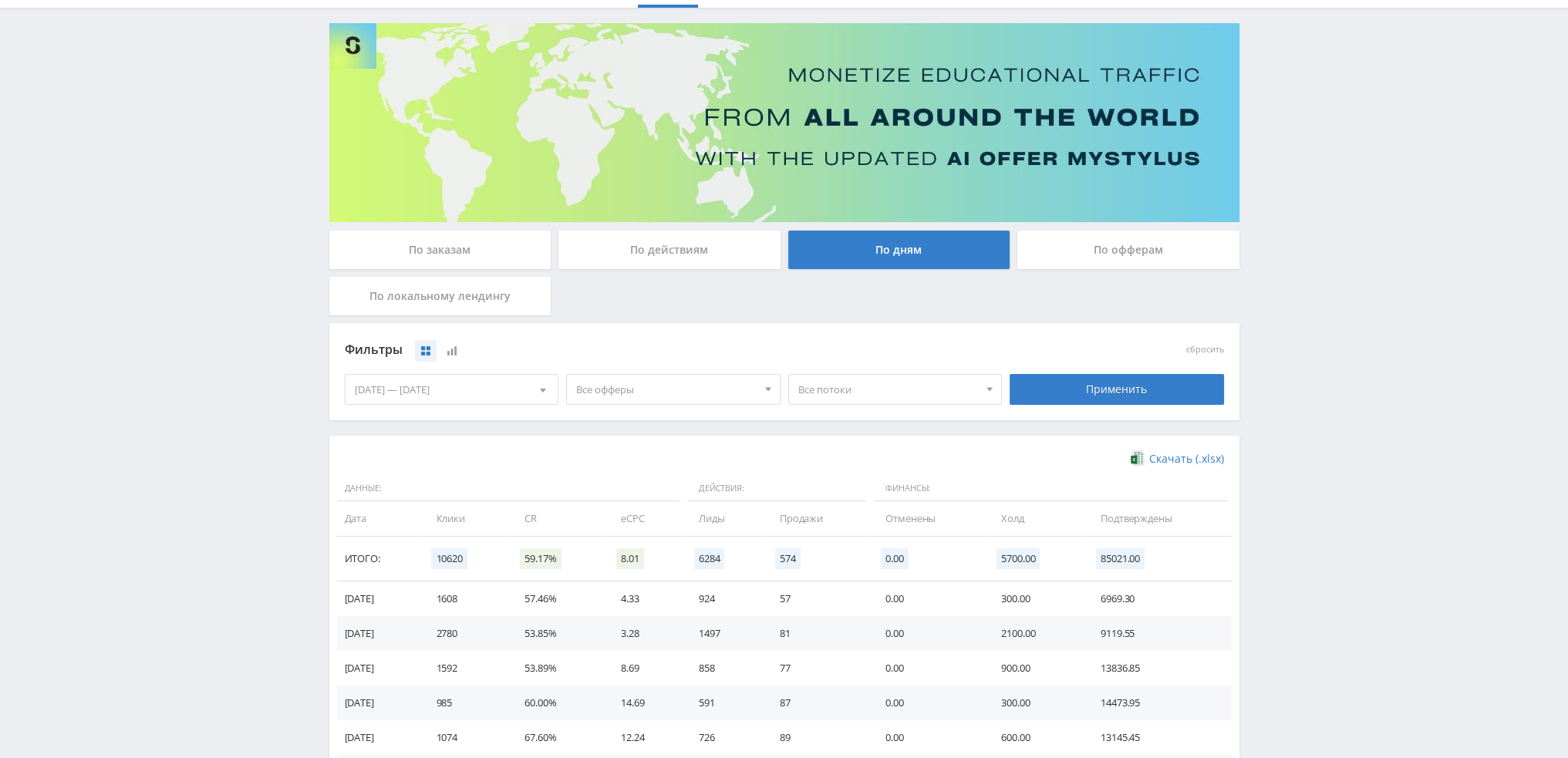
scroll to position [155, 0]
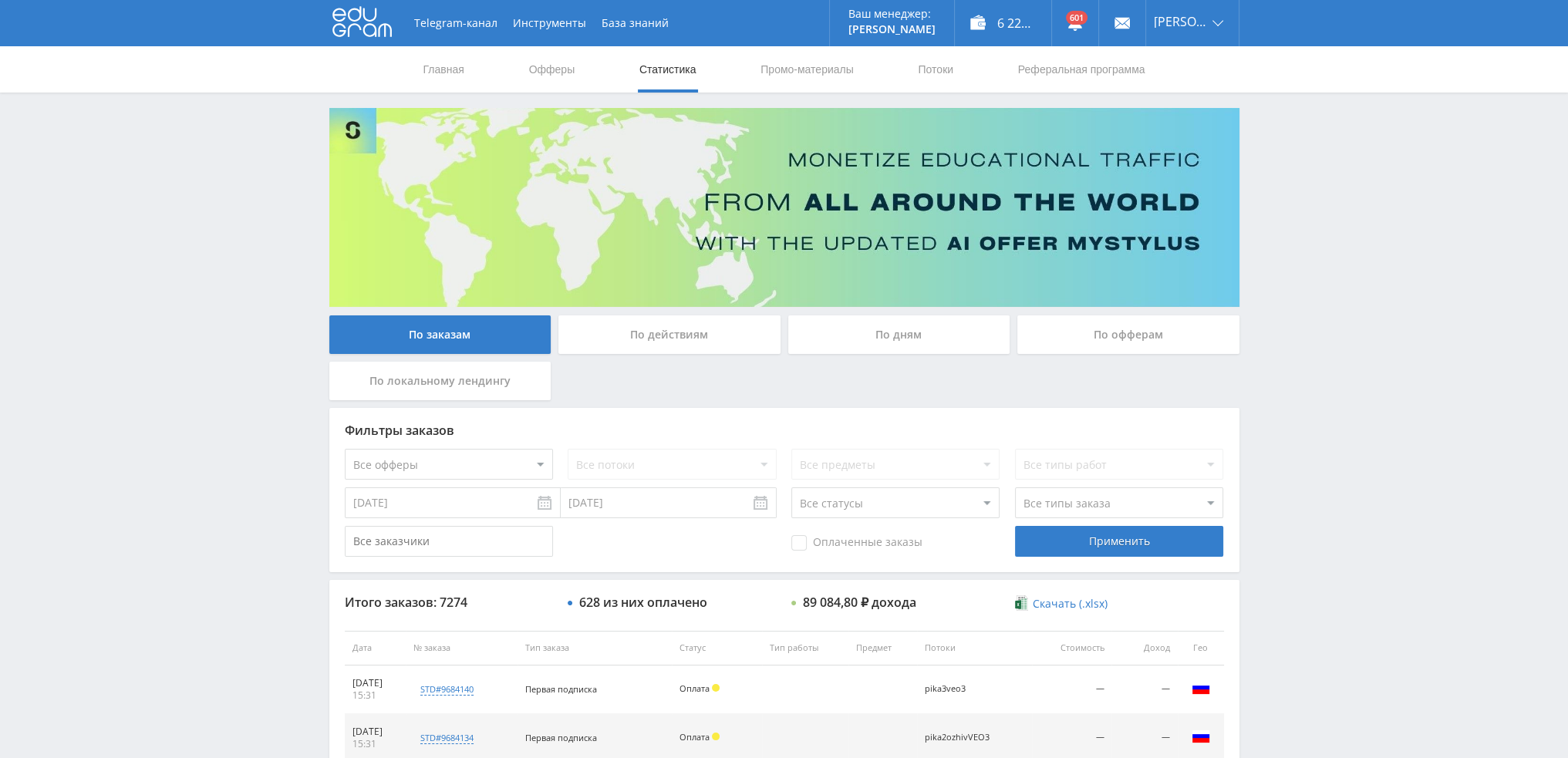
click at [907, 324] on div "По дням" at bounding box center [899, 334] width 222 height 38
click at [0, 0] on input "По дням" at bounding box center [0, 0] width 0 height 0
click at [910, 334] on div "По дням" at bounding box center [899, 334] width 222 height 38
click at [0, 0] on input "По дням" at bounding box center [0, 0] width 0 height 0
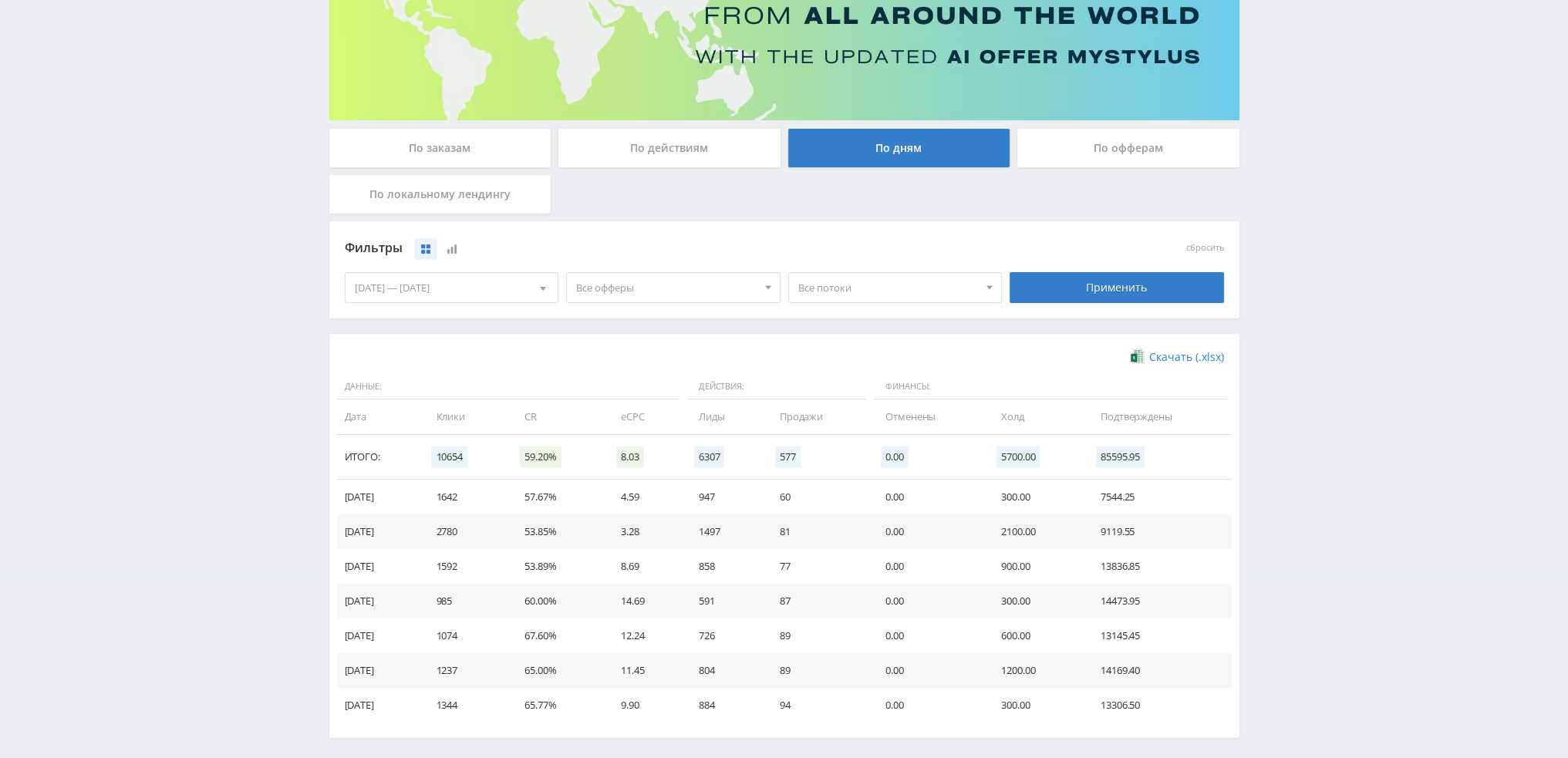
scroll to position [250, 0]
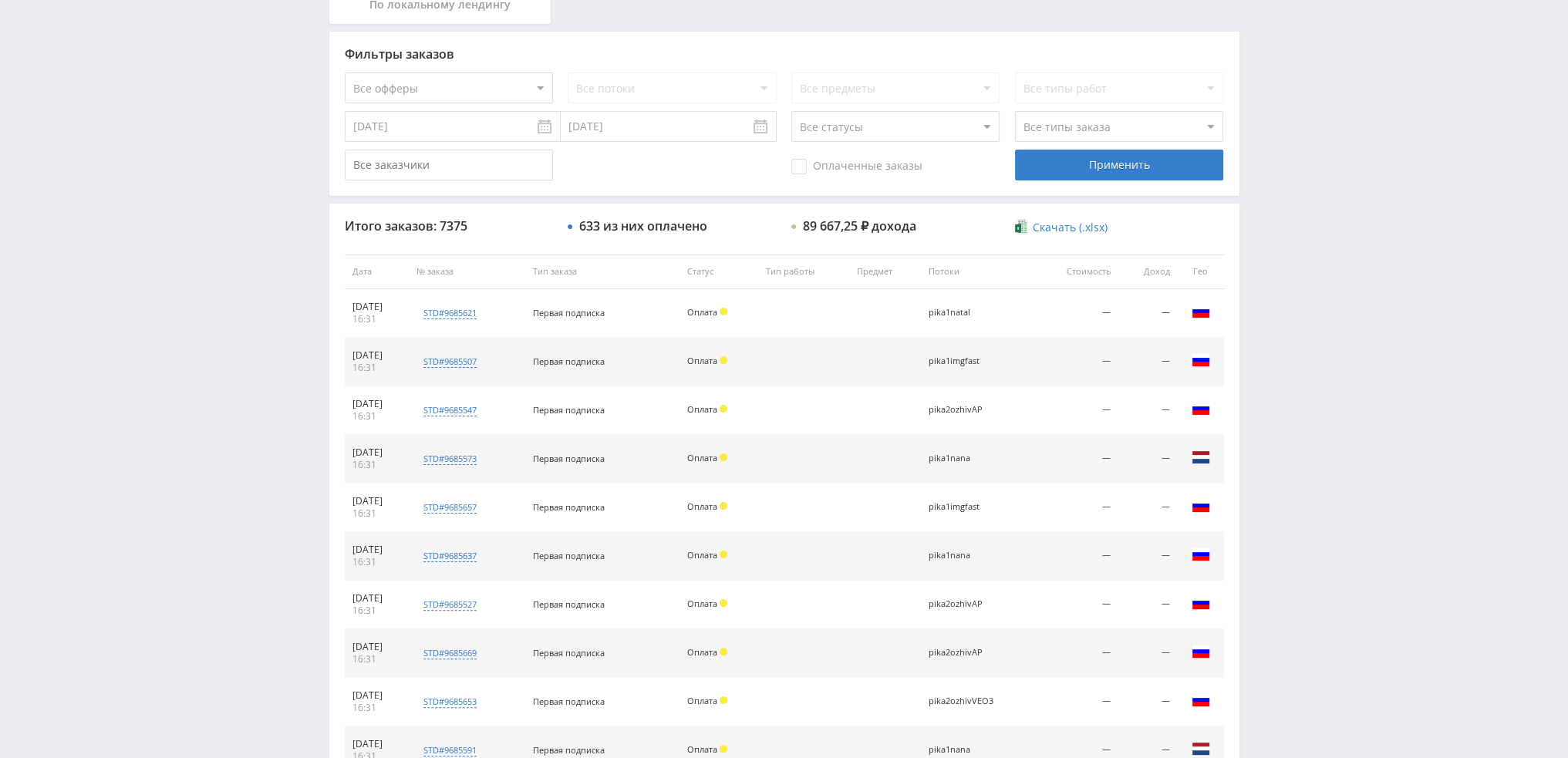
scroll to position [463, 0]
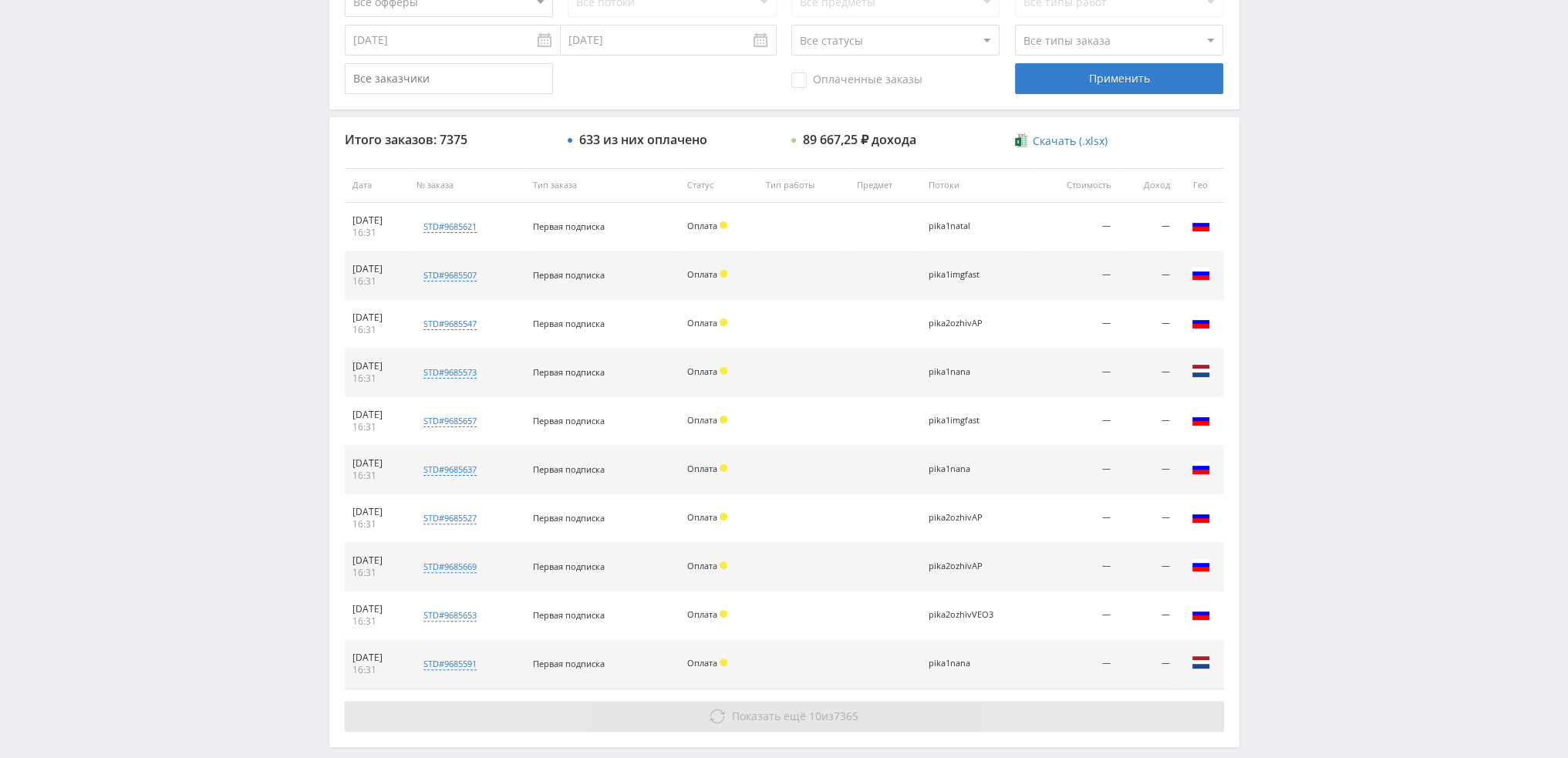
click at [860, 724] on button "Показать ещё 10 из 7365" at bounding box center [784, 717] width 879 height 31
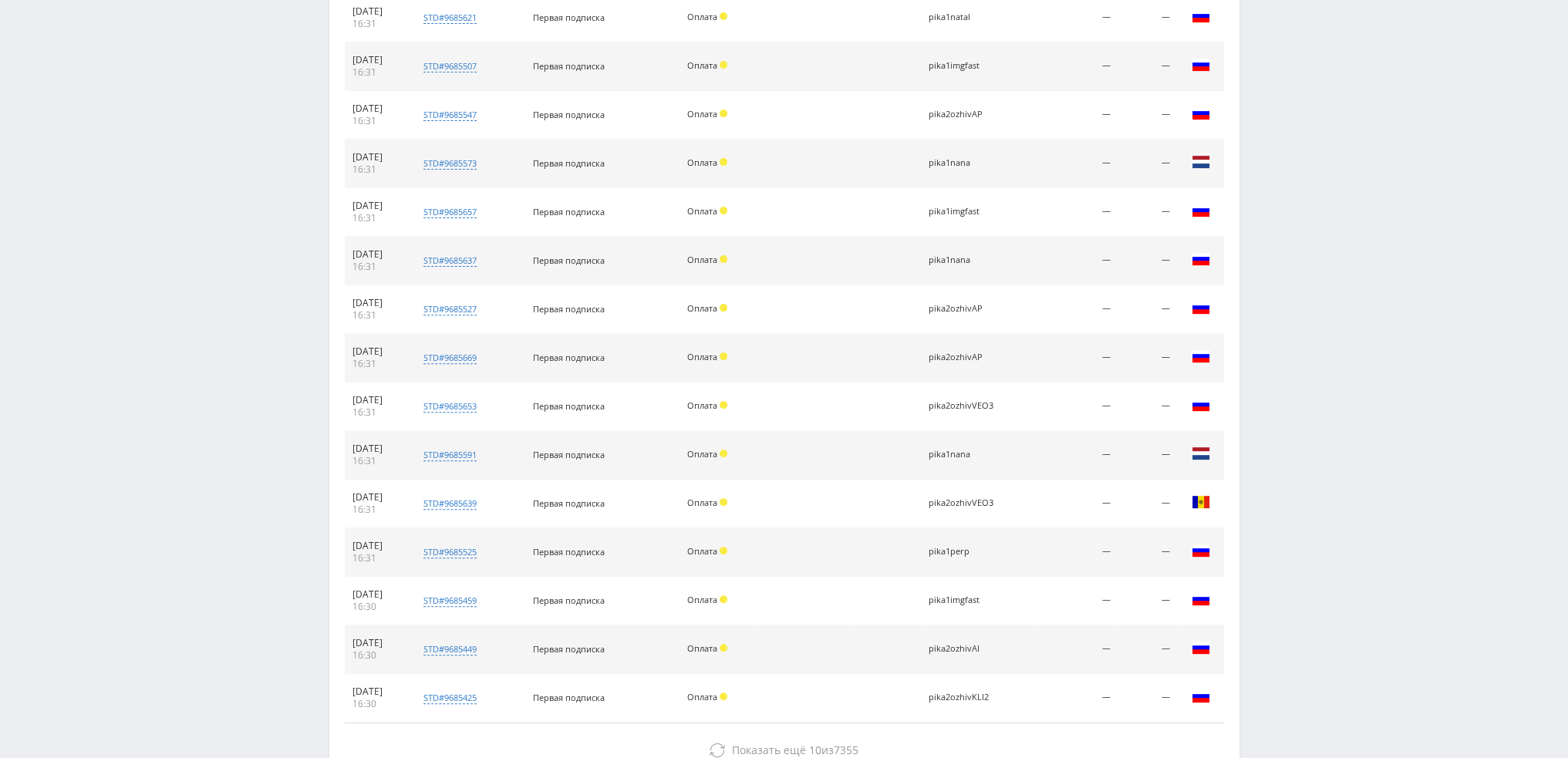
scroll to position [777, 0]
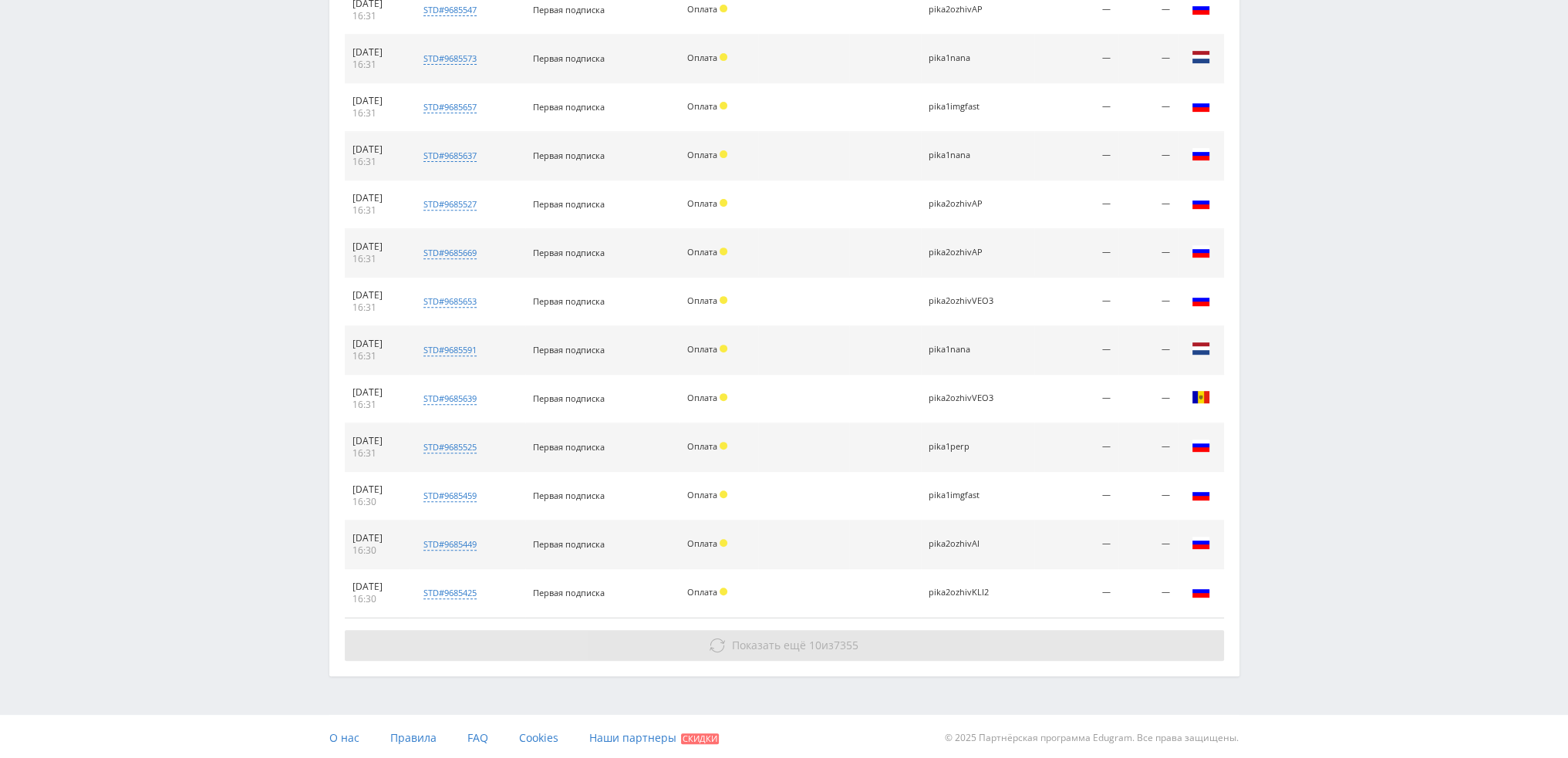
click at [839, 641] on span "7355" at bounding box center [846, 645] width 25 height 15
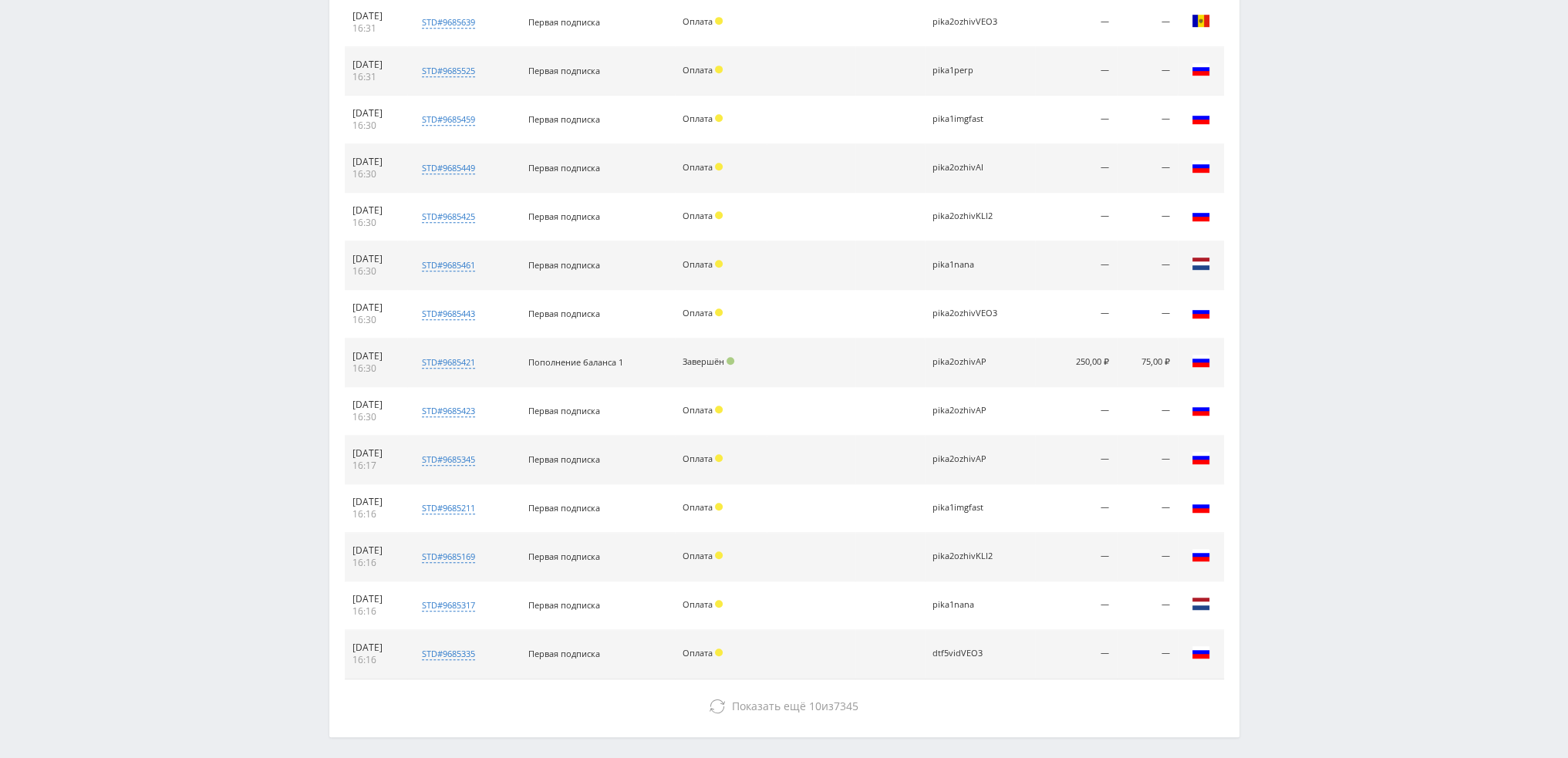
scroll to position [1213, 0]
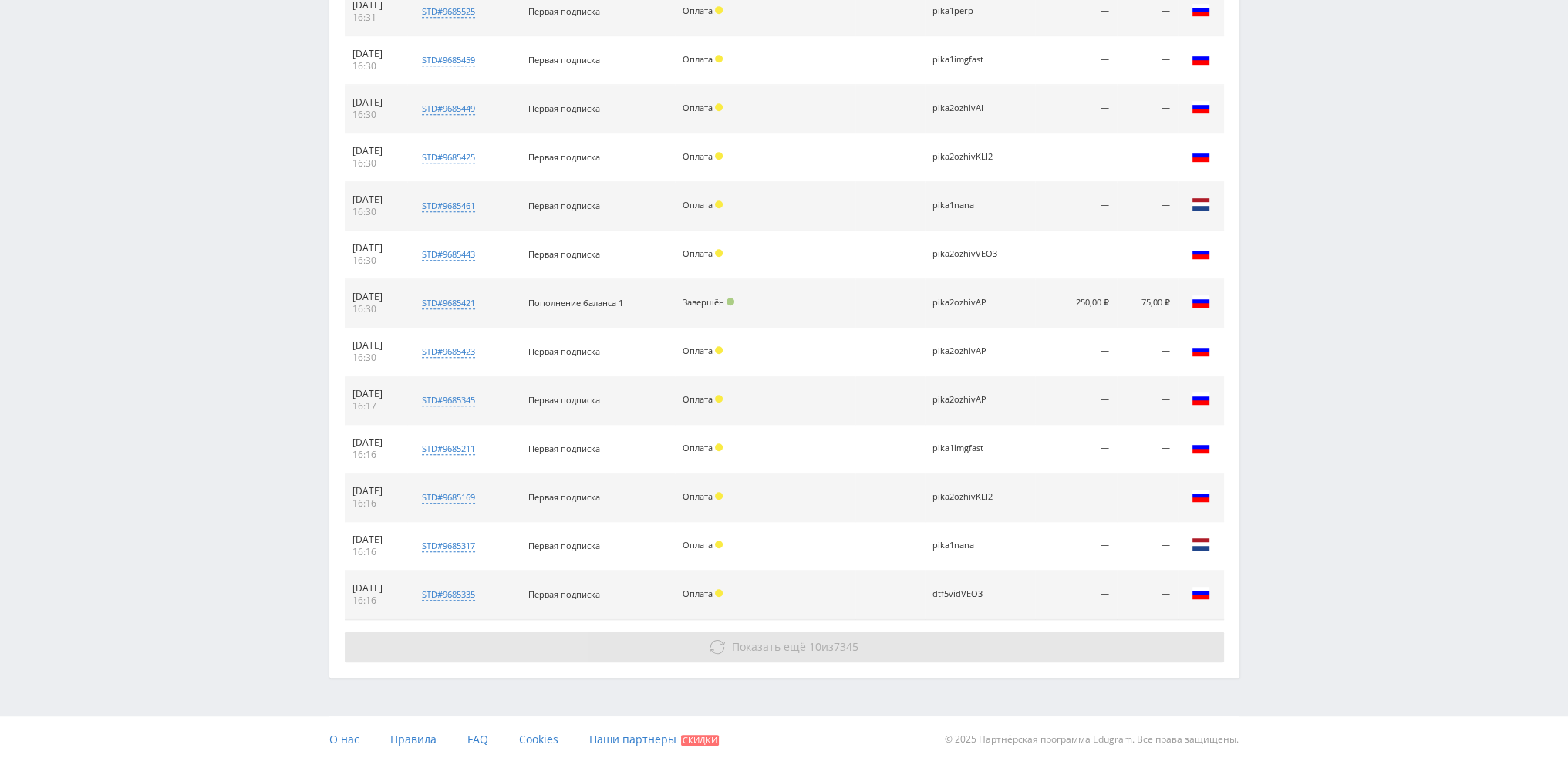
click at [809, 651] on button "Показать ещё 10 из 7345" at bounding box center [784, 647] width 879 height 31
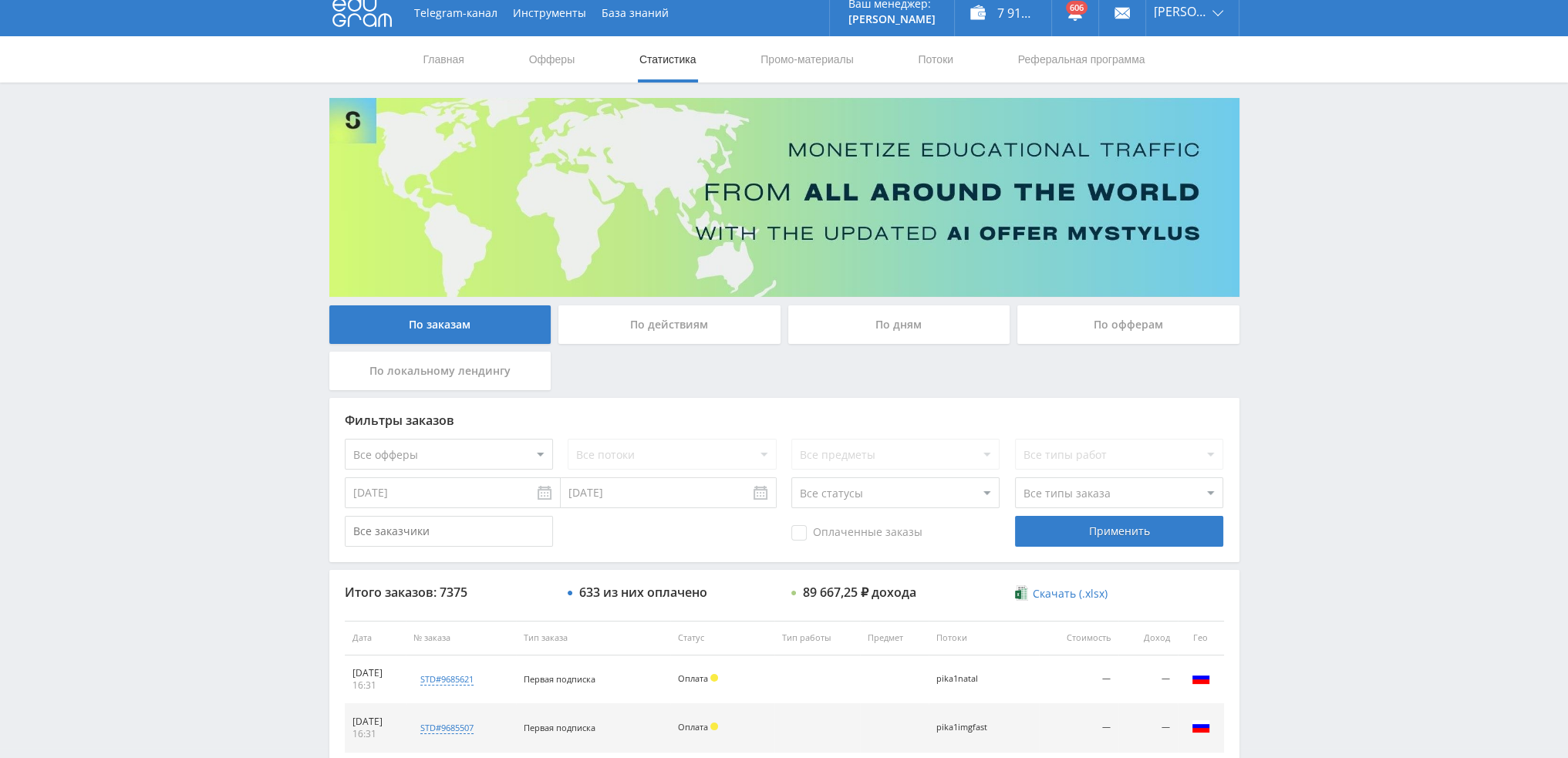
scroll to position [0, 0]
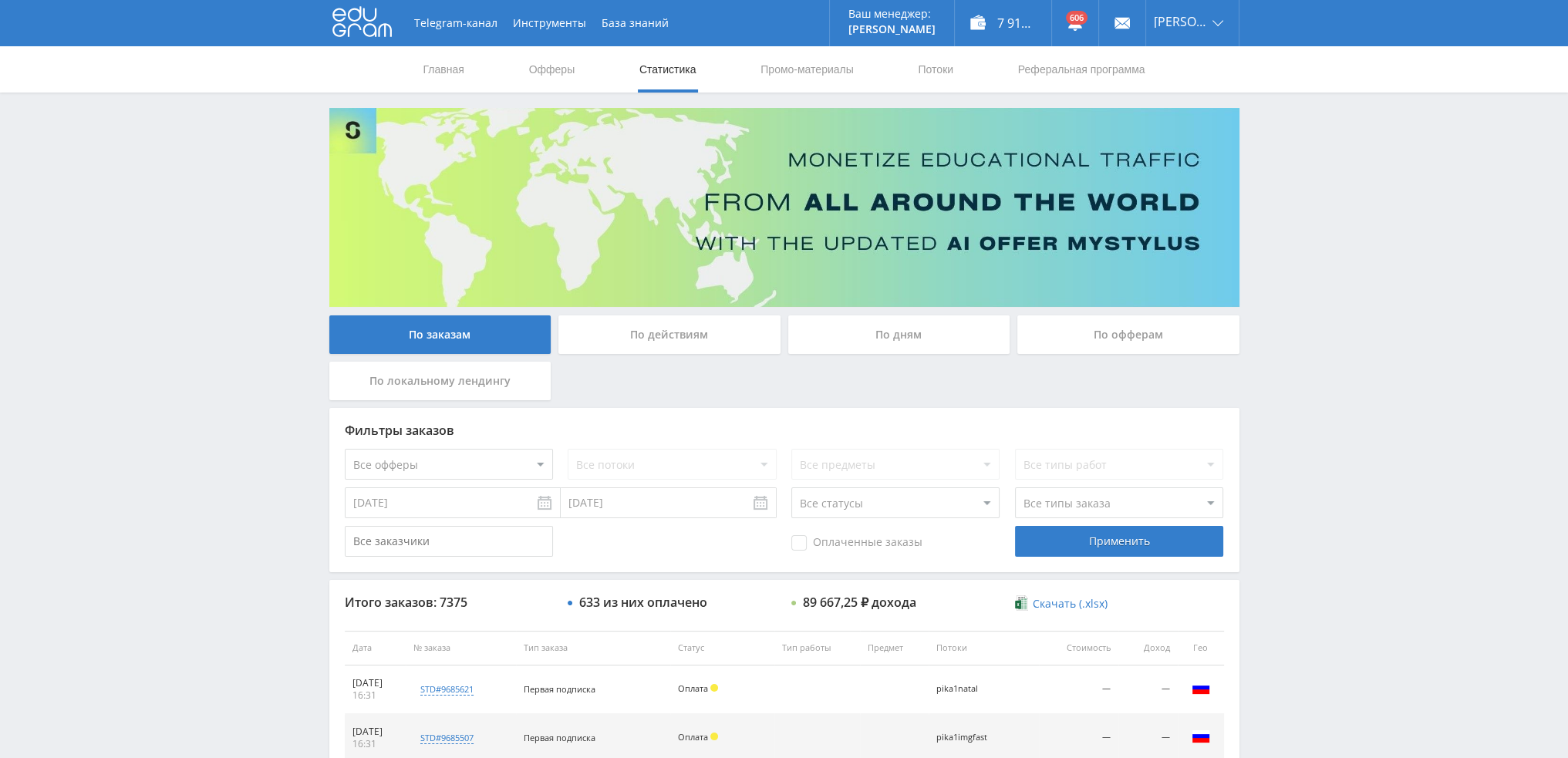
click at [917, 340] on div "По дням" at bounding box center [899, 334] width 222 height 38
click at [0, 0] on input "По дням" at bounding box center [0, 0] width 0 height 0
